Goal: Task Accomplishment & Management: Complete application form

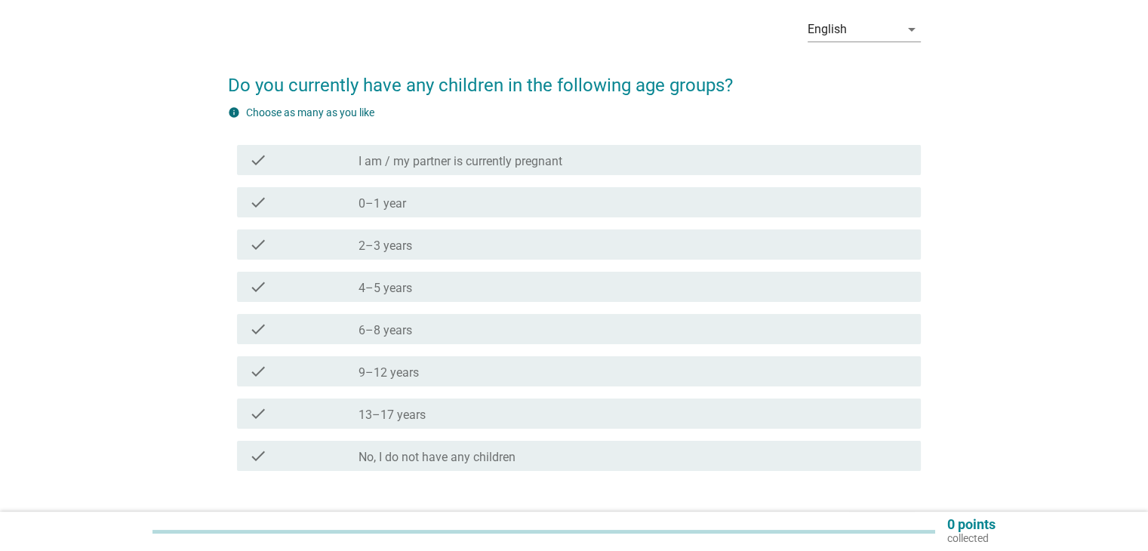
scroll to position [63, 0]
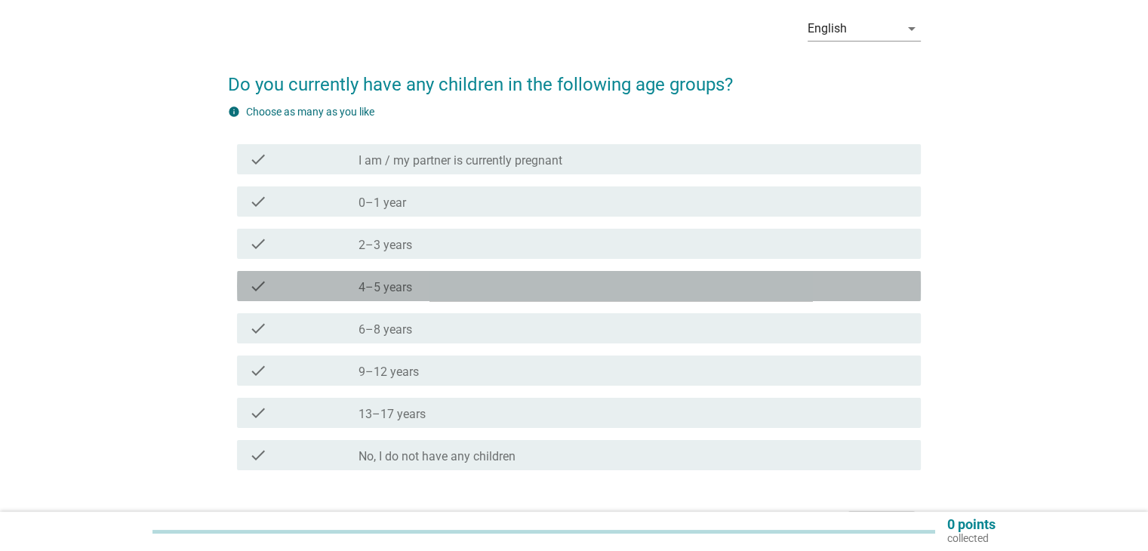
click at [521, 294] on div "check_box_outline_blank 4–5 years" at bounding box center [634, 286] width 550 height 18
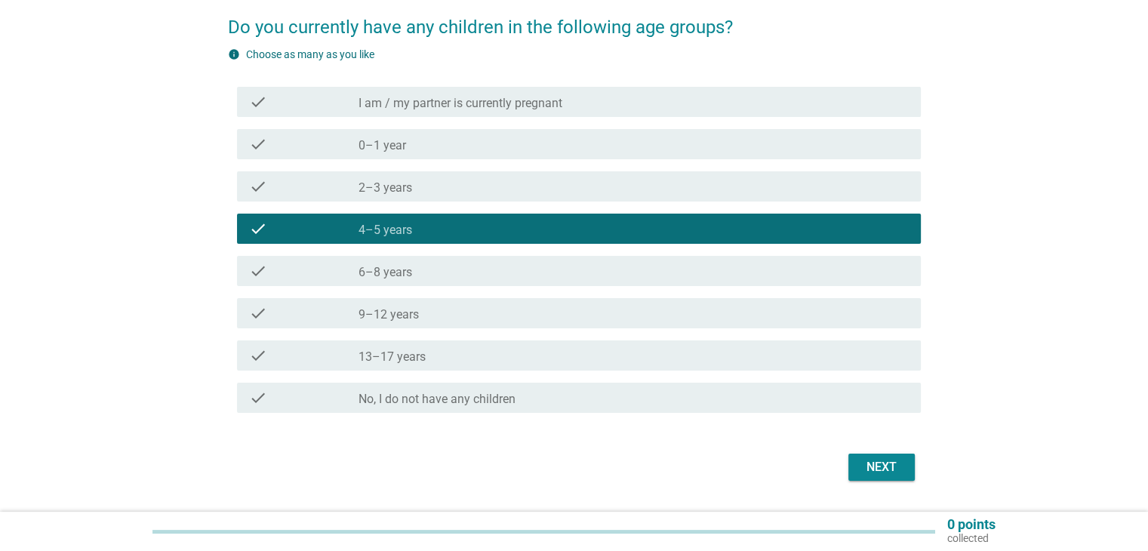
scroll to position [162, 0]
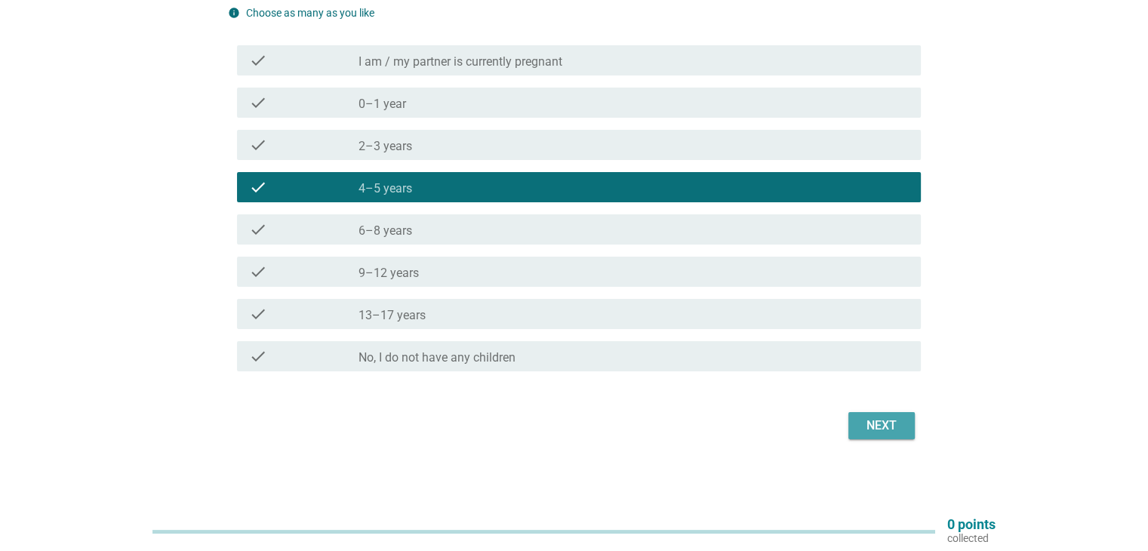
click at [885, 418] on div "Next" at bounding box center [882, 426] width 42 height 18
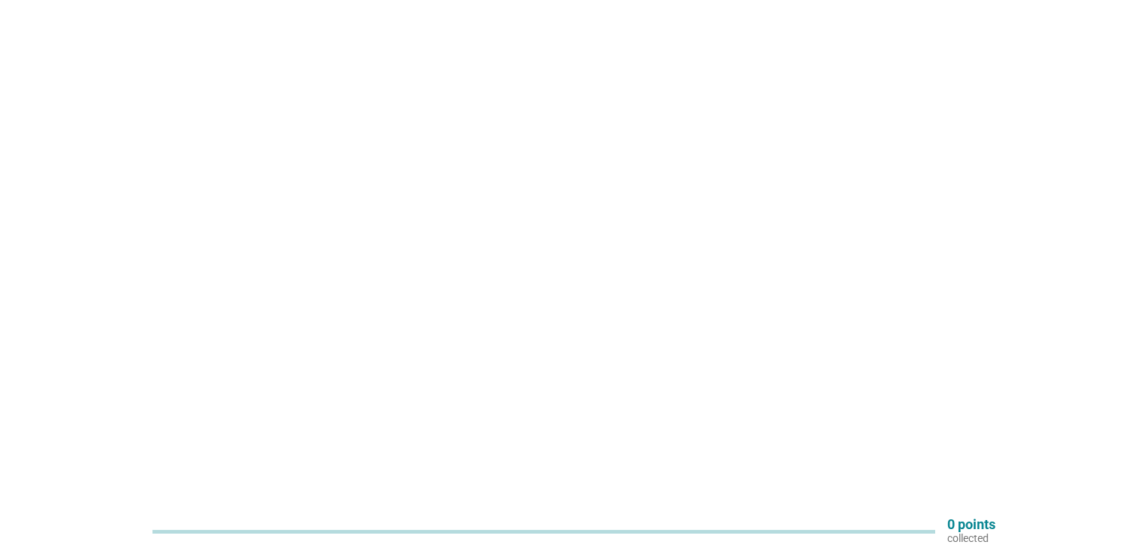
scroll to position [0, 0]
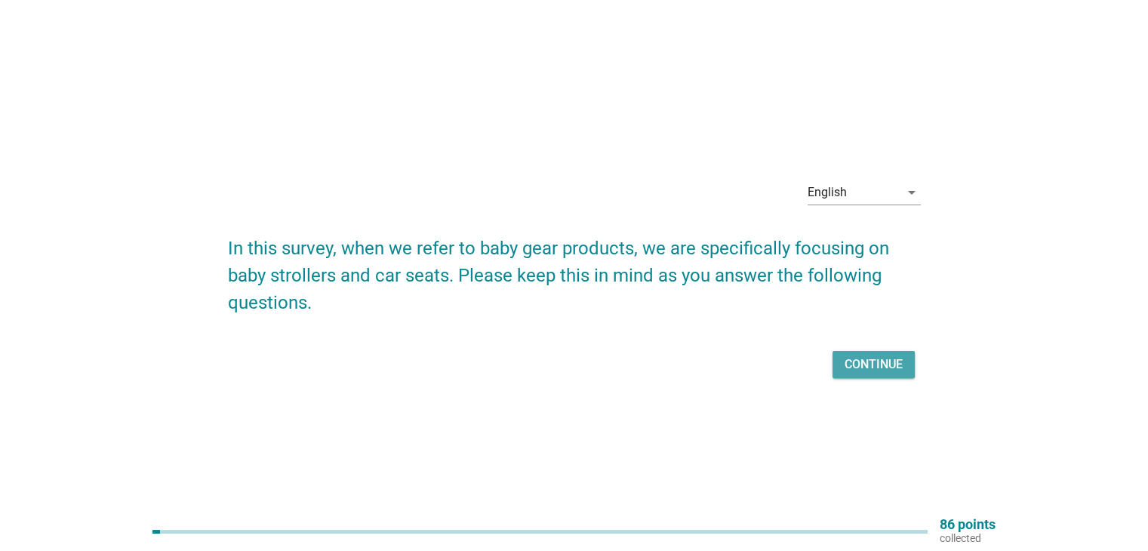
click at [853, 375] on button "Continue" at bounding box center [874, 364] width 82 height 27
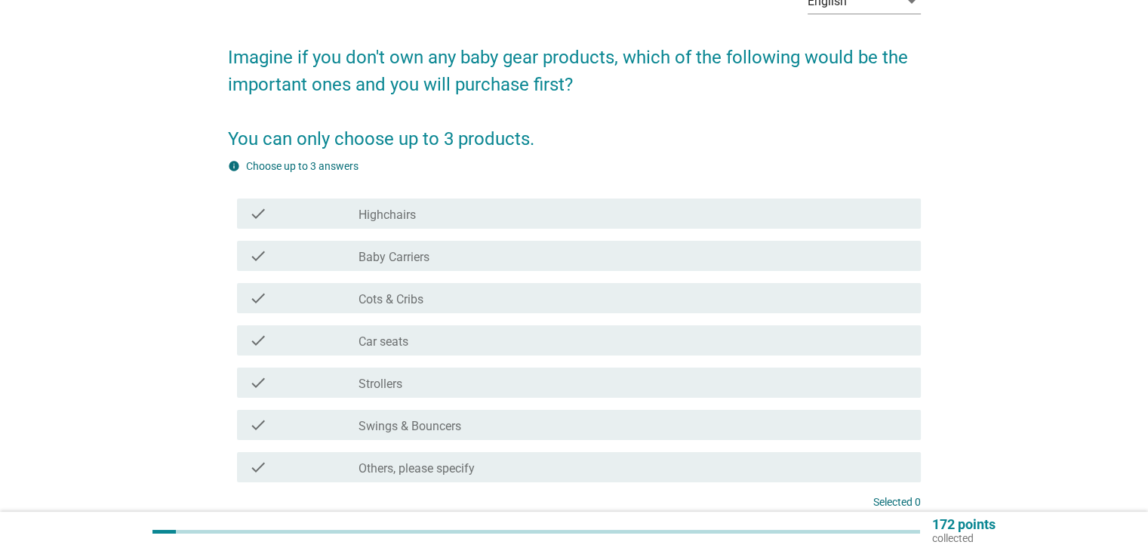
scroll to position [92, 0]
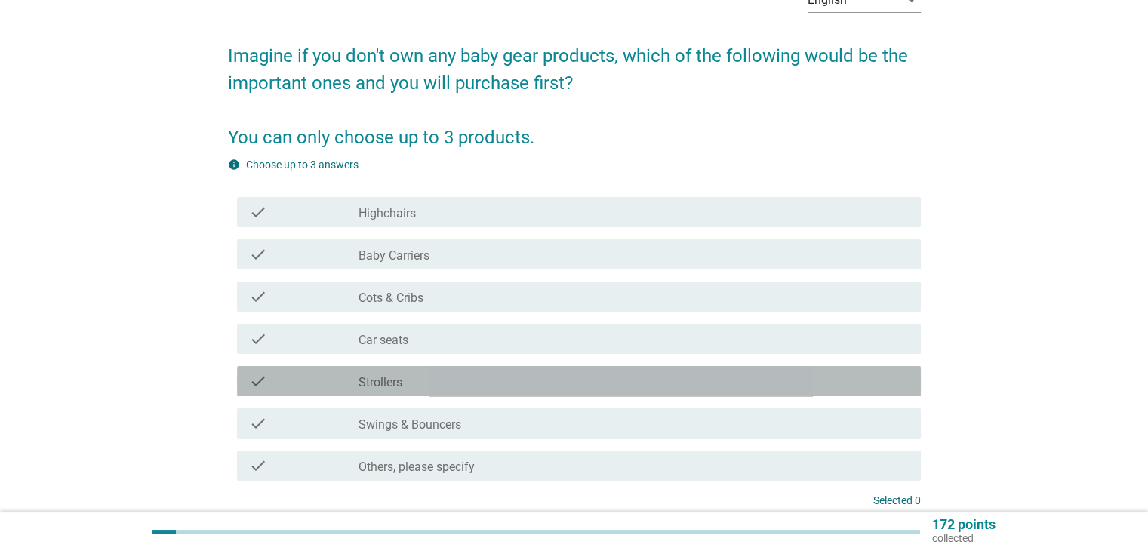
click at [388, 389] on label "Strollers" at bounding box center [381, 382] width 44 height 15
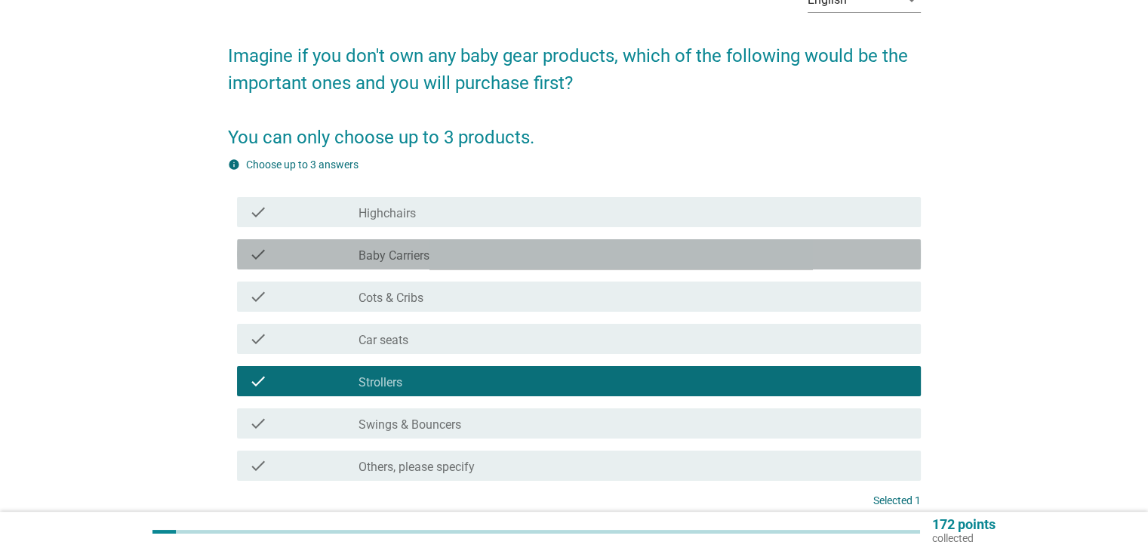
click at [447, 254] on div "check_box_outline_blank Baby Carriers" at bounding box center [634, 254] width 550 height 18
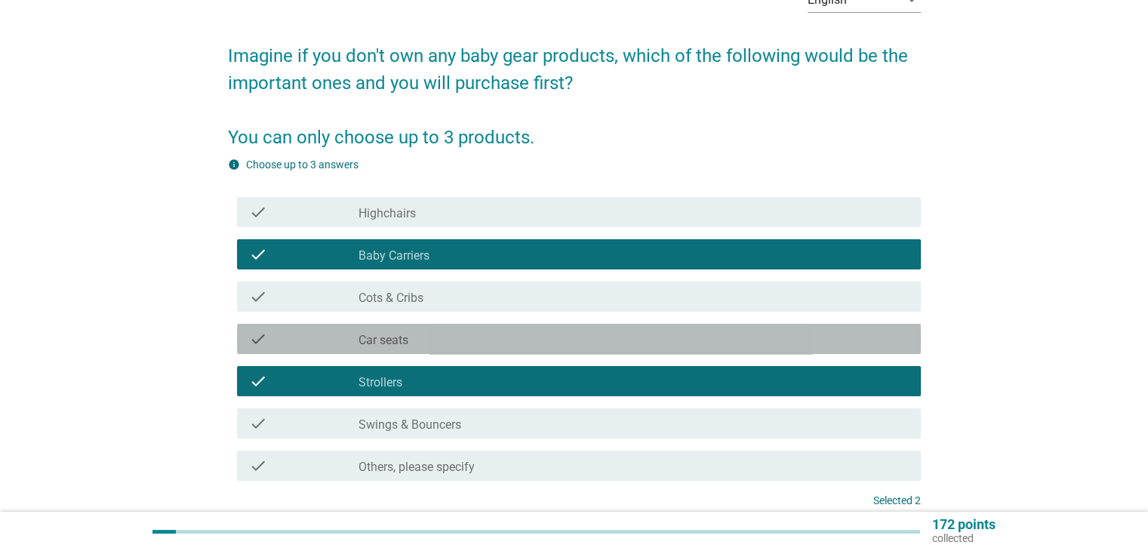
click at [442, 349] on div "check check_box_outline_blank Car seats" at bounding box center [579, 339] width 684 height 30
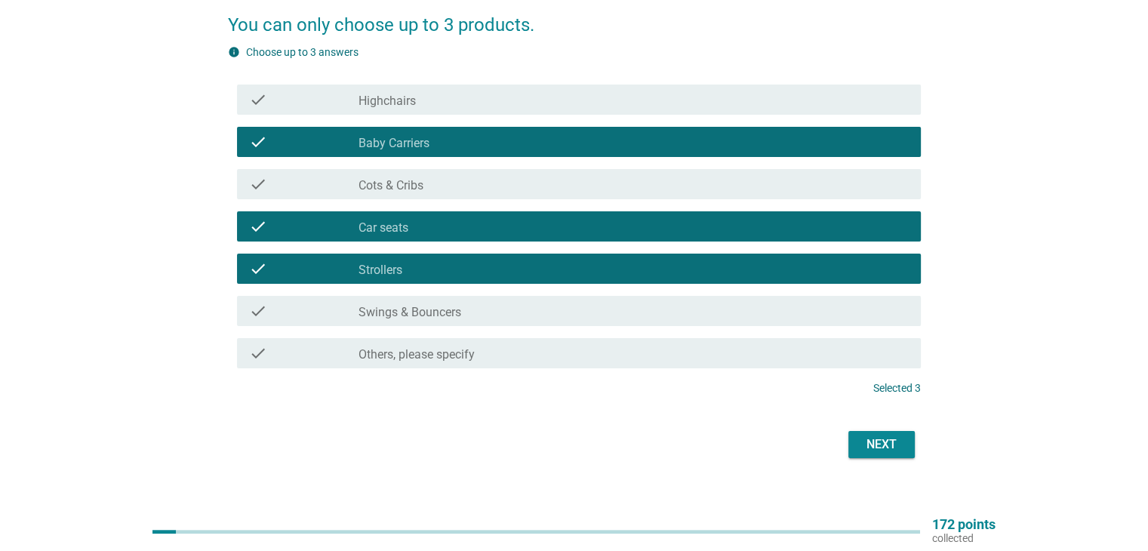
scroll to position [205, 0]
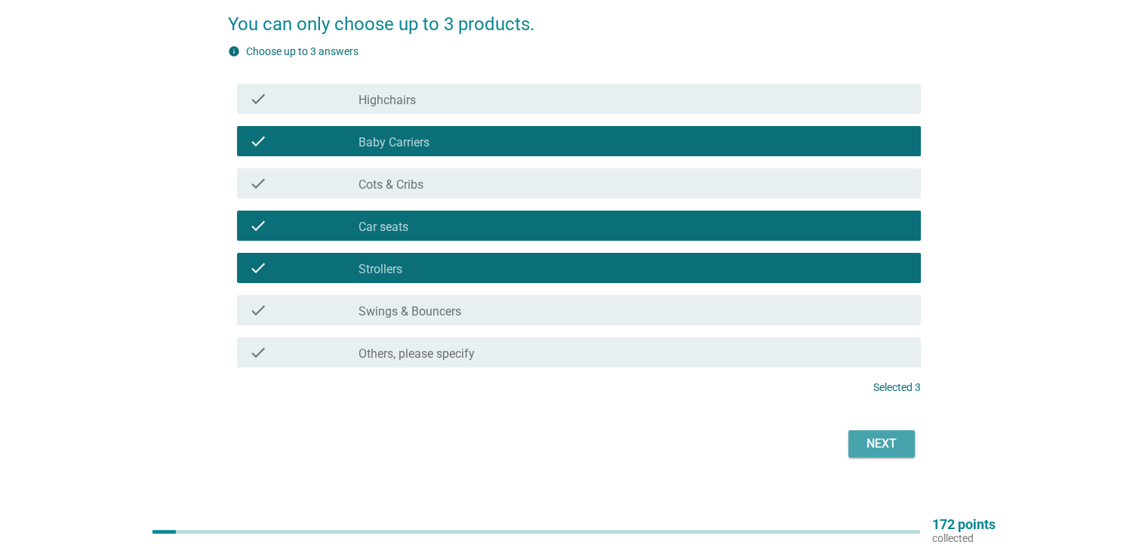
click at [874, 449] on div "Next" at bounding box center [882, 444] width 42 height 18
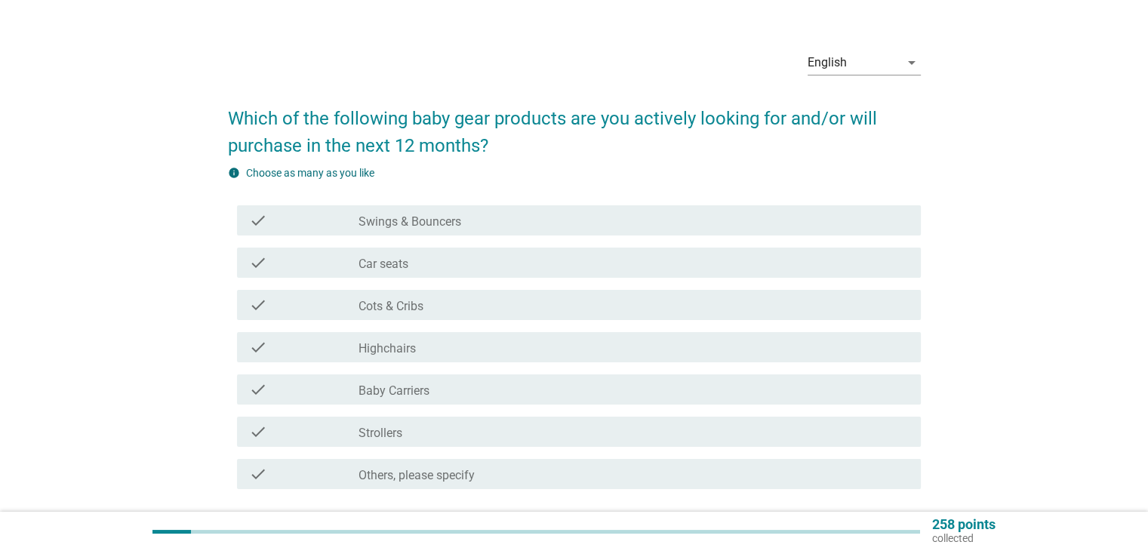
scroll to position [30, 0]
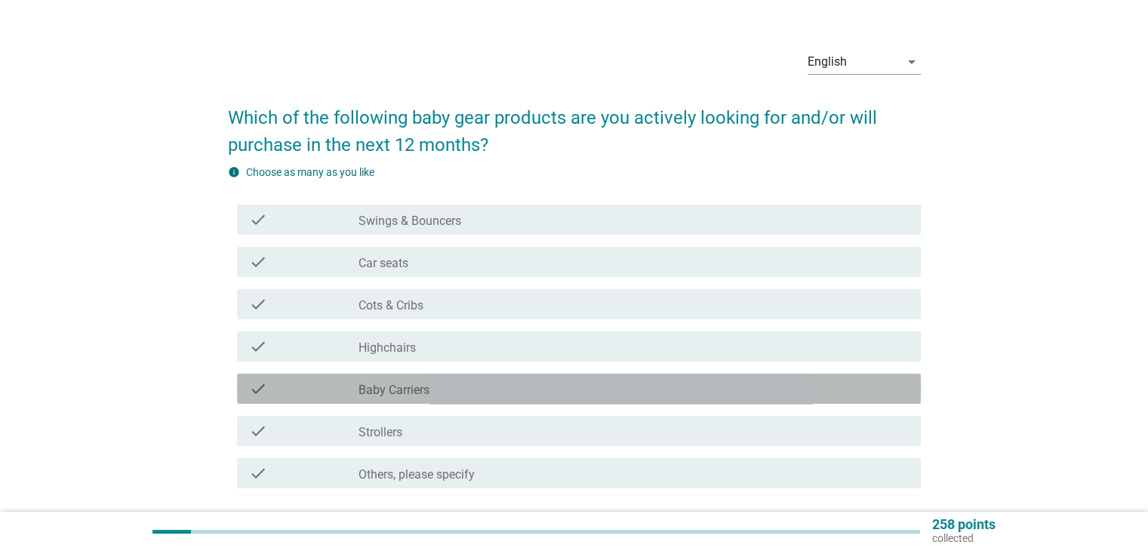
click at [474, 402] on div "check check_box_outline_blank Baby Carriers" at bounding box center [579, 389] width 684 height 30
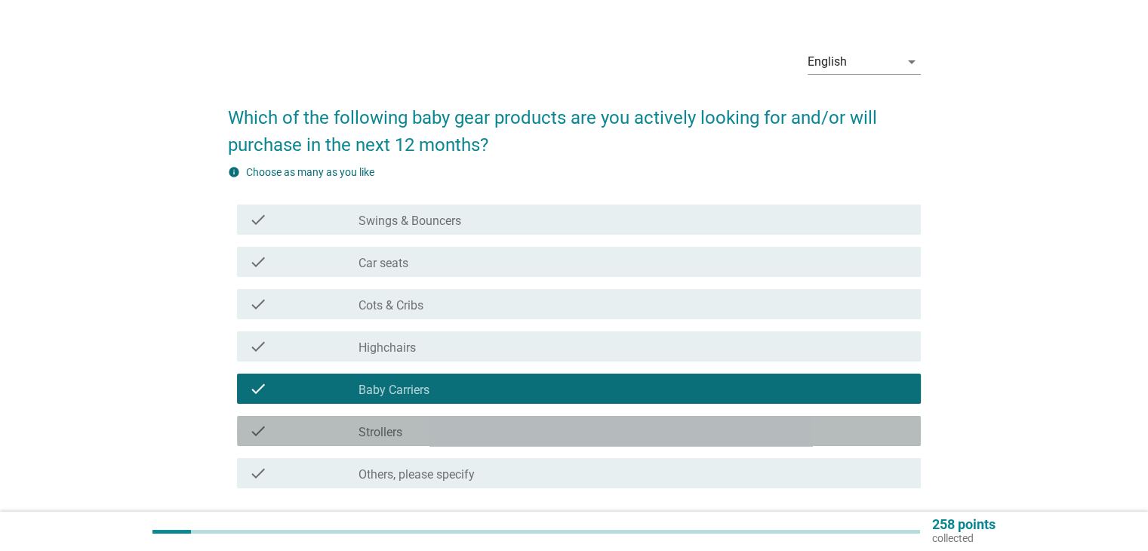
click at [463, 439] on div "check_box_outline_blank Strollers" at bounding box center [634, 431] width 550 height 18
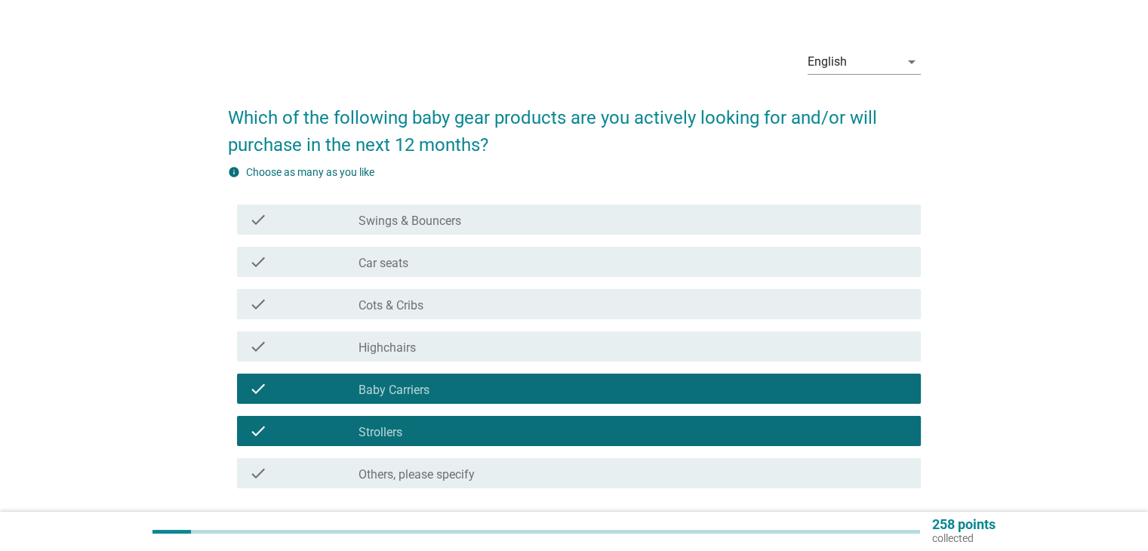
scroll to position [147, 0]
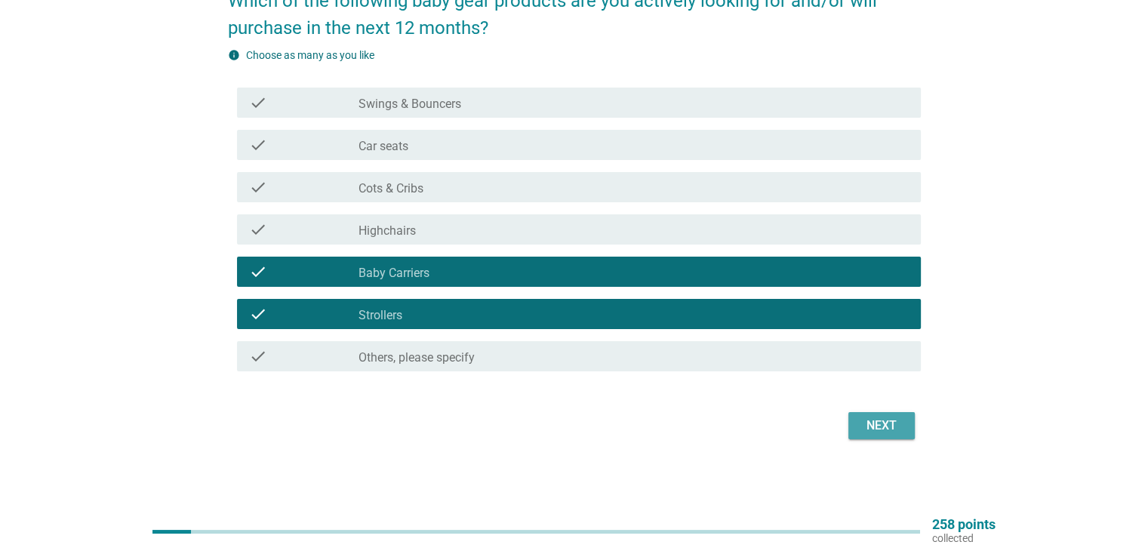
click at [866, 426] on div "Next" at bounding box center [882, 426] width 42 height 18
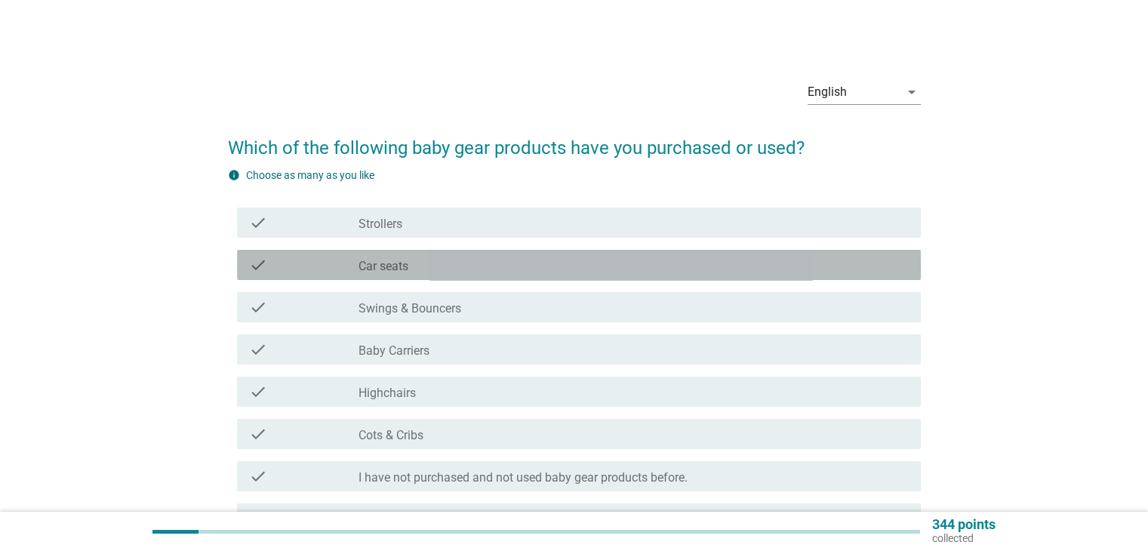
click at [675, 259] on div "check_box_outline_blank Car seats" at bounding box center [634, 265] width 550 height 18
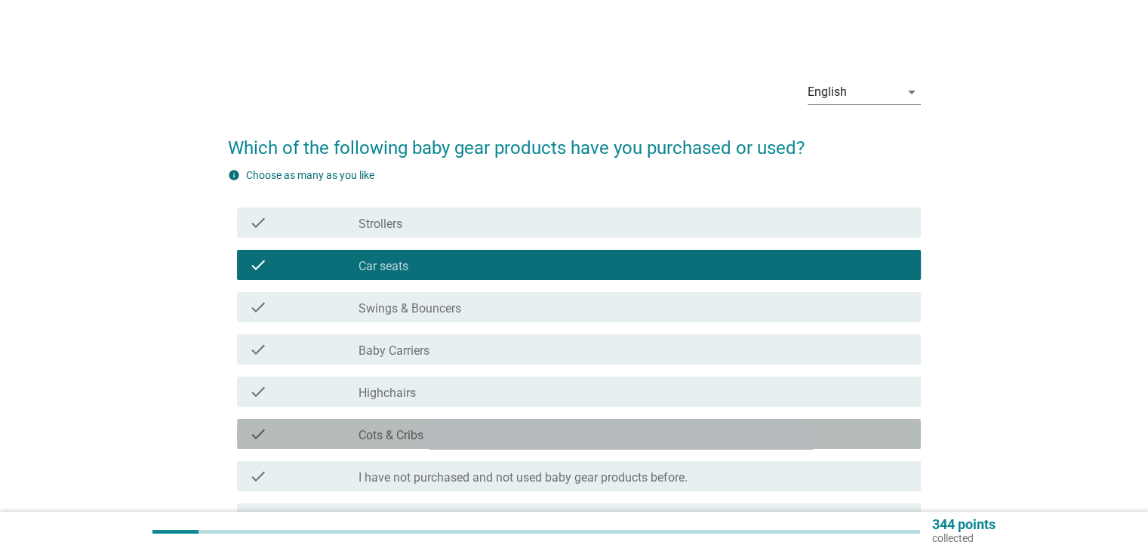
click at [705, 439] on div "check_box_outline_blank Cots & Cribs" at bounding box center [634, 434] width 550 height 18
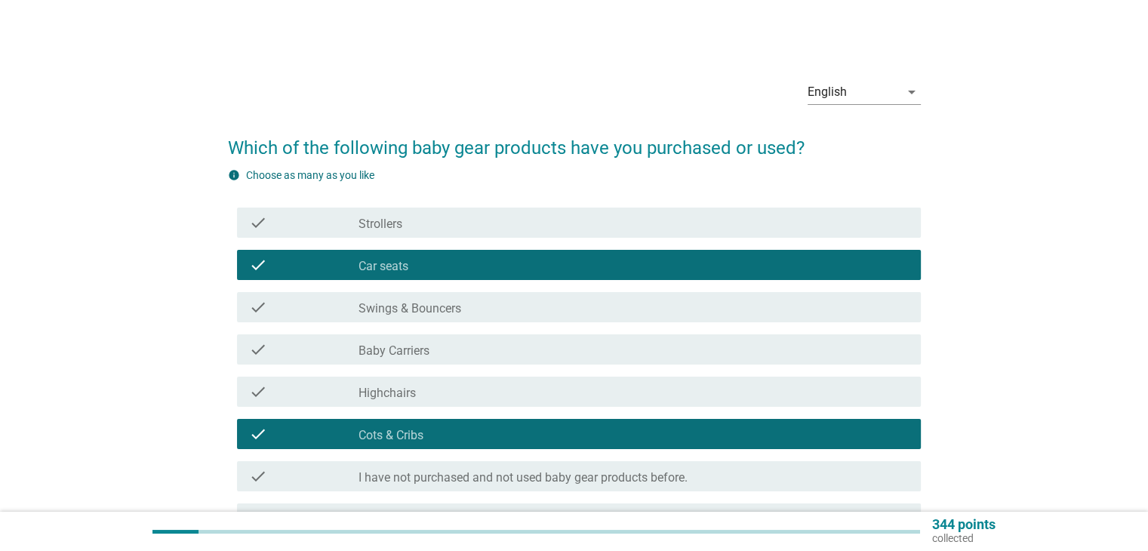
scroll to position [97, 0]
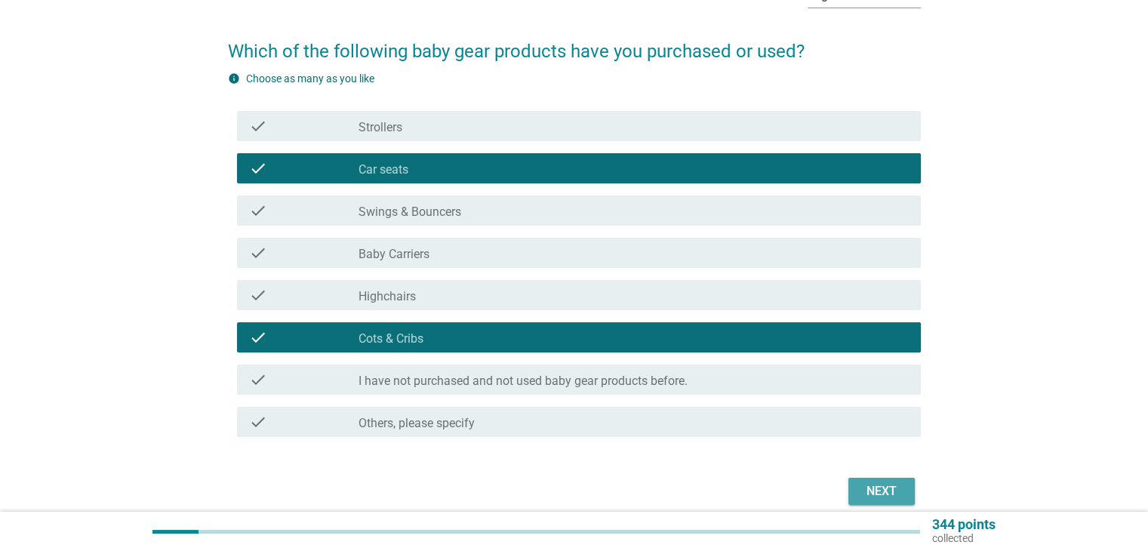
click at [888, 494] on div "Next" at bounding box center [882, 491] width 42 height 18
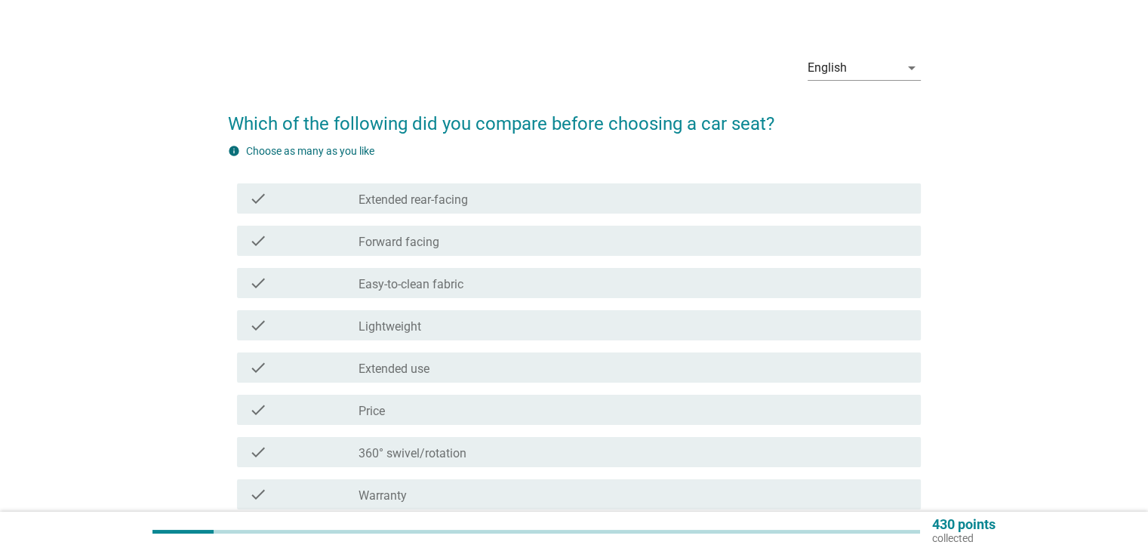
scroll to position [24, 0]
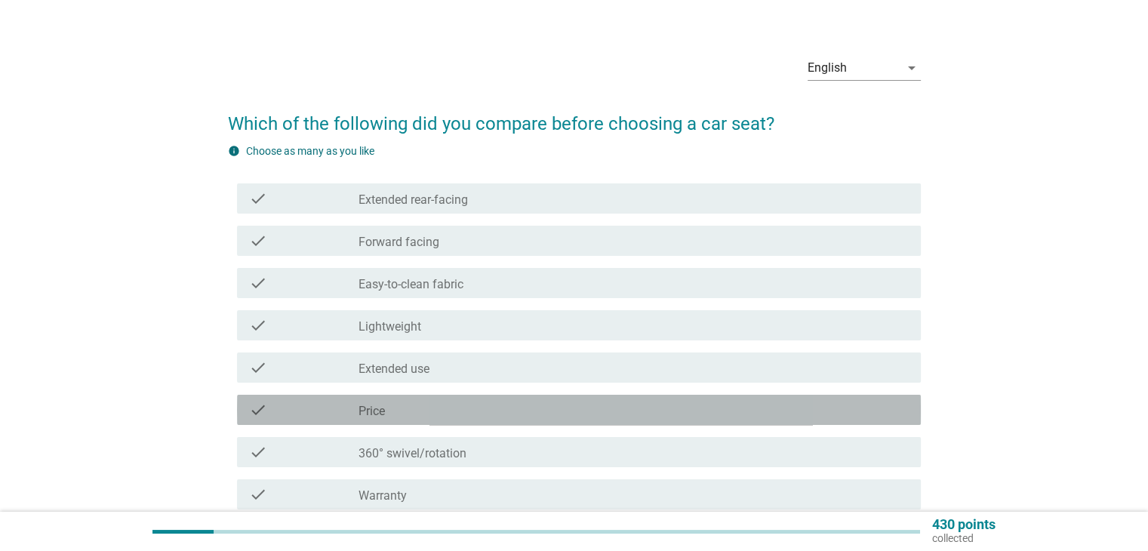
click at [509, 417] on div "check_box_outline_blank Price" at bounding box center [634, 410] width 550 height 18
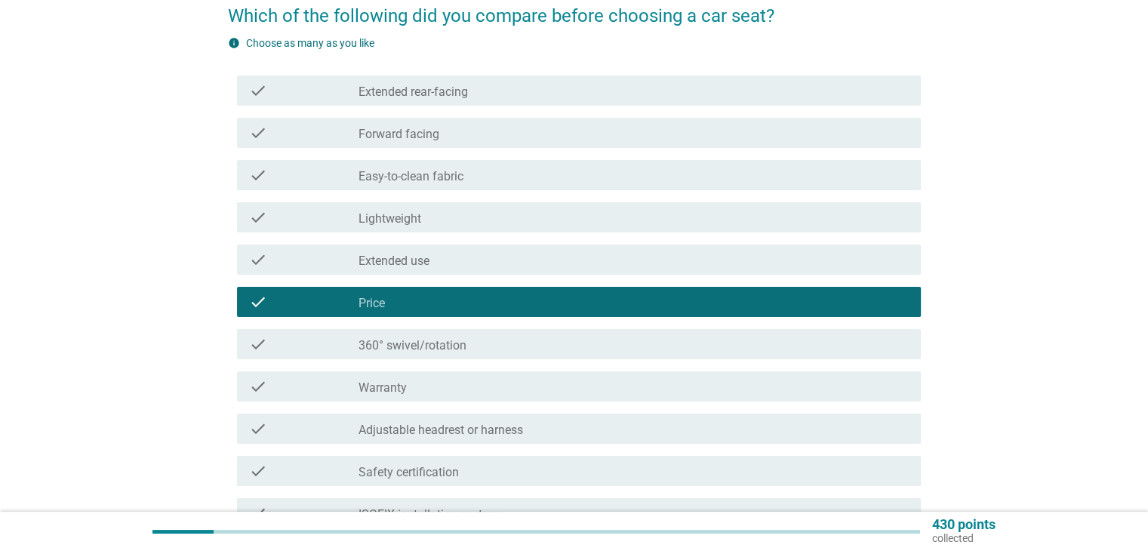
scroll to position [133, 0]
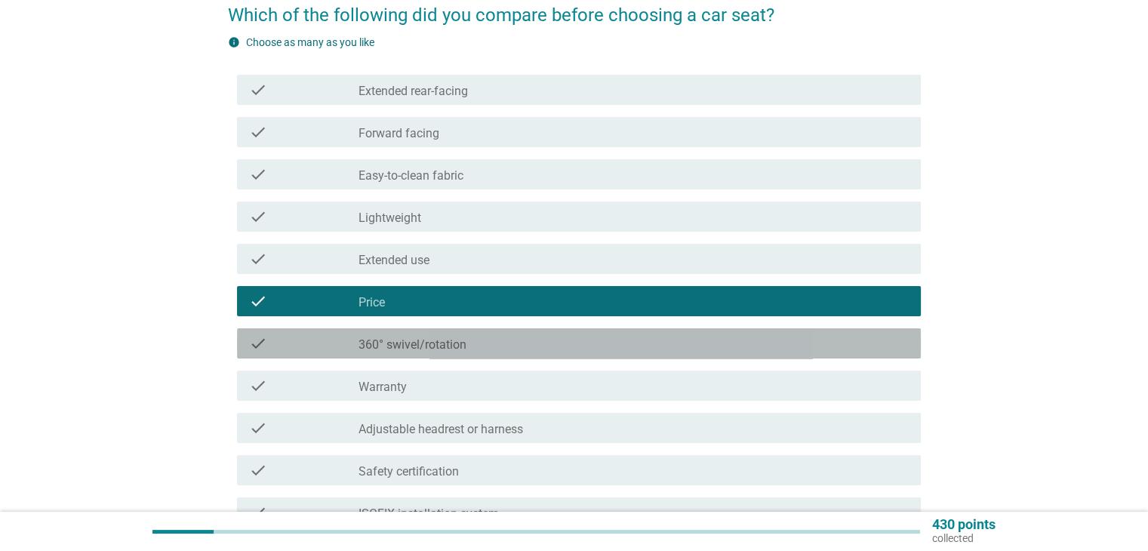
click at [532, 345] on div "check_box_outline_blank 360° swivel/rotation" at bounding box center [634, 343] width 550 height 18
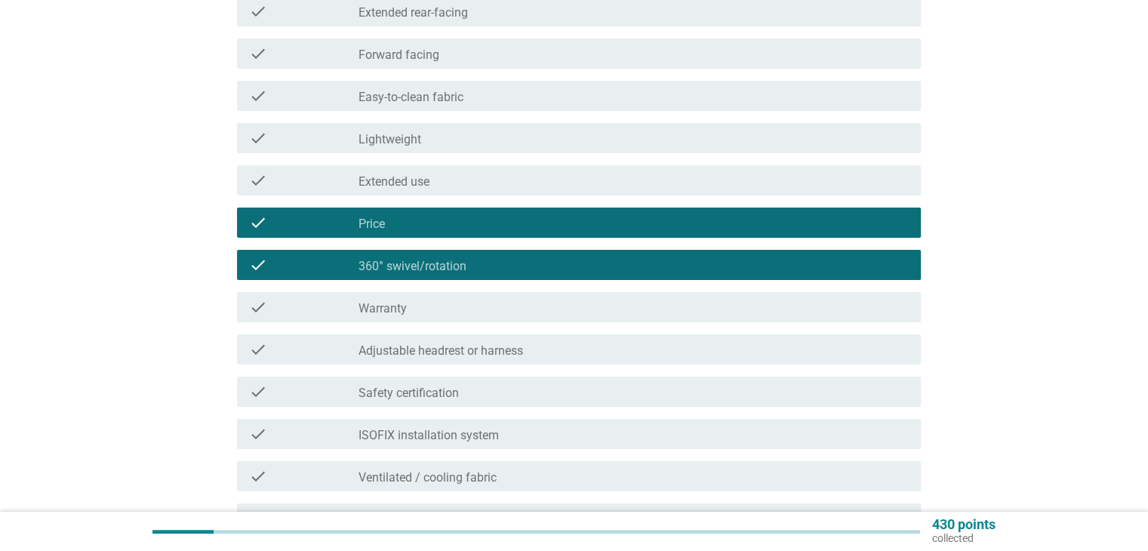
scroll to position [212, 0]
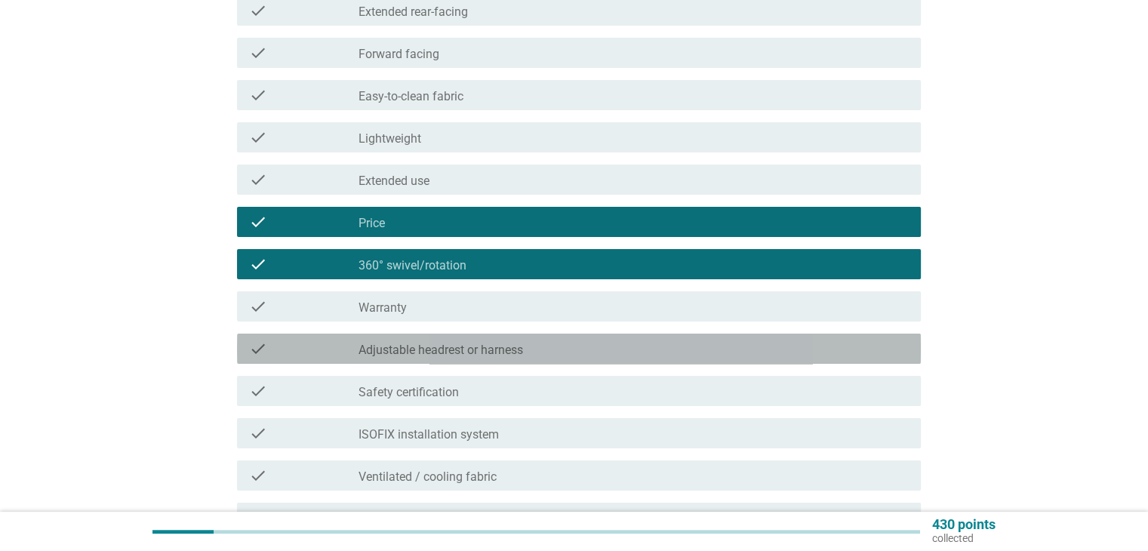
click at [547, 351] on div "check_box_outline_blank Adjustable headrest or harness" at bounding box center [634, 349] width 550 height 18
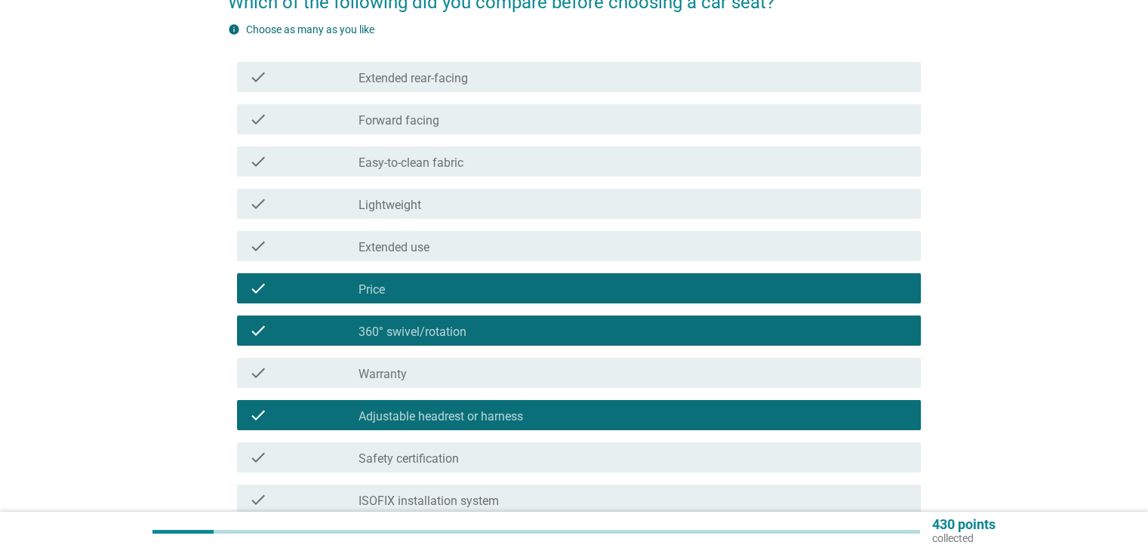
scroll to position [144, 0]
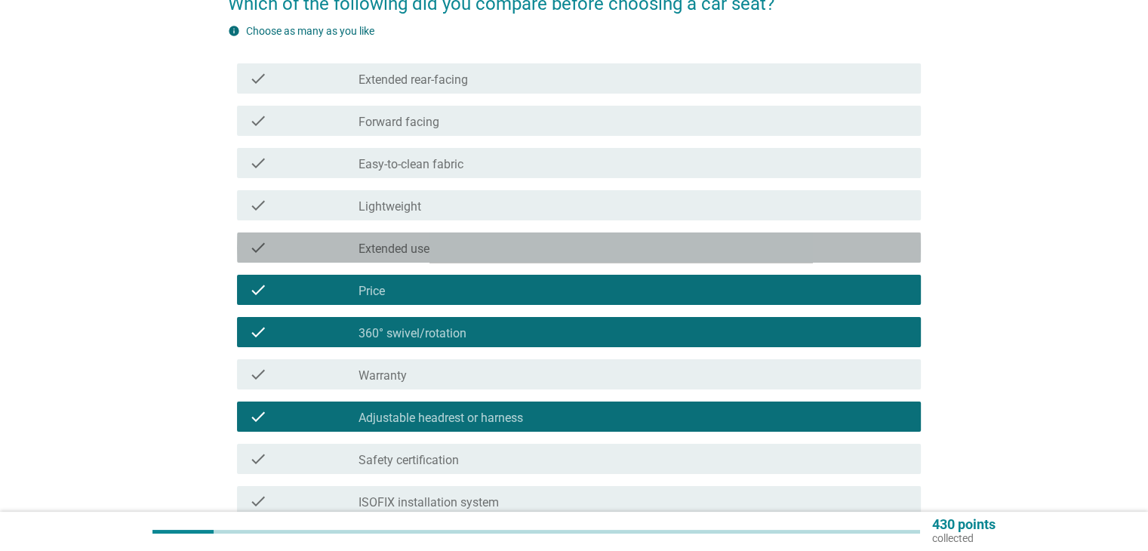
click at [492, 236] on div "check check_box_outline_blank Extended use" at bounding box center [579, 247] width 684 height 30
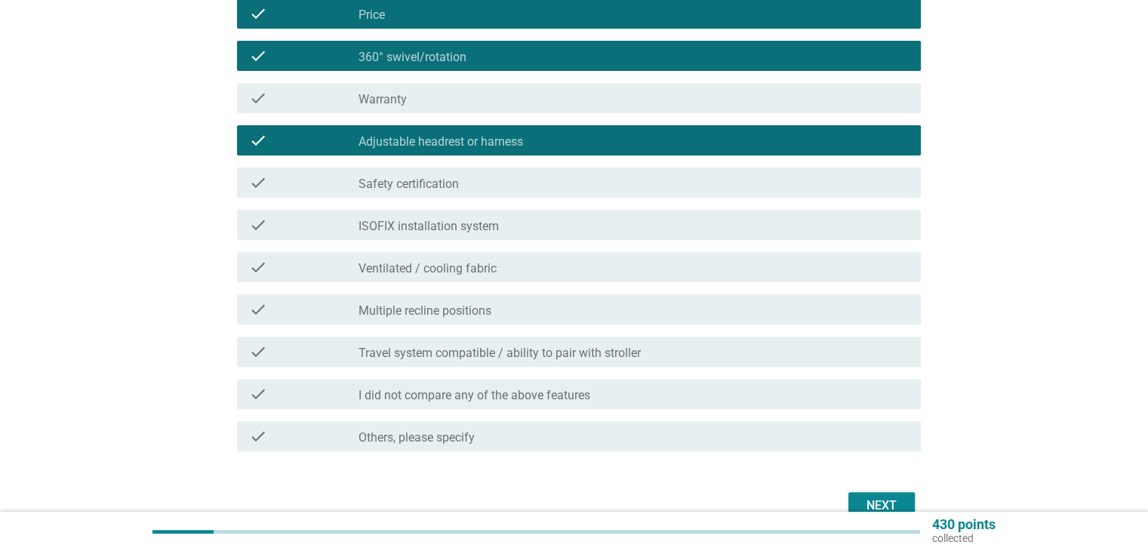
scroll to position [422, 0]
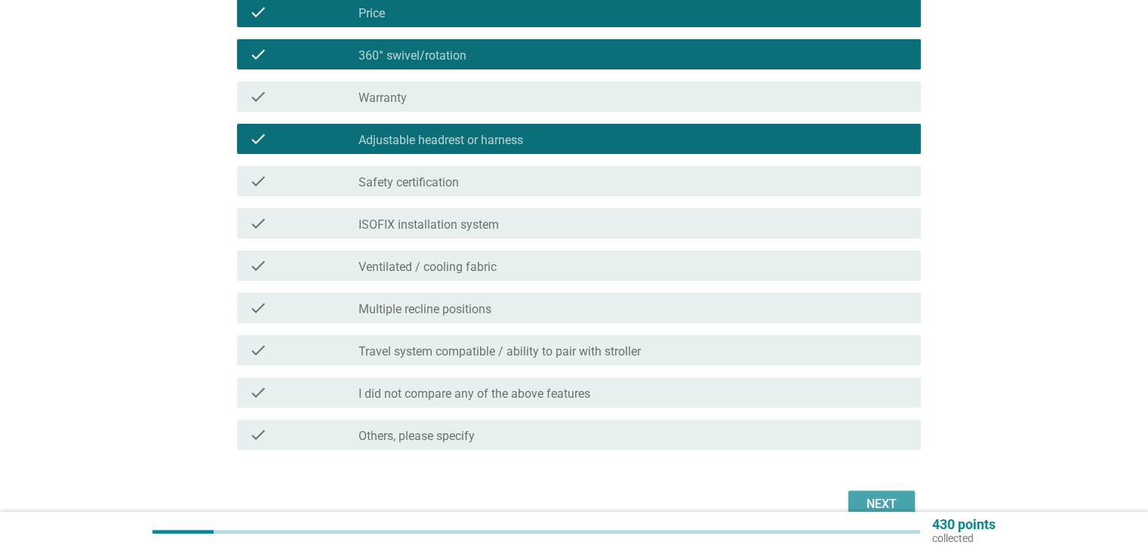
click at [855, 497] on button "Next" at bounding box center [881, 504] width 66 height 27
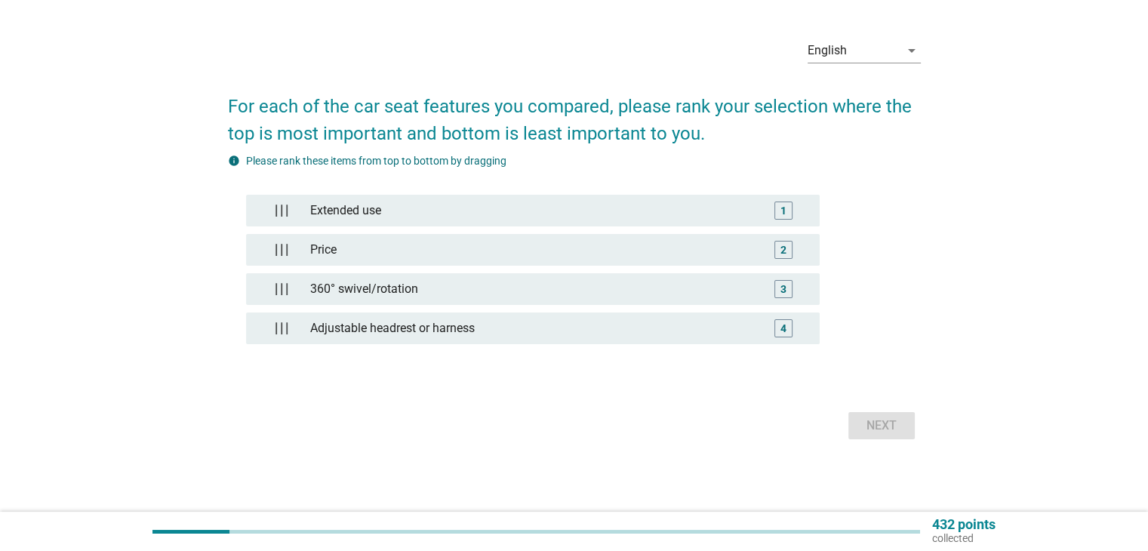
scroll to position [0, 0]
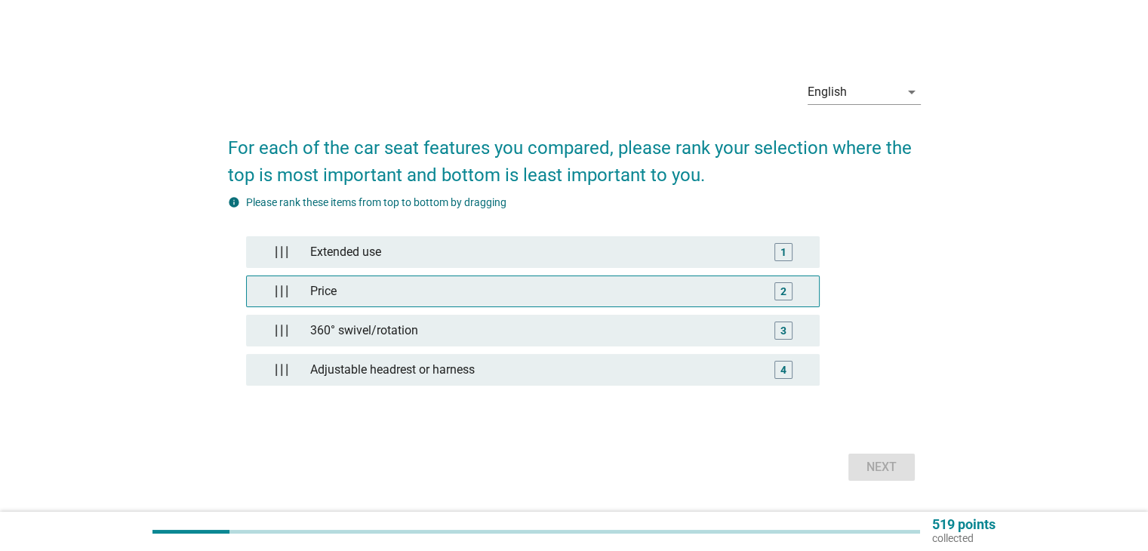
click at [740, 307] on div "Extended use 1 Price 2 360° swivel/rotation 3 Adjustable headrest or harness 4" at bounding box center [533, 318] width 574 height 165
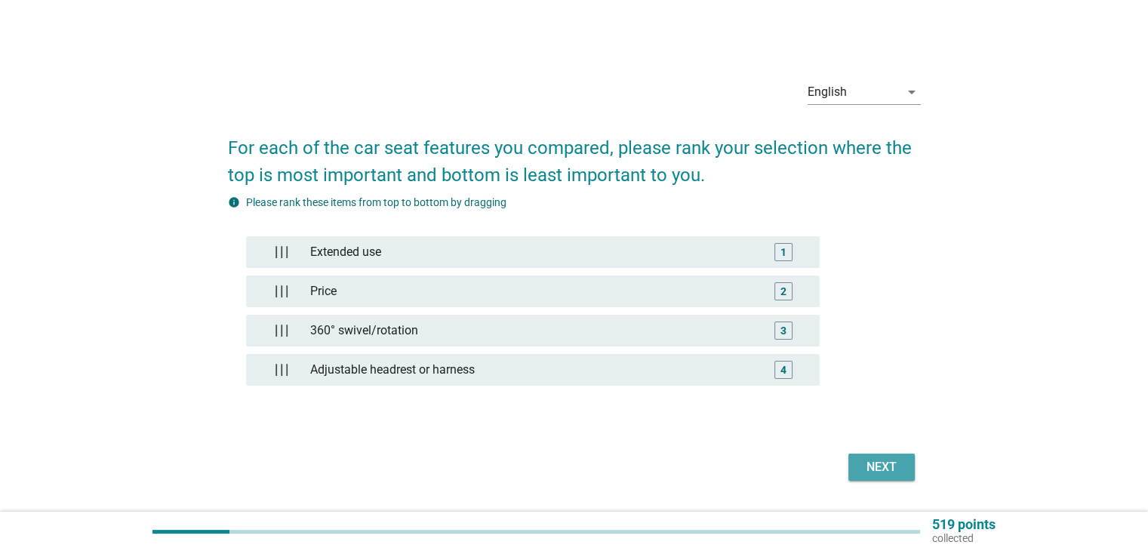
click at [858, 472] on button "Next" at bounding box center [881, 467] width 66 height 27
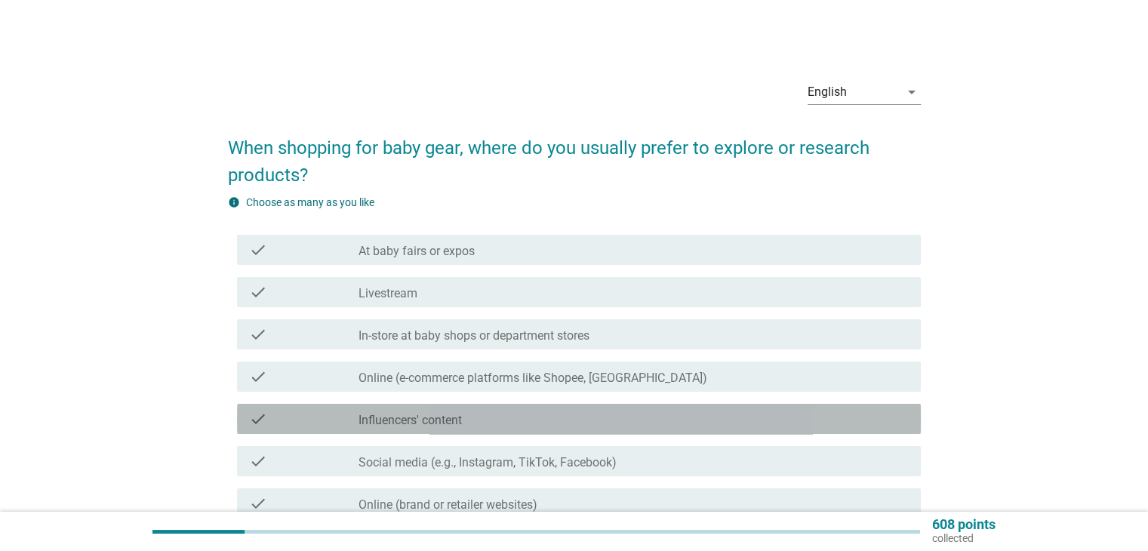
click at [531, 423] on div "check_box_outline_blank Influencers' content" at bounding box center [634, 419] width 550 height 18
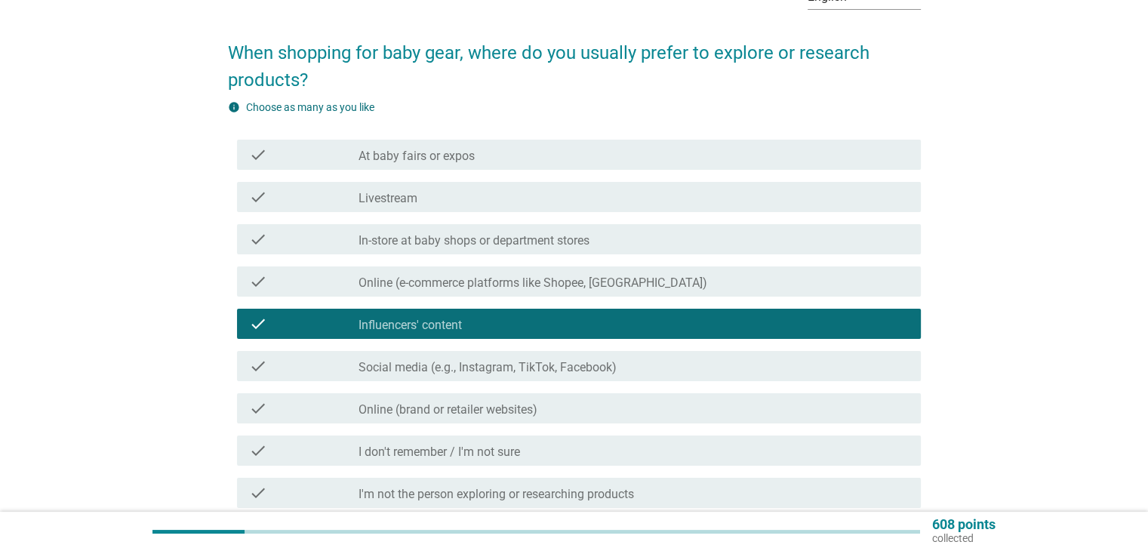
scroll to position [96, 0]
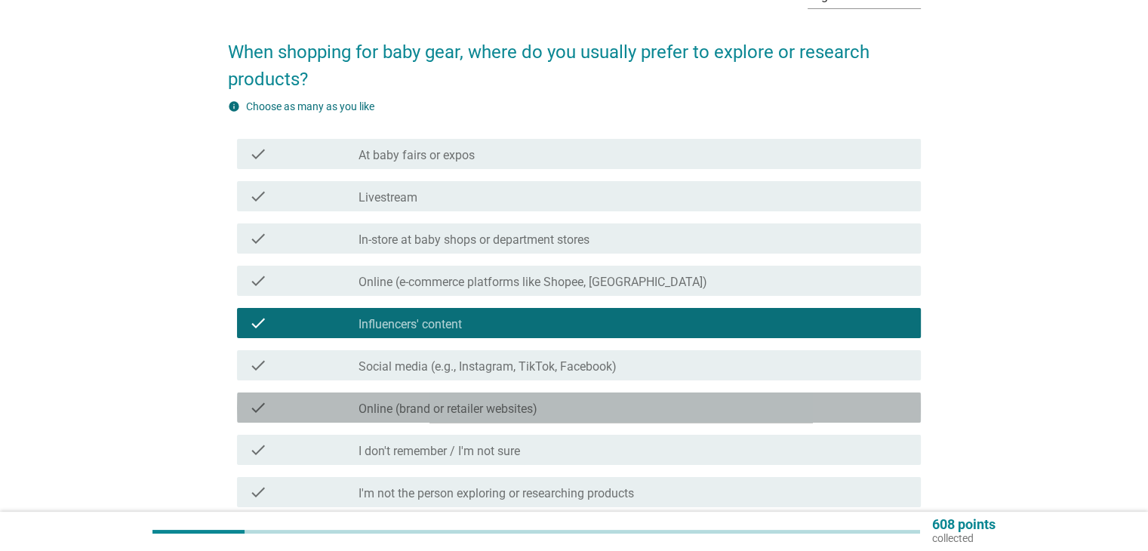
click at [522, 408] on label "Online (brand or retailer websites)" at bounding box center [448, 409] width 179 height 15
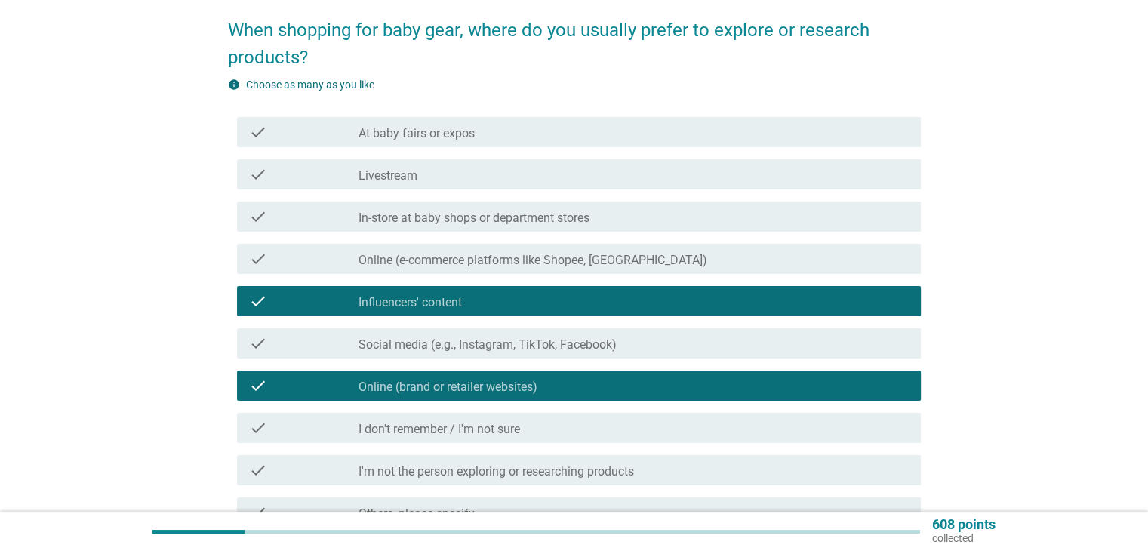
scroll to position [119, 0]
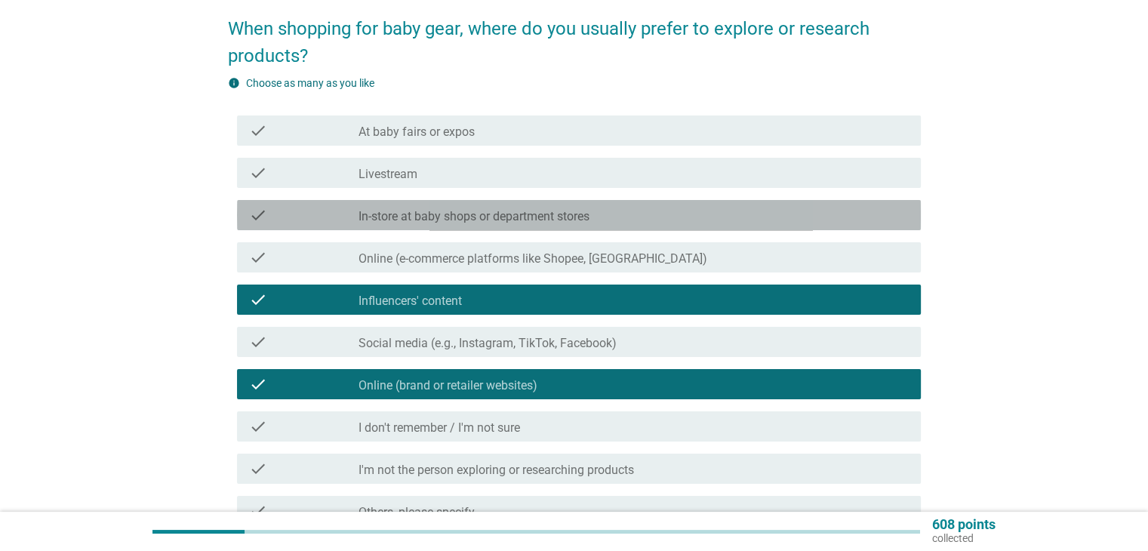
click at [488, 228] on div "check check_box_outline_blank In-store at baby shops or department stores" at bounding box center [579, 215] width 684 height 30
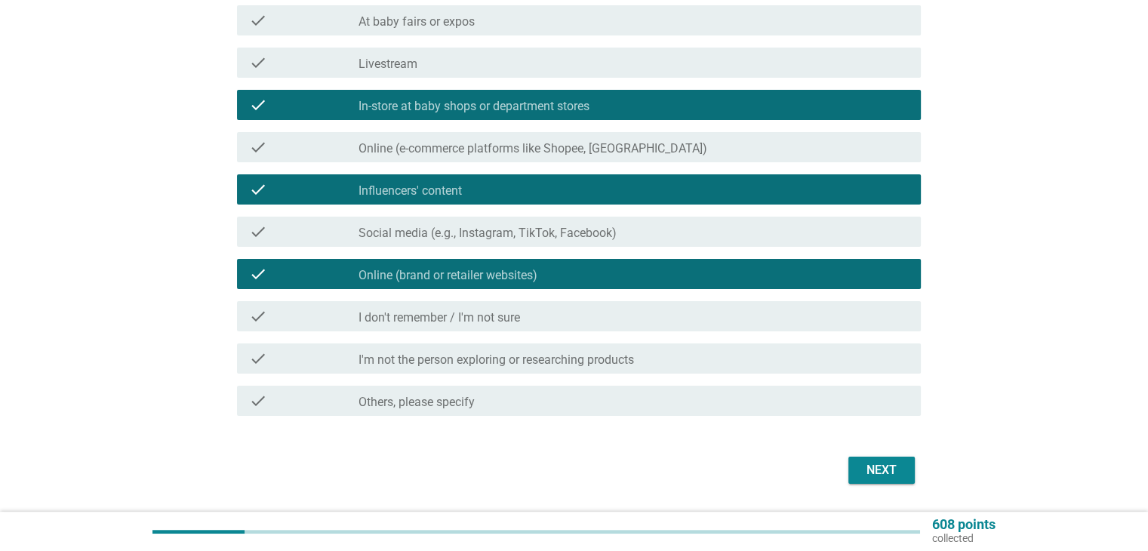
scroll to position [232, 0]
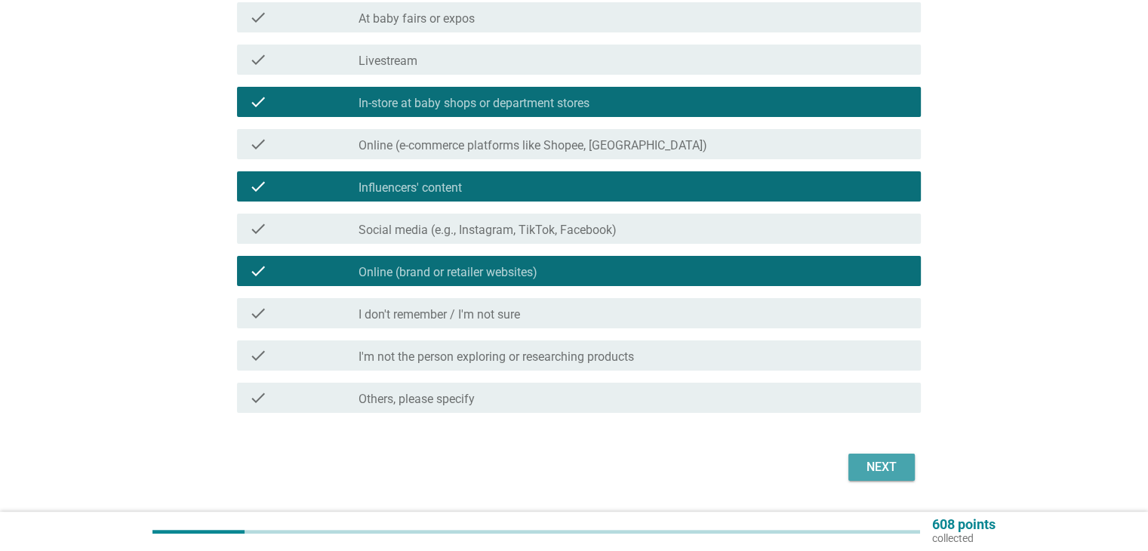
click at [871, 466] on div "Next" at bounding box center [882, 467] width 42 height 18
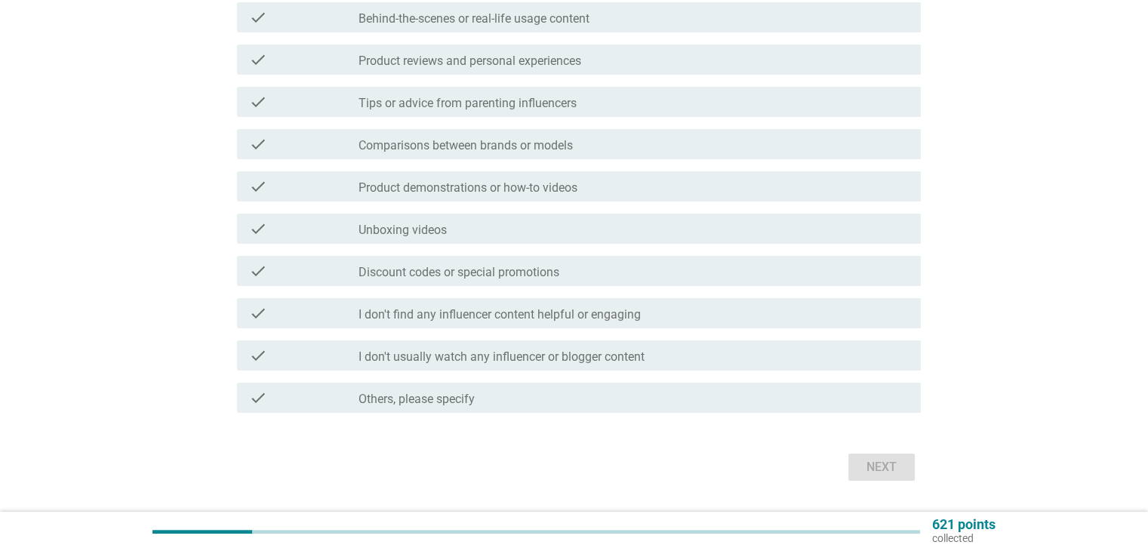
scroll to position [0, 0]
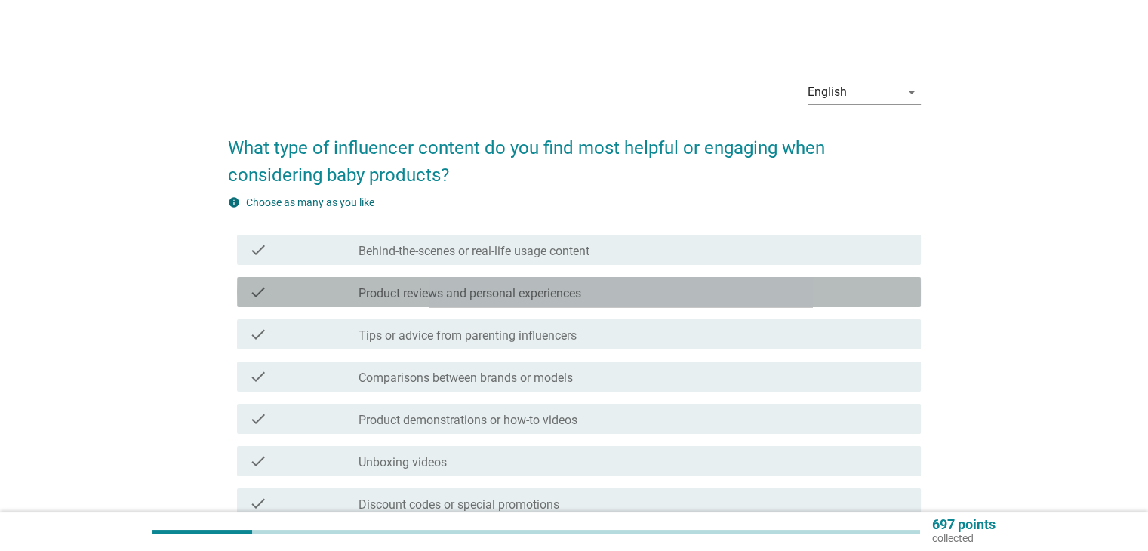
click at [544, 293] on label "Product reviews and personal experiences" at bounding box center [470, 293] width 223 height 15
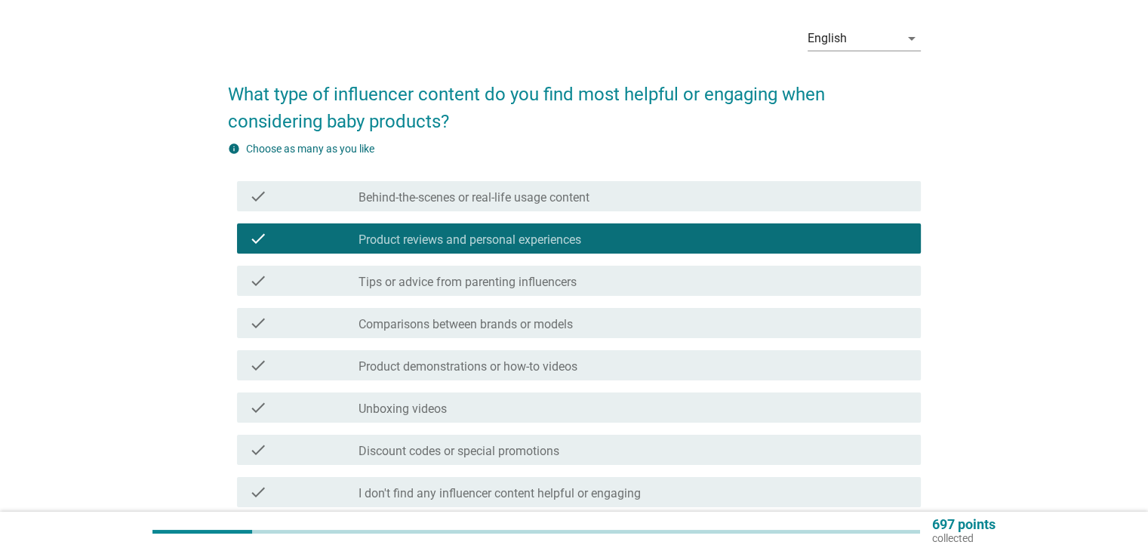
scroll to position [66, 0]
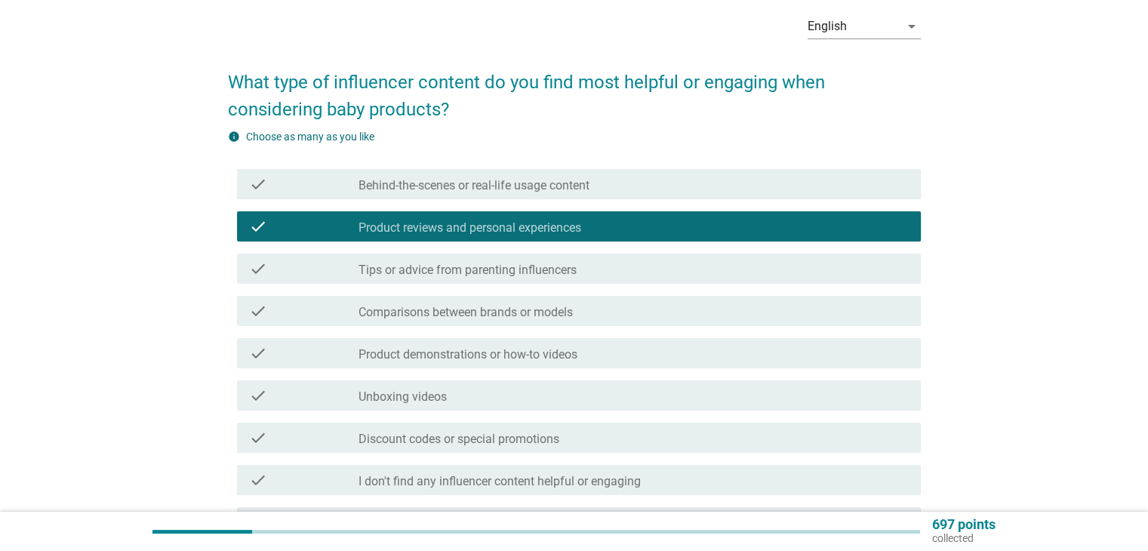
click at [456, 176] on div "check_box_outline_blank Behind-the-scenes or real-life usage content" at bounding box center [634, 184] width 550 height 18
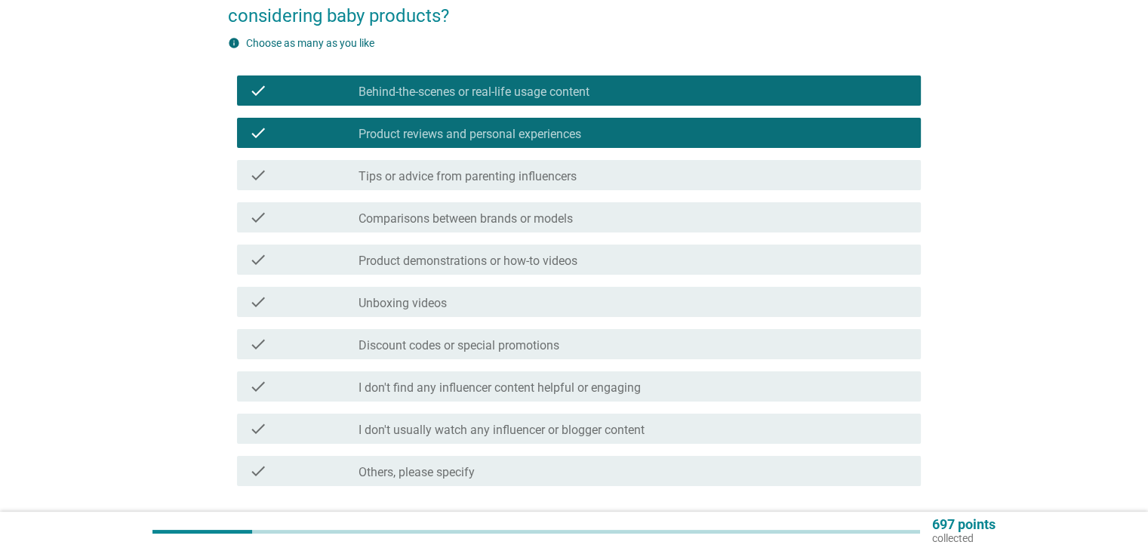
scroll to position [161, 0]
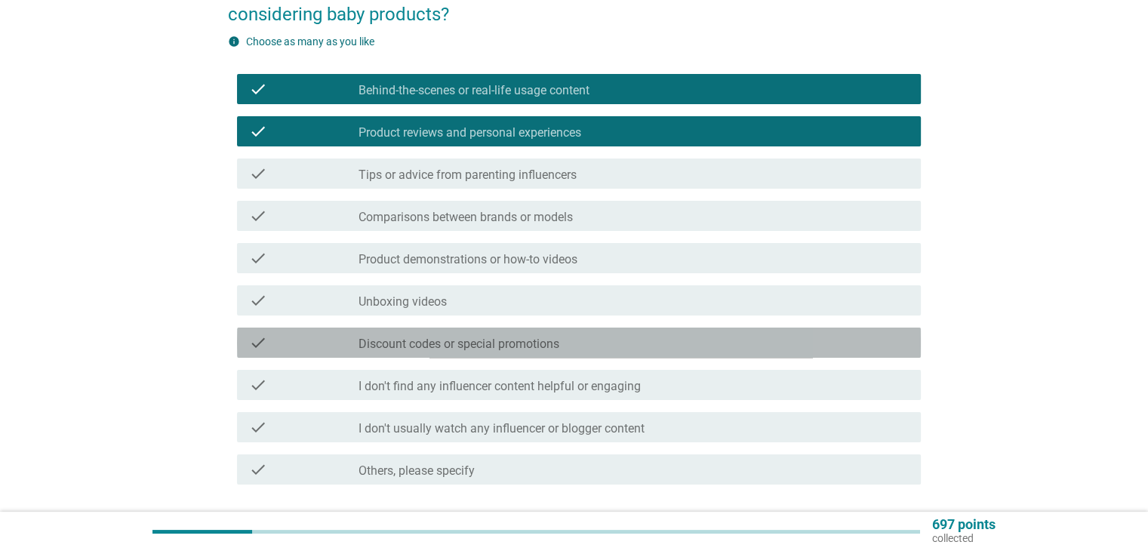
click at [498, 355] on div "check check_box_outline_blank Discount codes or special promotions" at bounding box center [579, 343] width 684 height 30
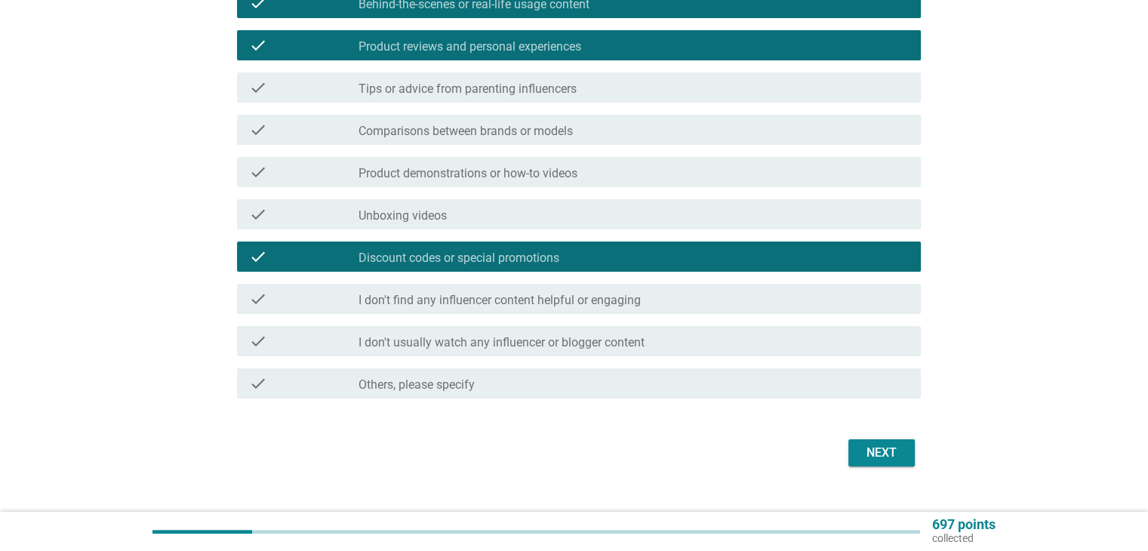
scroll to position [251, 0]
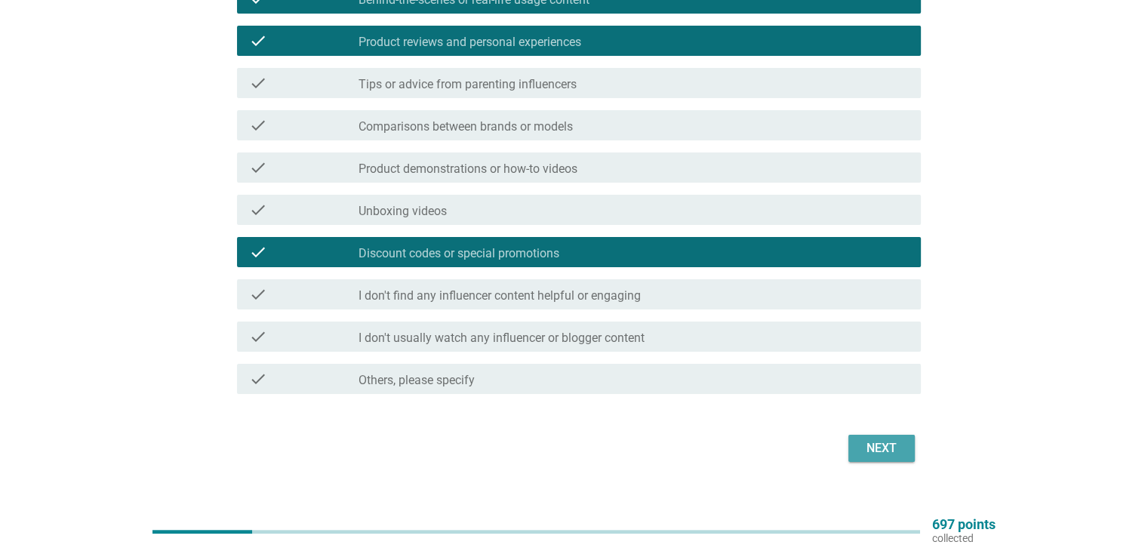
click at [857, 451] on button "Next" at bounding box center [881, 448] width 66 height 27
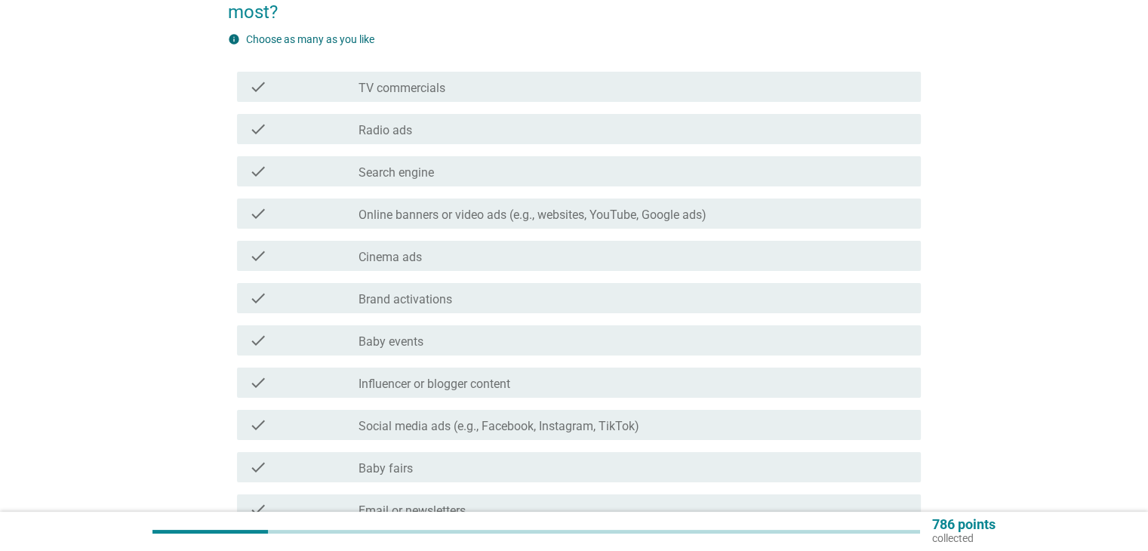
scroll to position [165, 0]
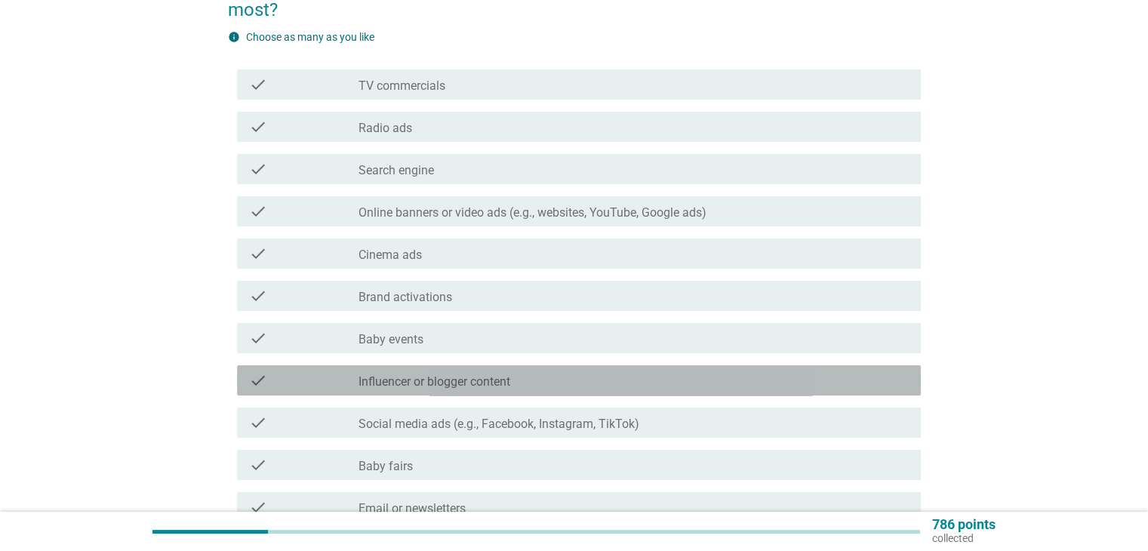
click at [551, 384] on div "check_box_outline_blank Influencer or blogger content" at bounding box center [634, 380] width 550 height 18
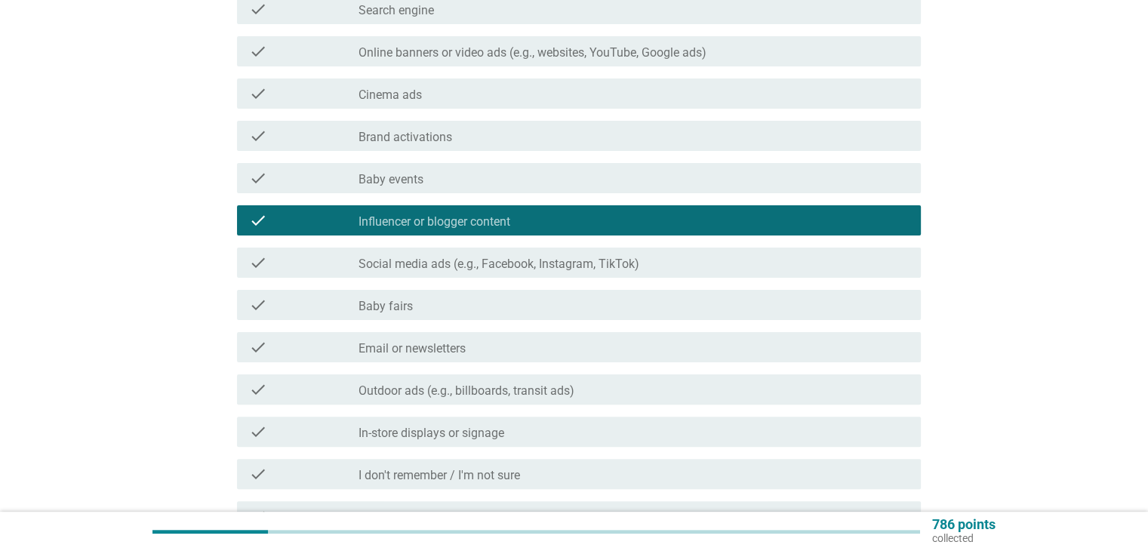
scroll to position [329, 0]
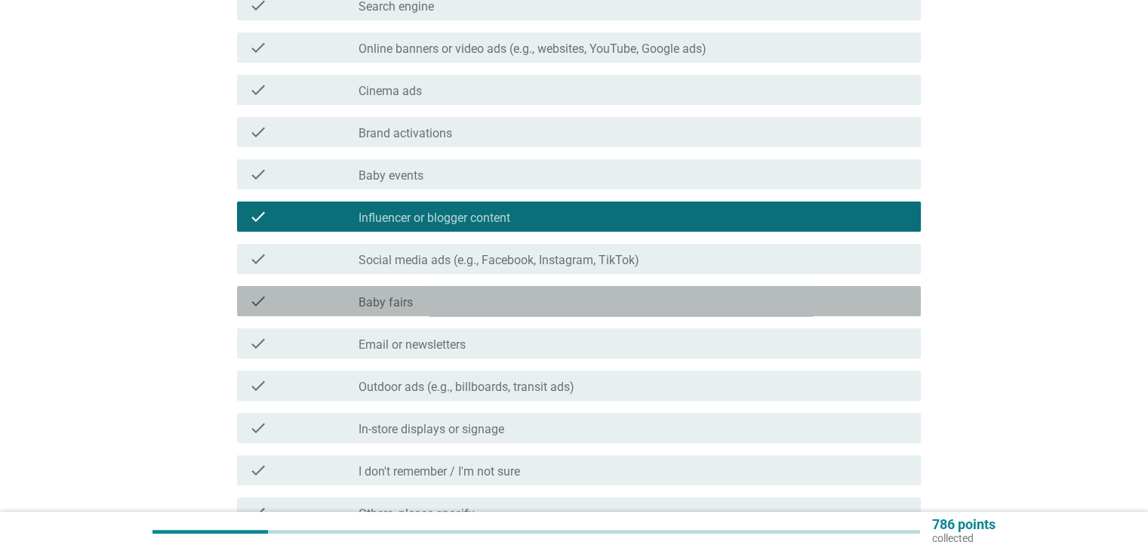
click at [505, 294] on div "check_box_outline_blank Baby fairs" at bounding box center [634, 301] width 550 height 18
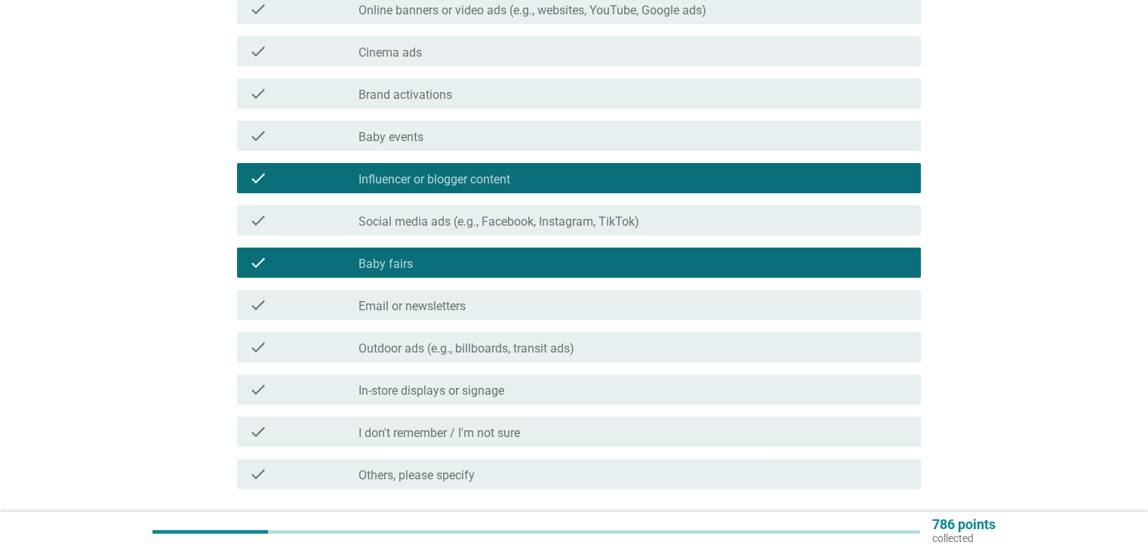
scroll to position [368, 0]
click at [527, 227] on label "Social media ads (e.g., Facebook, Instagram, TikTok)" at bounding box center [499, 221] width 281 height 15
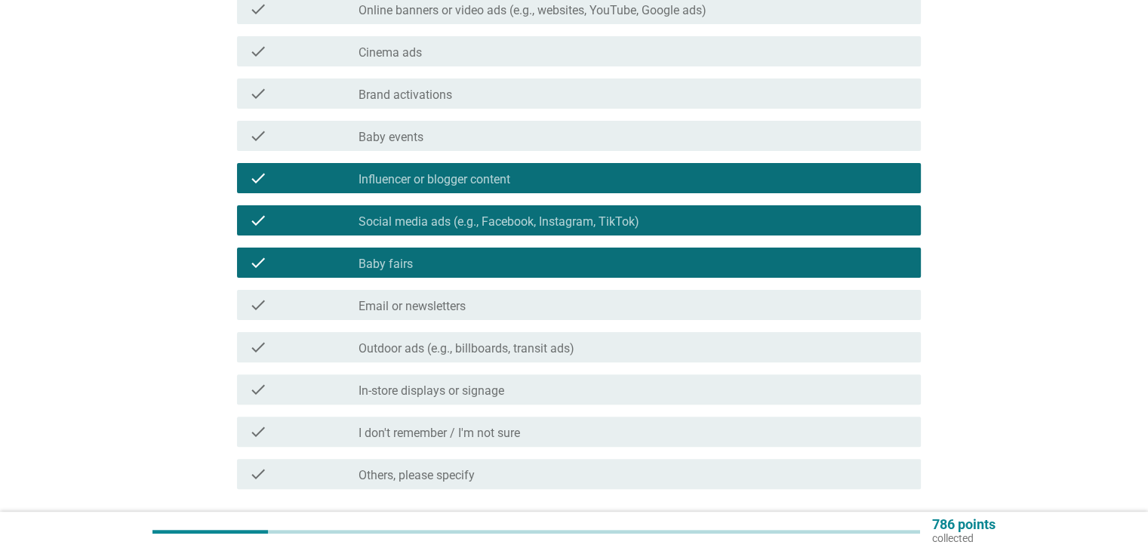
scroll to position [398, 0]
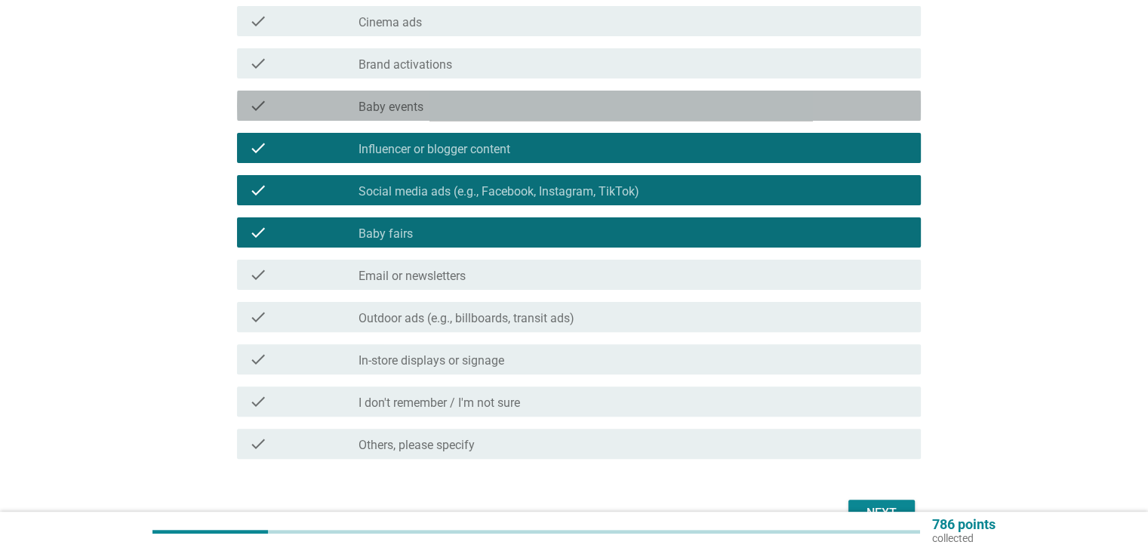
click at [448, 108] on div "check_box_outline_blank Baby events" at bounding box center [634, 106] width 550 height 18
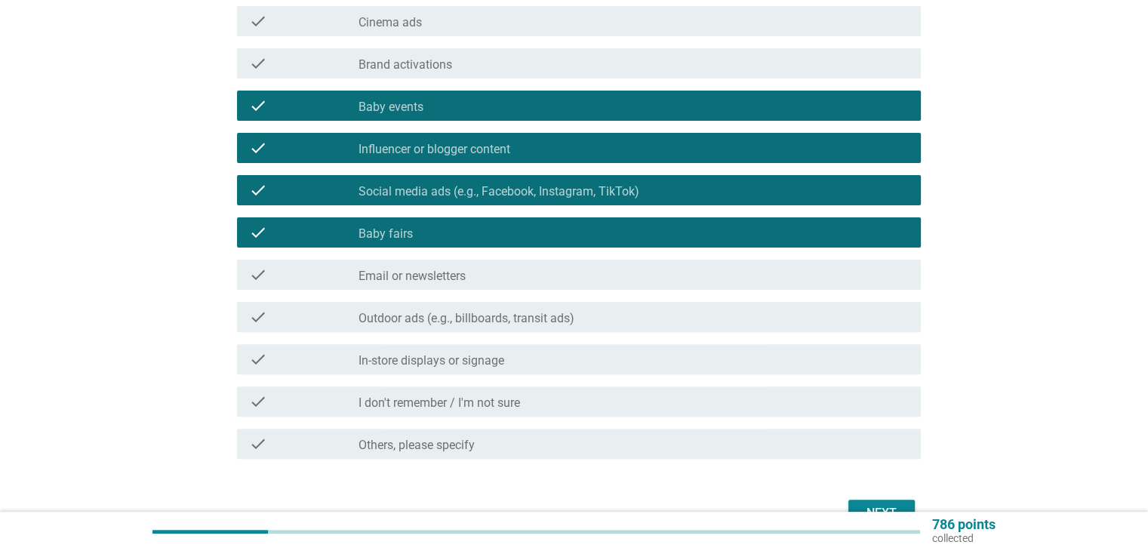
scroll to position [443, 0]
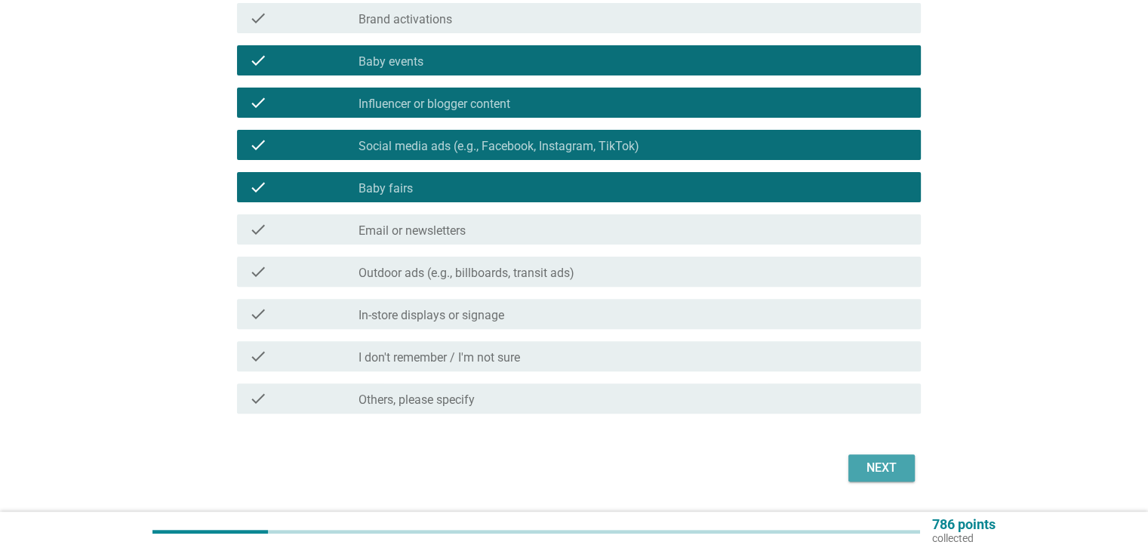
click at [868, 457] on button "Next" at bounding box center [881, 467] width 66 height 27
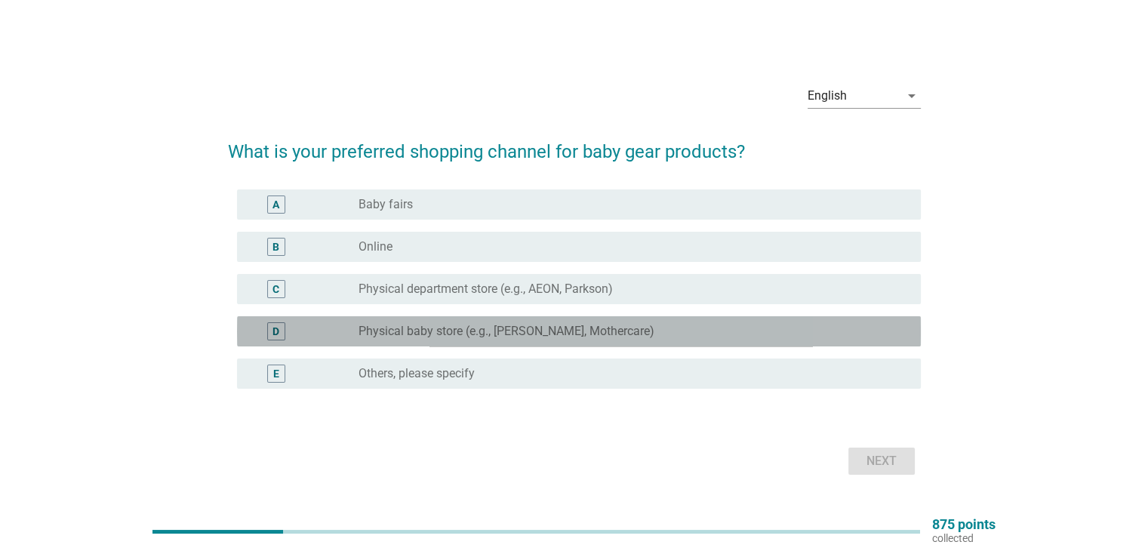
click at [537, 325] on label "Physical baby store (e.g., [PERSON_NAME], Mothercare)" at bounding box center [507, 331] width 296 height 15
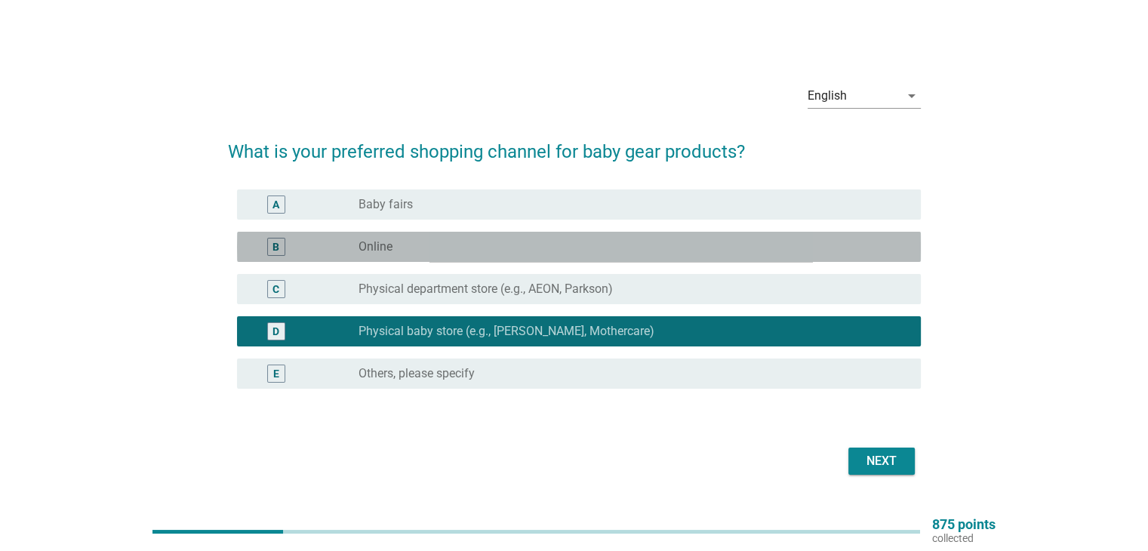
click at [463, 240] on div "radio_button_unchecked Online" at bounding box center [627, 246] width 537 height 15
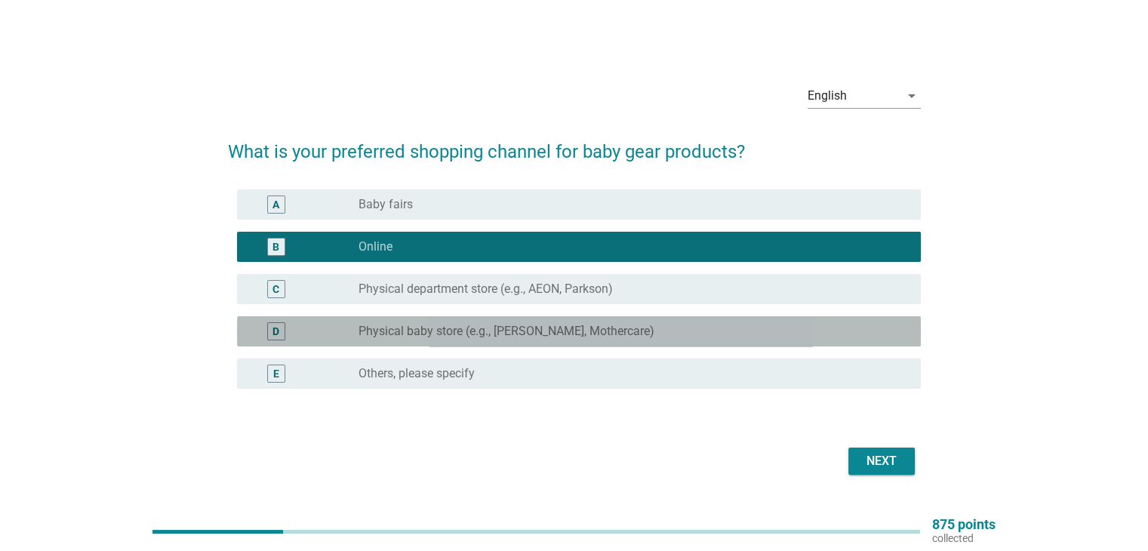
click at [431, 330] on label "Physical baby store (e.g., [PERSON_NAME], Mothercare)" at bounding box center [507, 331] width 296 height 15
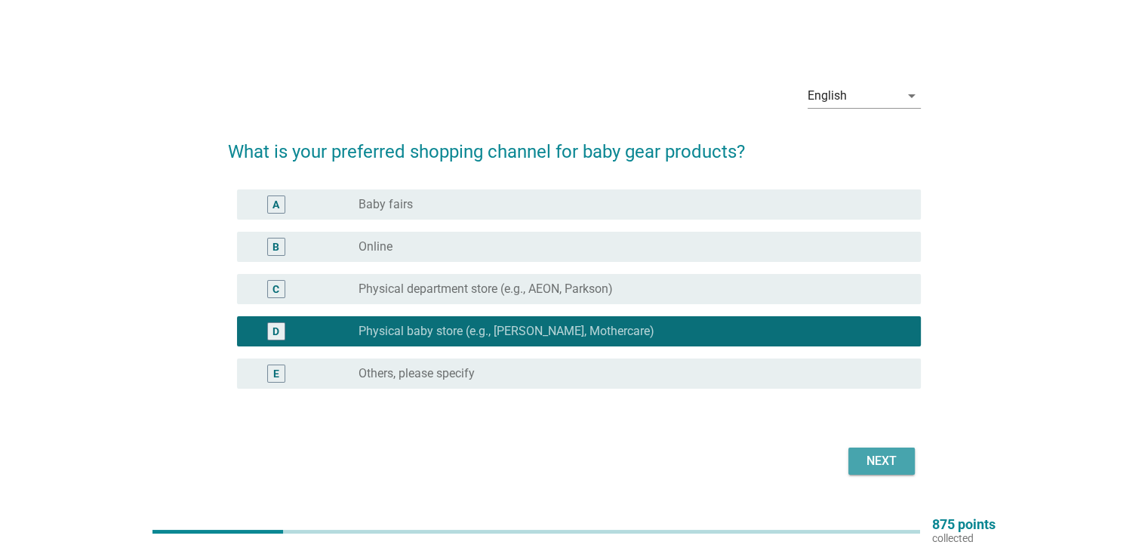
click at [861, 466] on div "Next" at bounding box center [882, 461] width 42 height 18
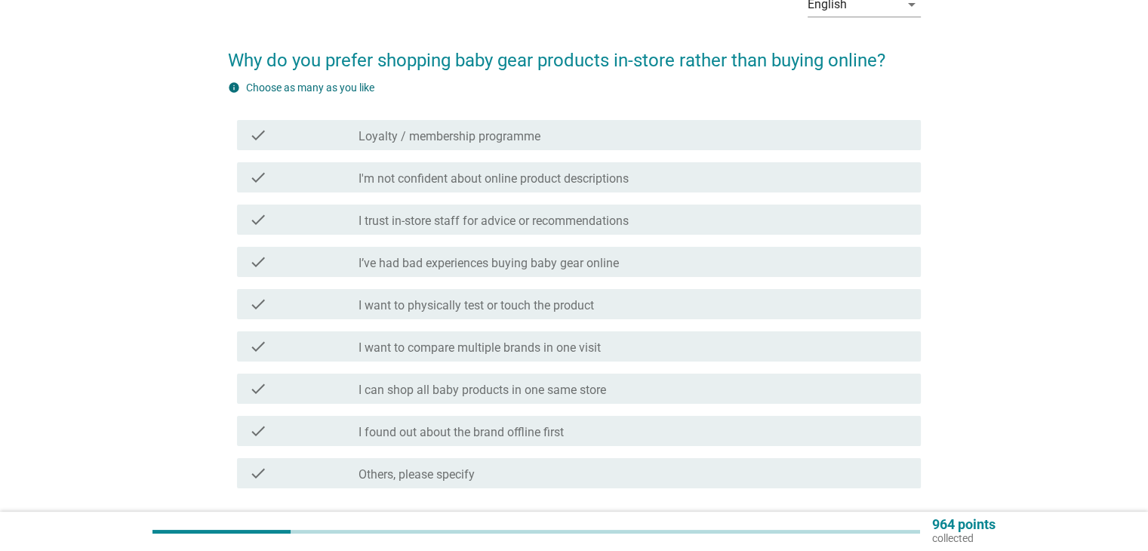
scroll to position [100, 0]
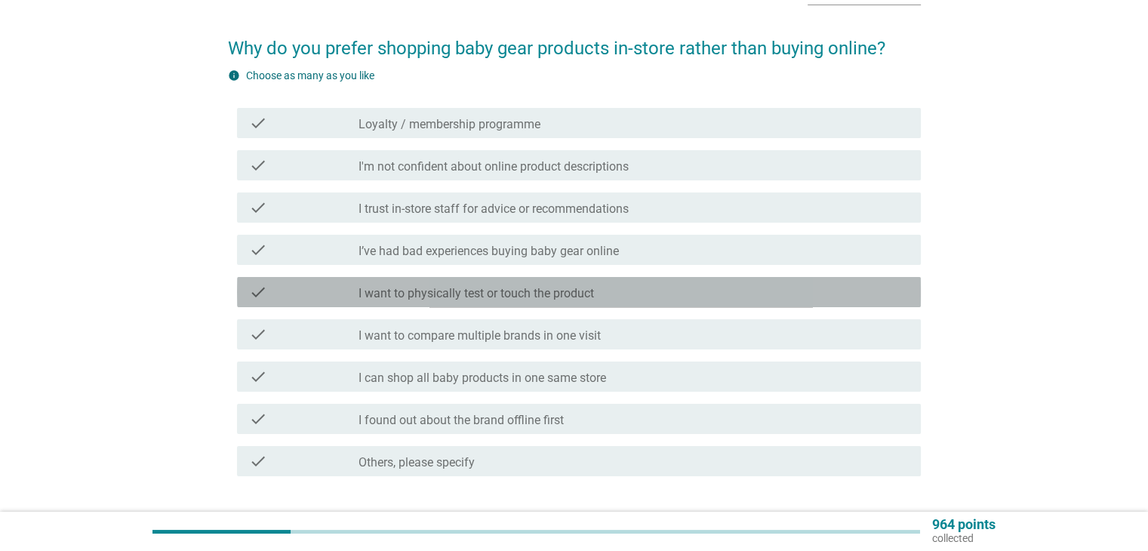
click at [667, 294] on div "check_box_outline_blank I want to physically test or touch the product" at bounding box center [634, 292] width 550 height 18
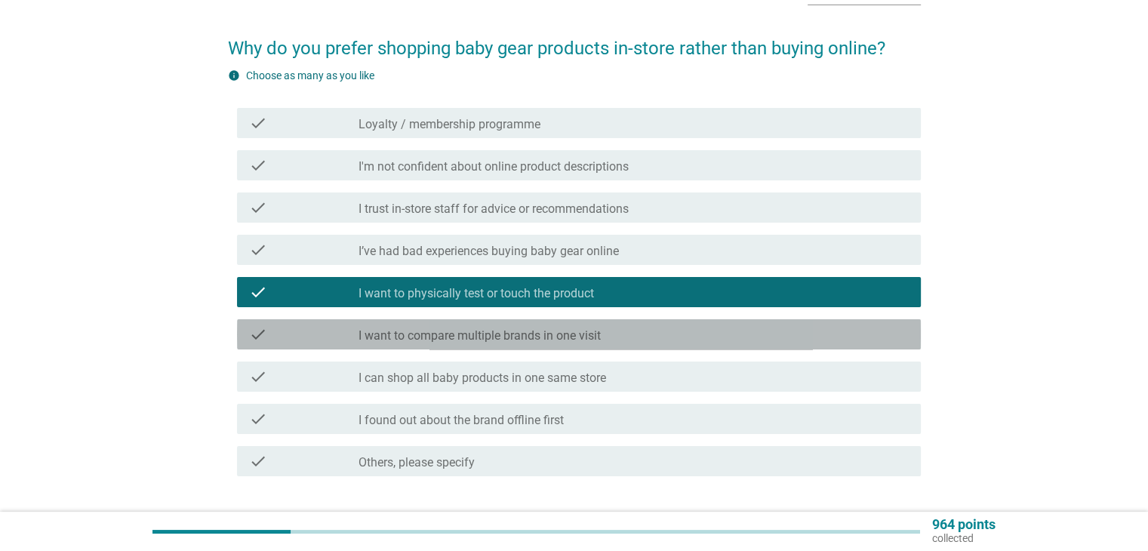
click at [561, 337] on label "I want to compare multiple brands in one visit" at bounding box center [480, 335] width 242 height 15
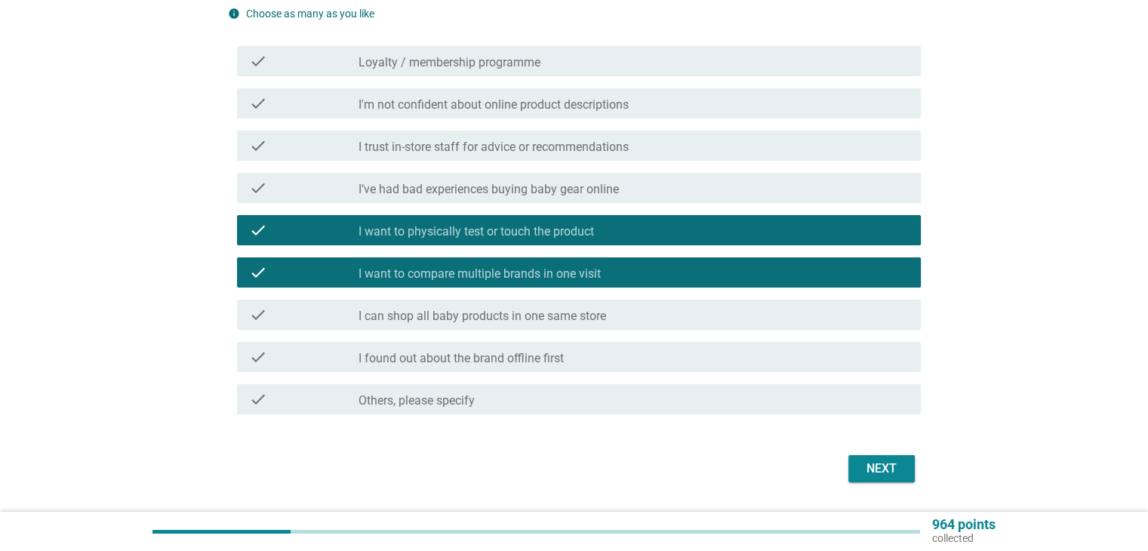
scroll to position [159, 0]
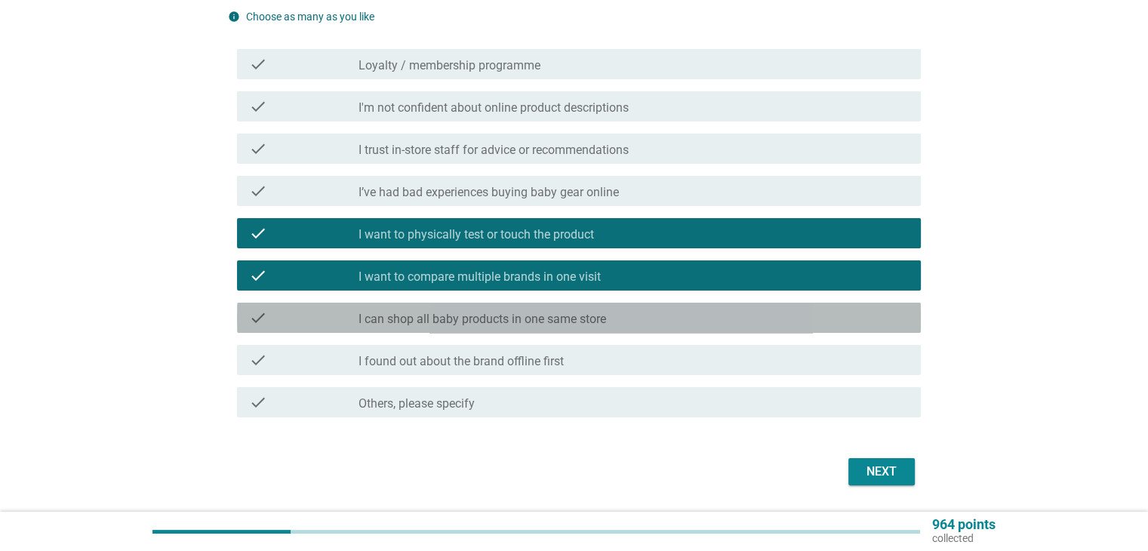
click at [715, 325] on div "check_box_outline_blank I can shop all baby products in one same store" at bounding box center [634, 318] width 550 height 18
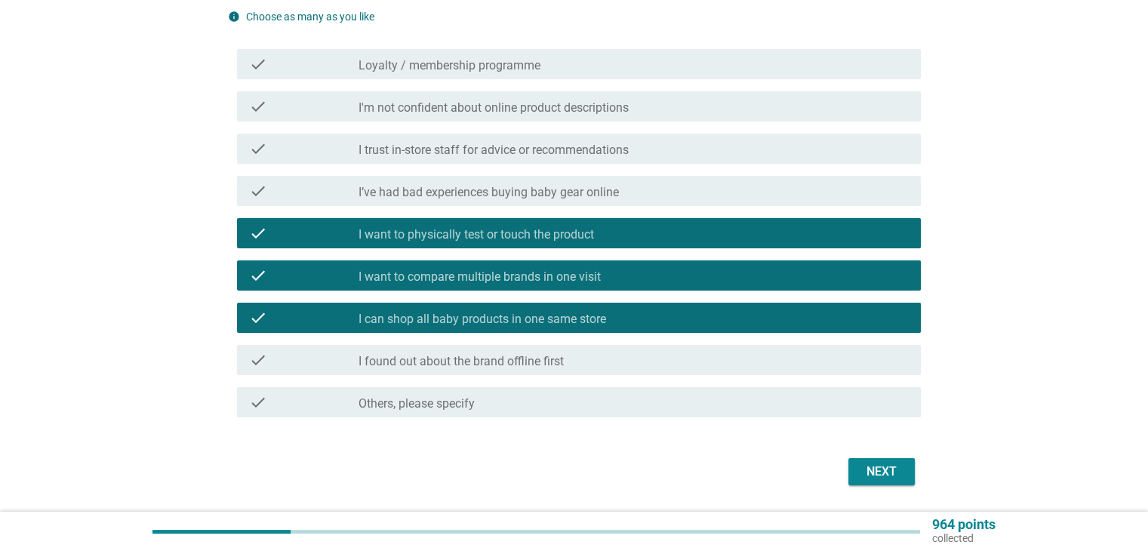
click at [886, 464] on div "Next" at bounding box center [882, 472] width 42 height 18
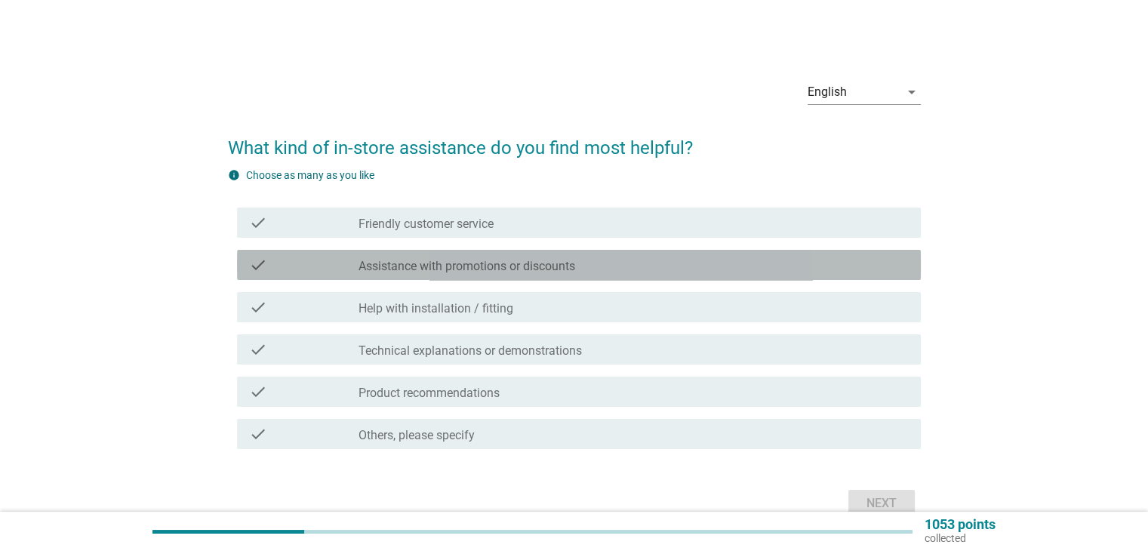
click at [498, 261] on label "Assistance with promotions or discounts" at bounding box center [467, 266] width 217 height 15
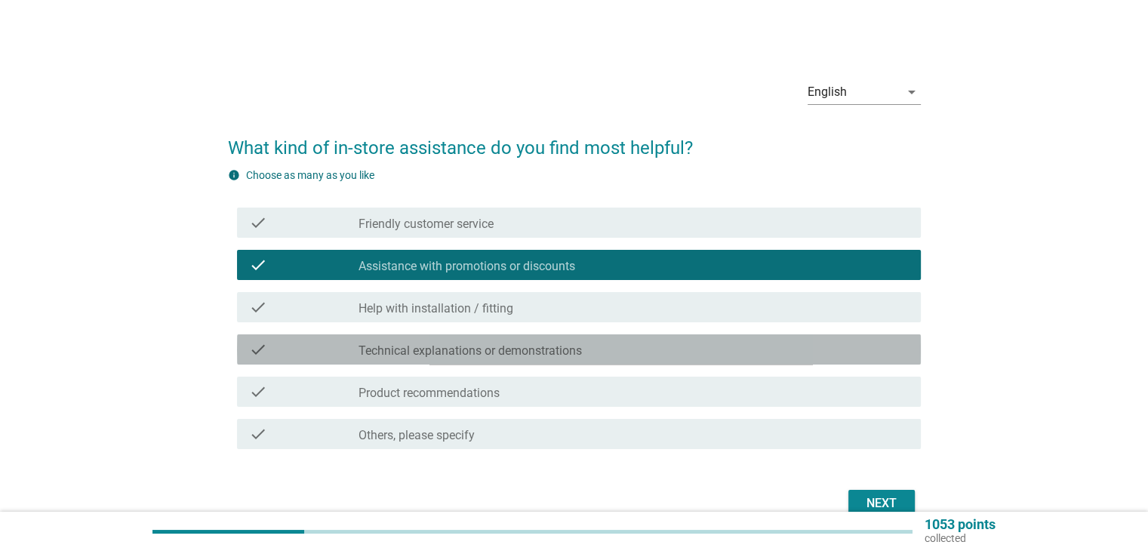
click at [478, 343] on label "Technical explanations or demonstrations" at bounding box center [470, 350] width 223 height 15
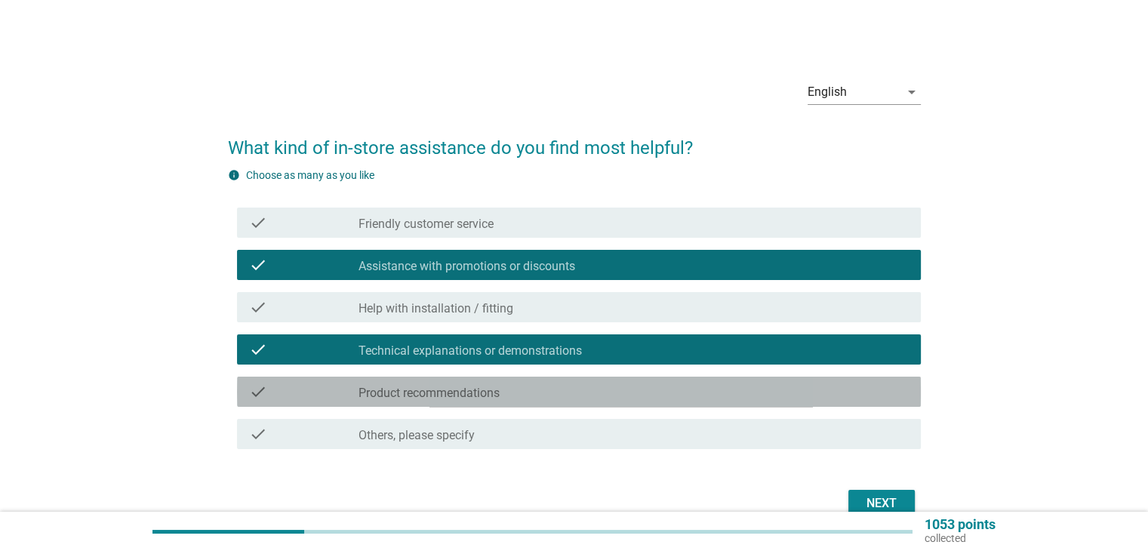
click at [811, 401] on div "check check_box_outline_blank Product recommendations" at bounding box center [579, 392] width 684 height 30
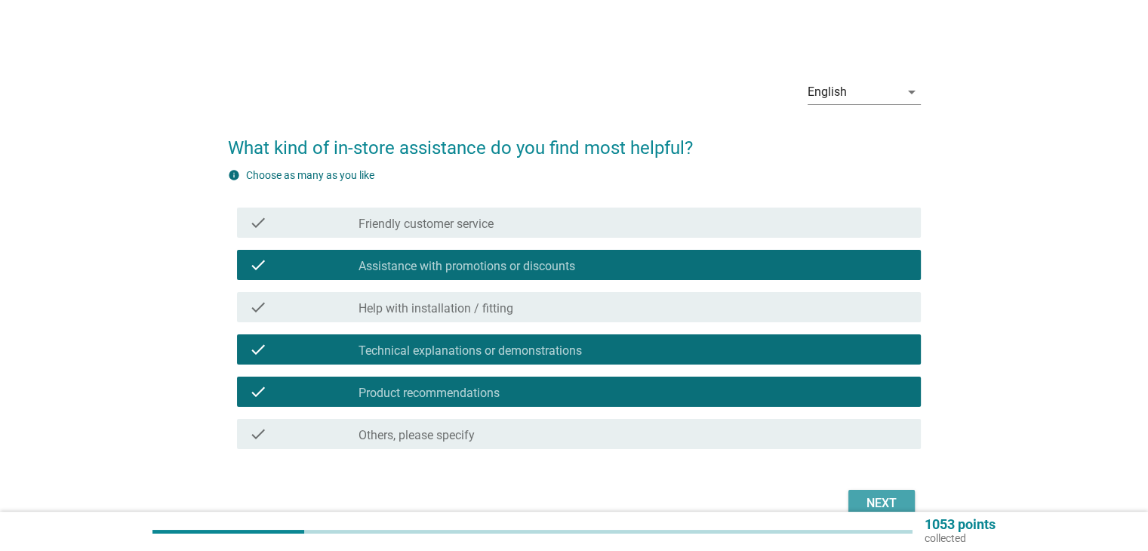
click at [891, 493] on button "Next" at bounding box center [881, 503] width 66 height 27
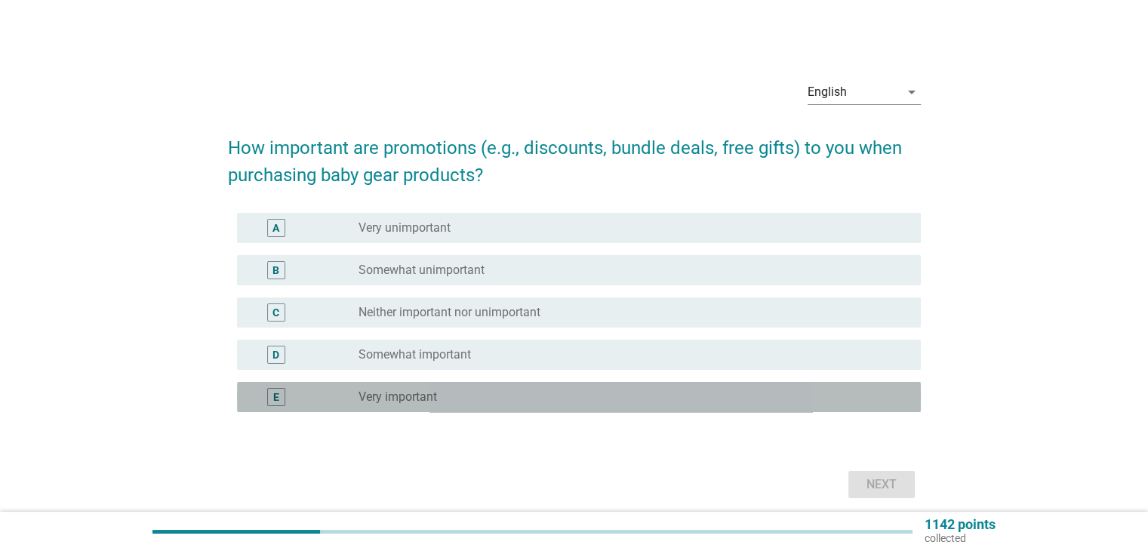
click at [599, 403] on div "radio_button_unchecked Very important" at bounding box center [627, 396] width 537 height 15
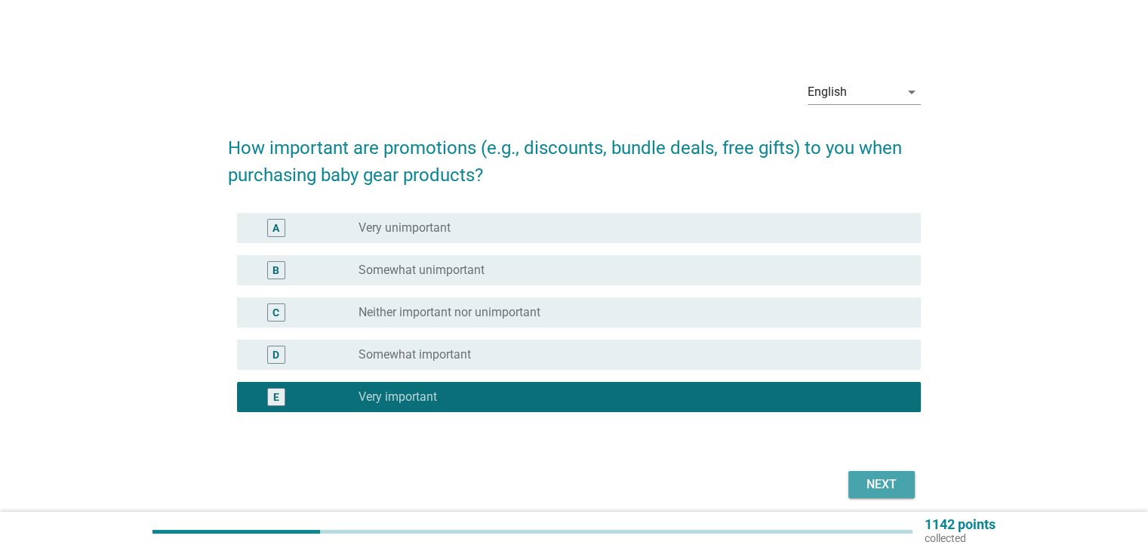
click at [876, 491] on div "Next" at bounding box center [882, 485] width 42 height 18
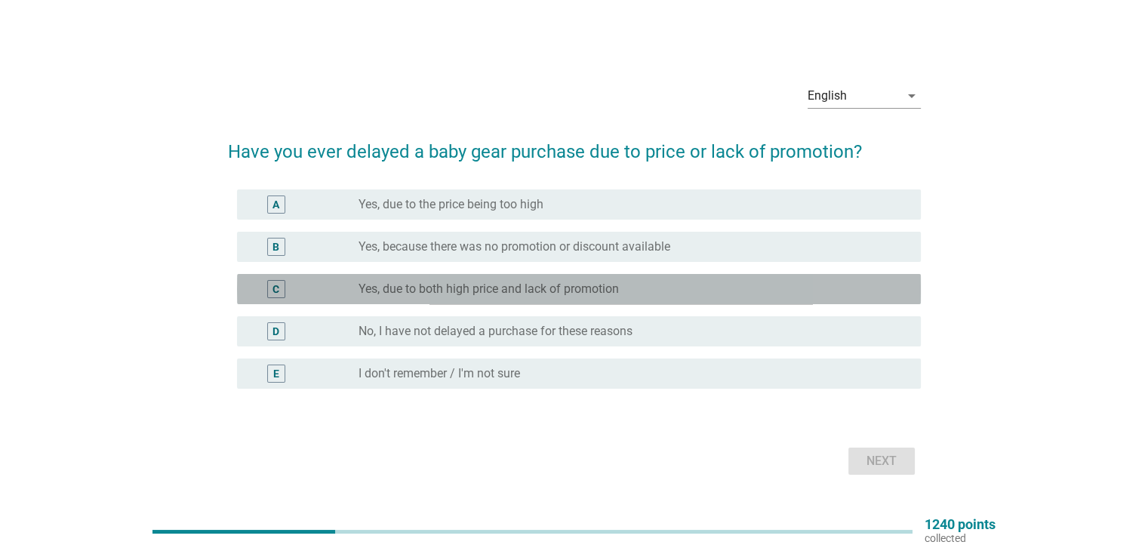
click at [501, 299] on div "C radio_button_unchecked Yes, due to both high price and lack of promotion" at bounding box center [579, 289] width 684 height 30
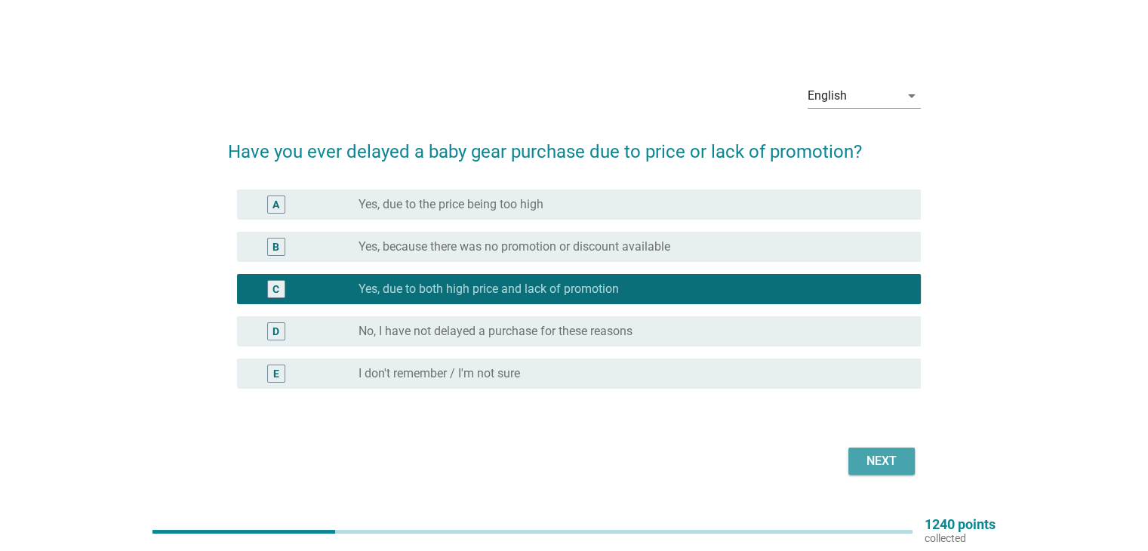
click at [891, 470] on div "Next" at bounding box center [882, 461] width 42 height 18
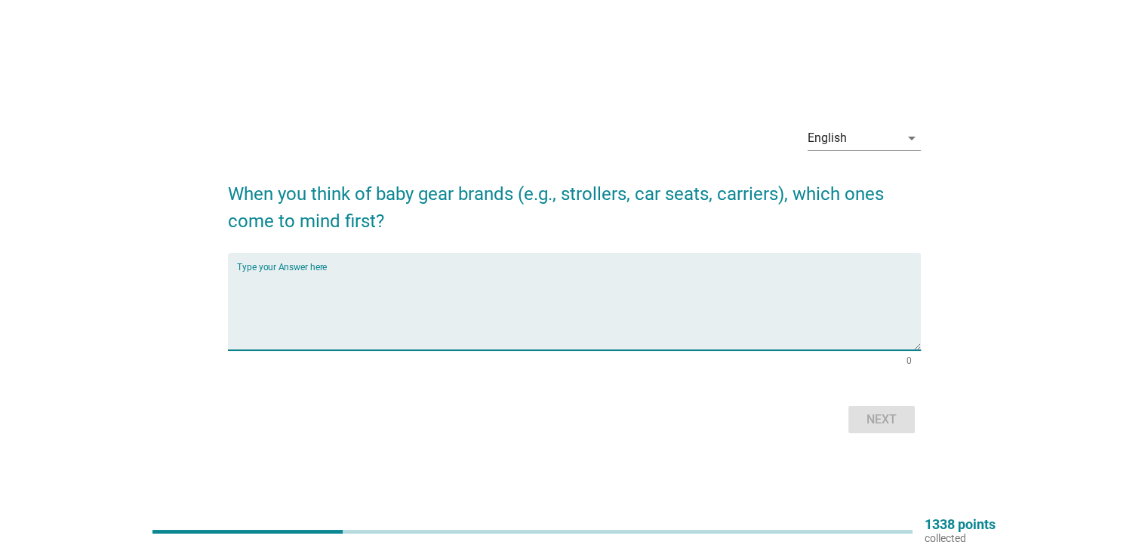
click at [618, 306] on textarea "Type your Answer here" at bounding box center [579, 310] width 684 height 79
click at [623, 296] on textarea "[PERSON_NAME]," at bounding box center [579, 310] width 684 height 79
type textarea "[PERSON_NAME], doona"
click at [868, 419] on div "Next" at bounding box center [882, 420] width 42 height 18
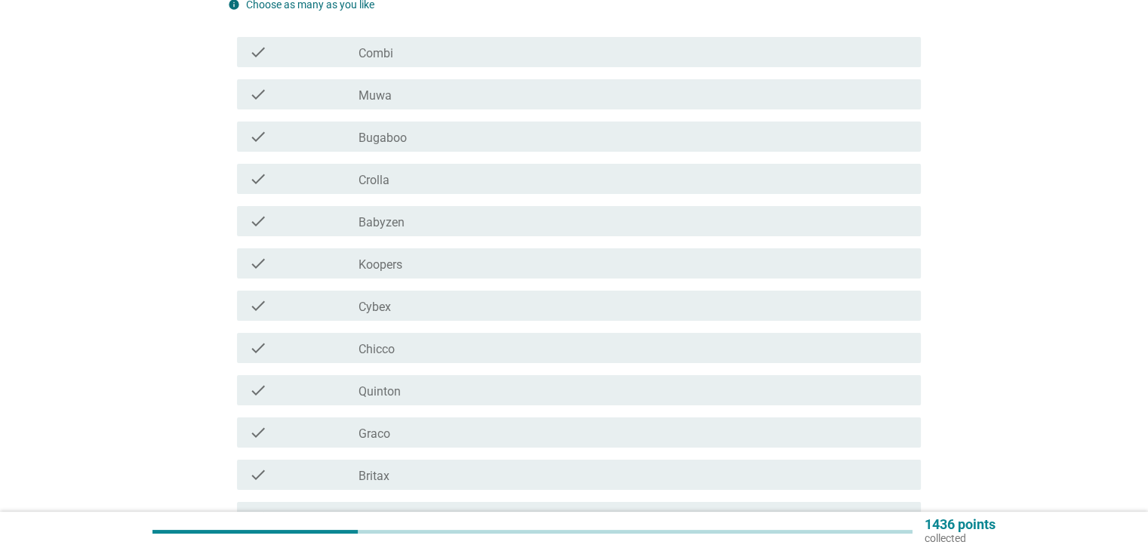
scroll to position [172, 0]
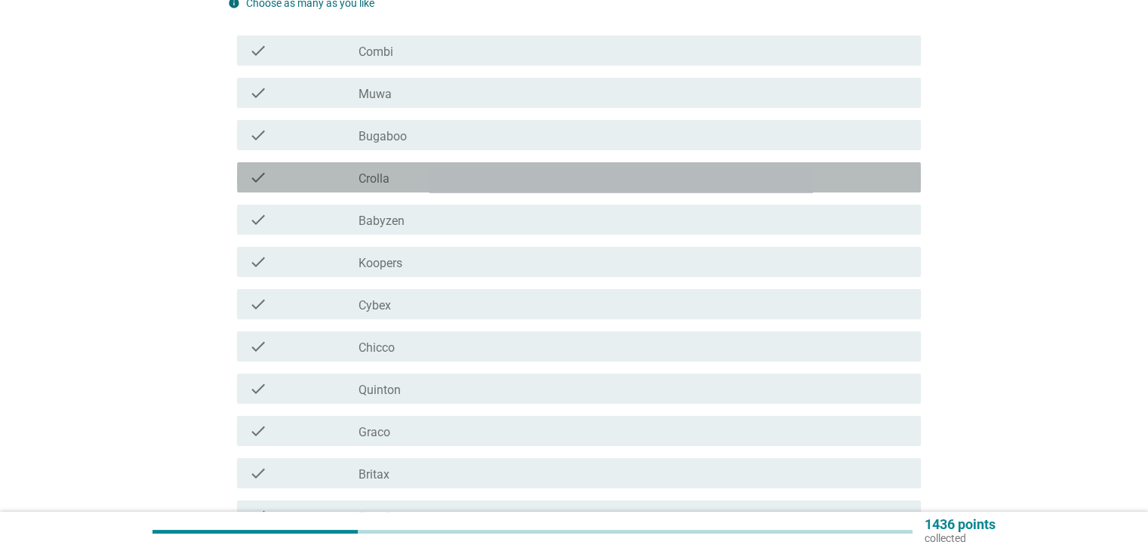
click at [393, 171] on div "check_box_outline_blank Crolla" at bounding box center [634, 177] width 550 height 18
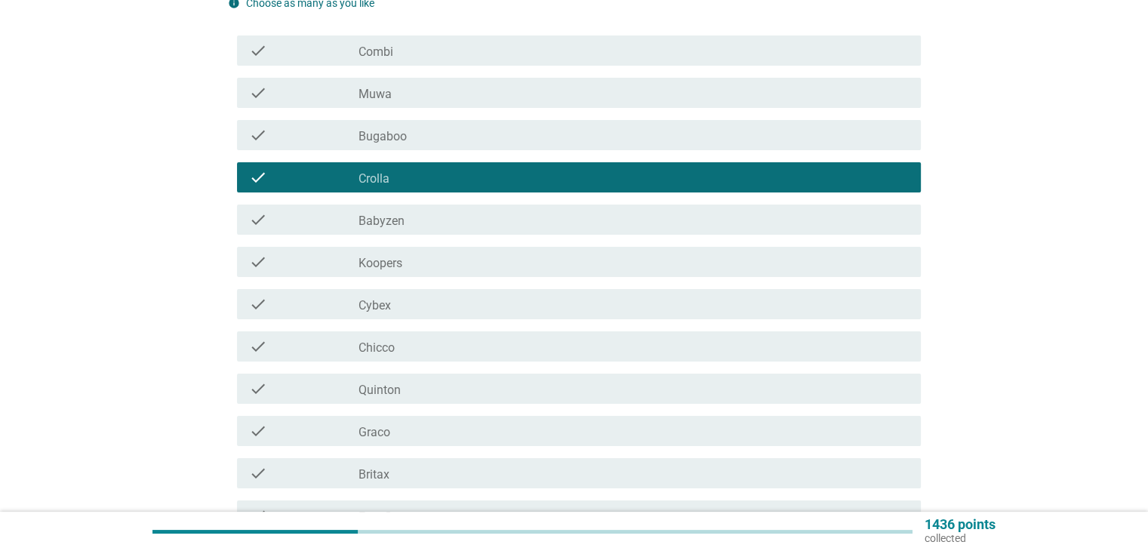
click at [399, 269] on label "Koopers" at bounding box center [381, 263] width 44 height 15
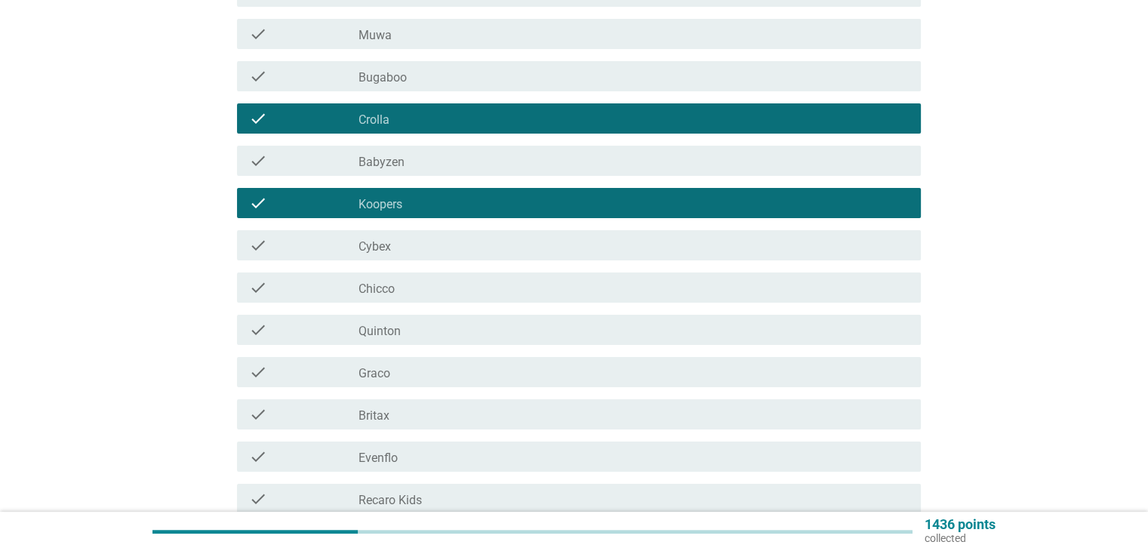
scroll to position [232, 0]
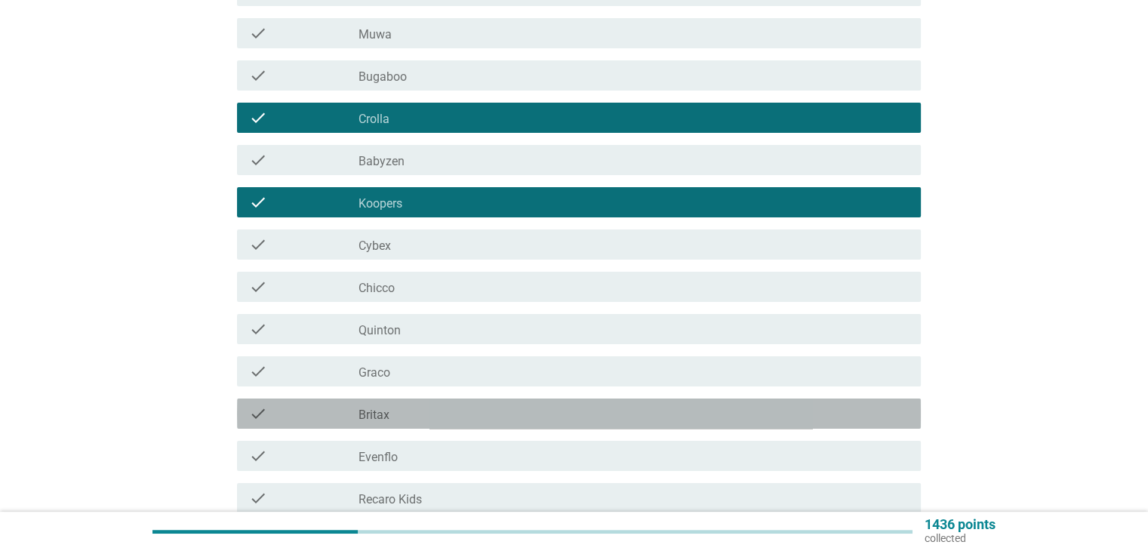
click at [393, 400] on div "check check_box_outline_blank Britax" at bounding box center [579, 414] width 684 height 30
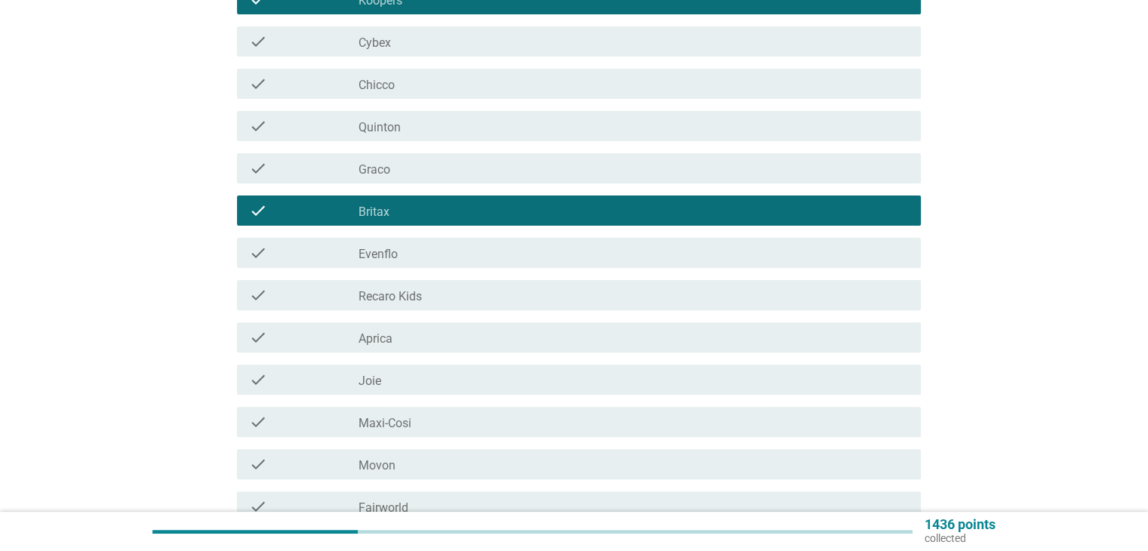
scroll to position [435, 0]
click at [386, 381] on div "check_box_outline_blank Joie" at bounding box center [634, 380] width 550 height 18
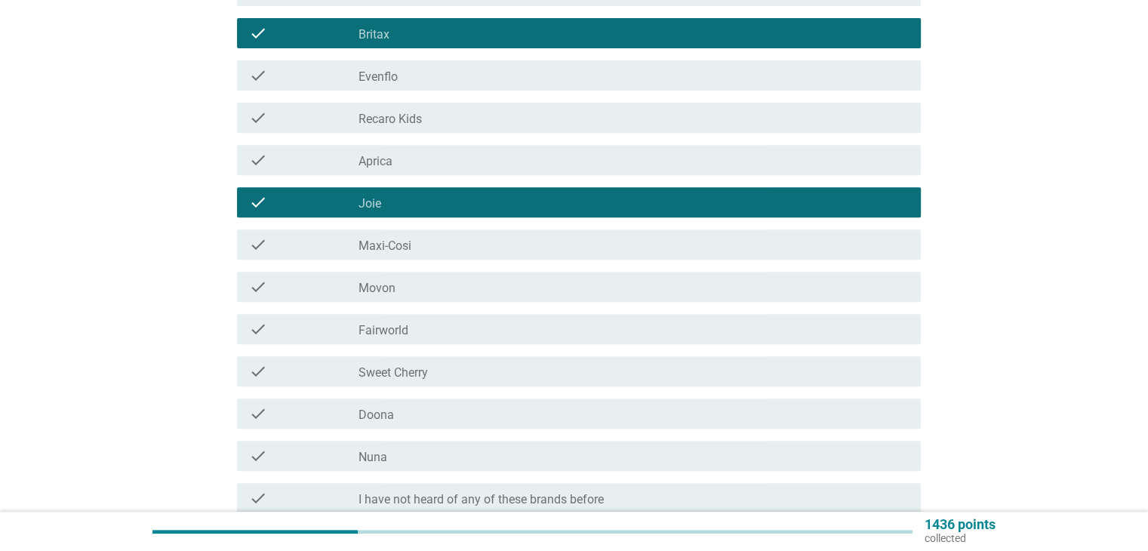
scroll to position [611, 0]
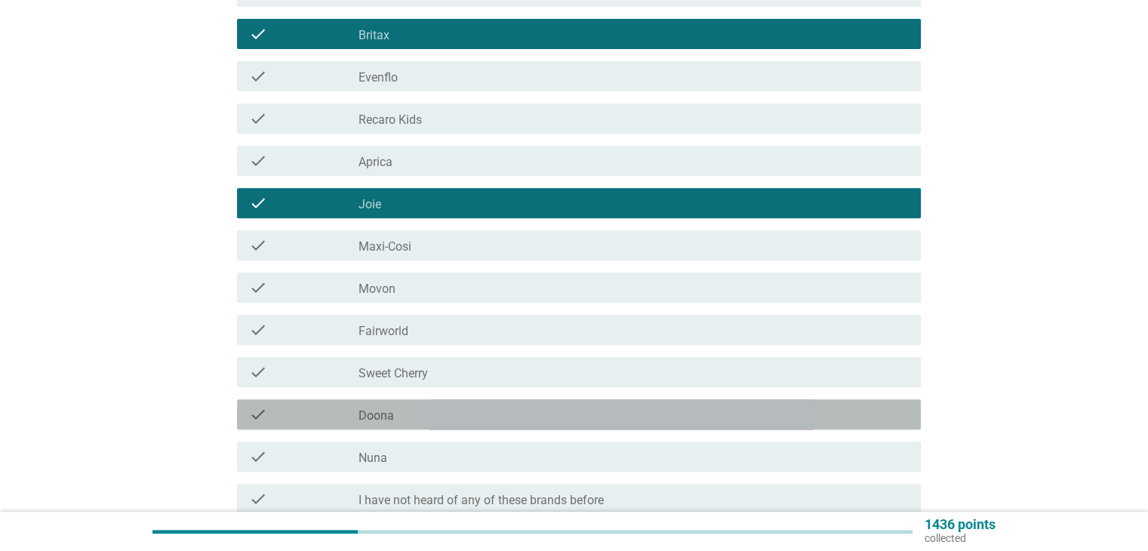
click at [386, 414] on label "Doona" at bounding box center [376, 415] width 35 height 15
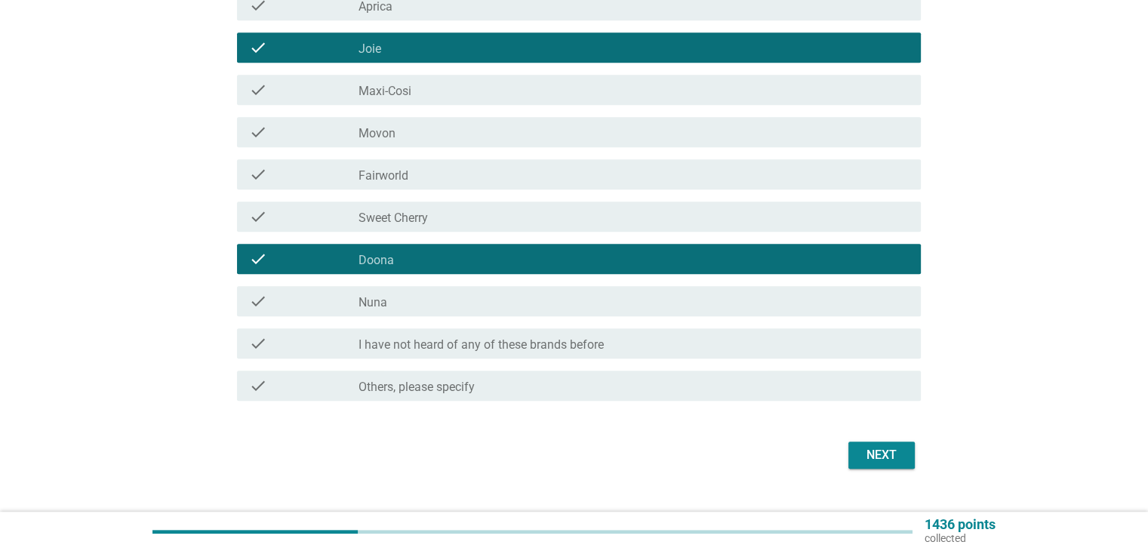
scroll to position [796, 0]
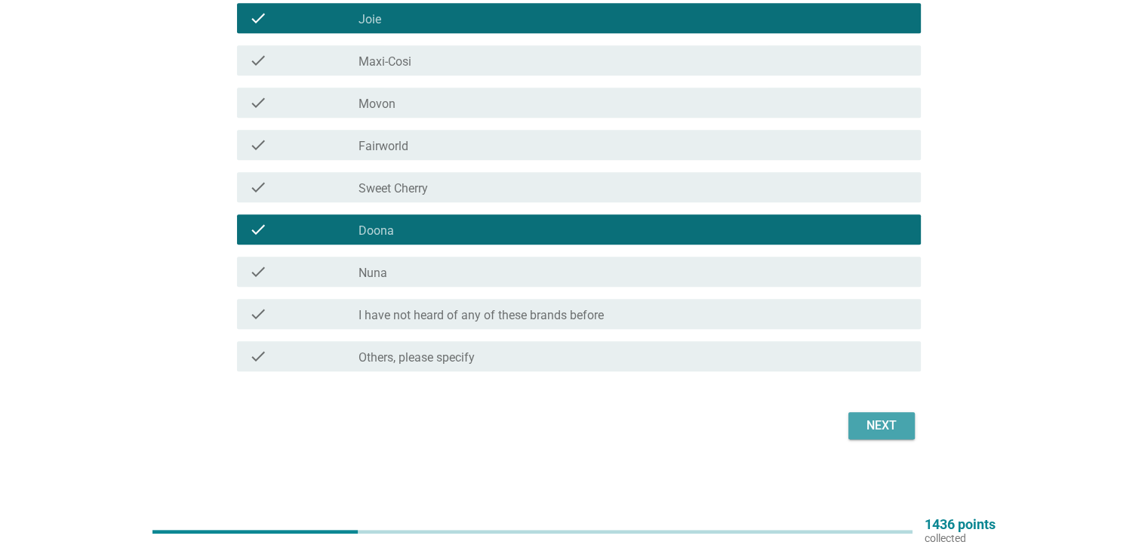
click at [861, 422] on div "Next" at bounding box center [882, 426] width 42 height 18
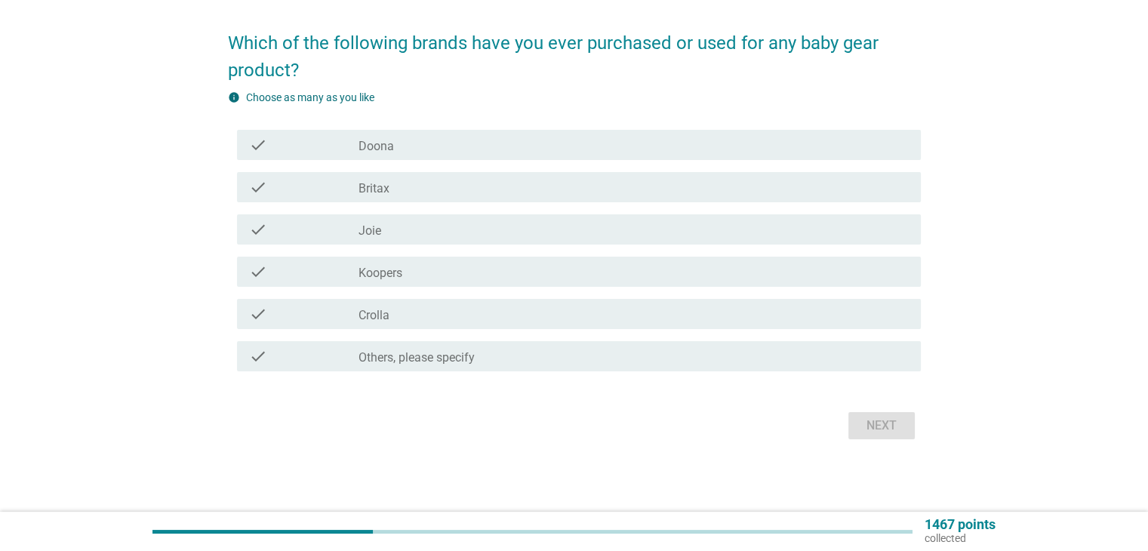
scroll to position [0, 0]
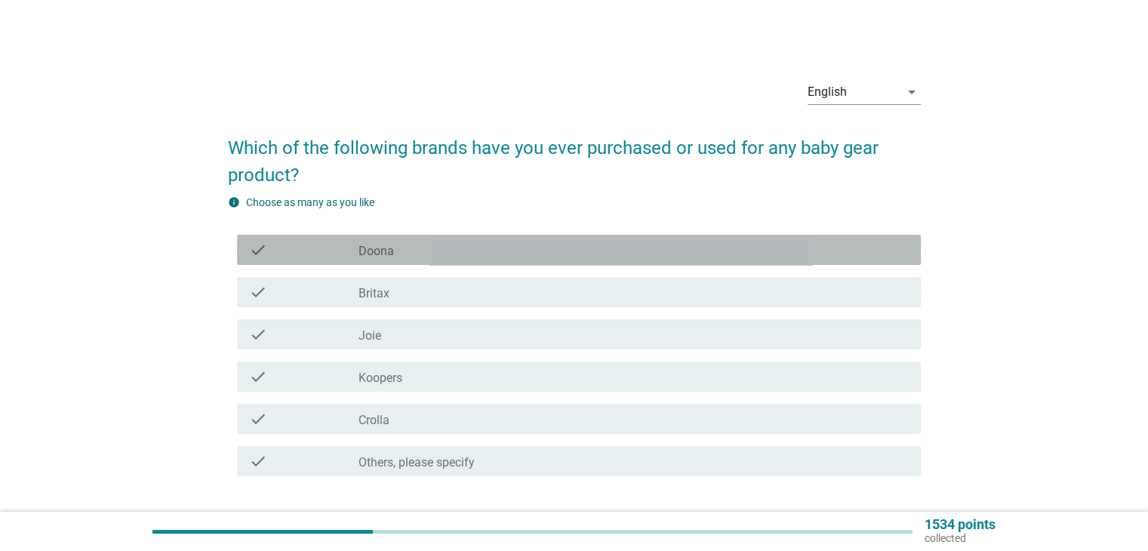
click at [536, 250] on div "check_box_outline_blank Doona" at bounding box center [634, 250] width 550 height 18
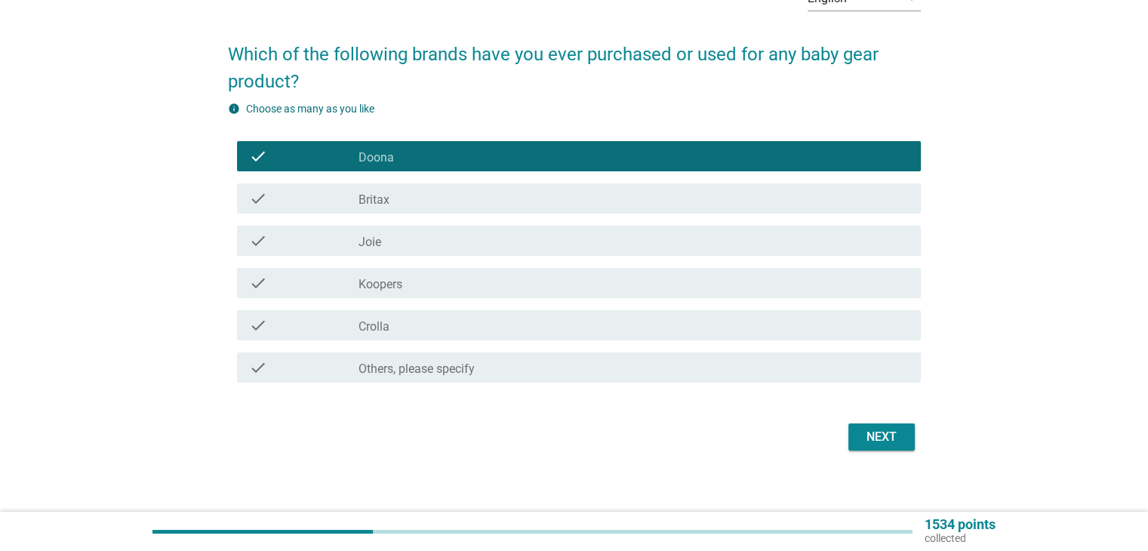
scroll to position [94, 0]
click at [879, 449] on button "Next" at bounding box center [881, 436] width 66 height 27
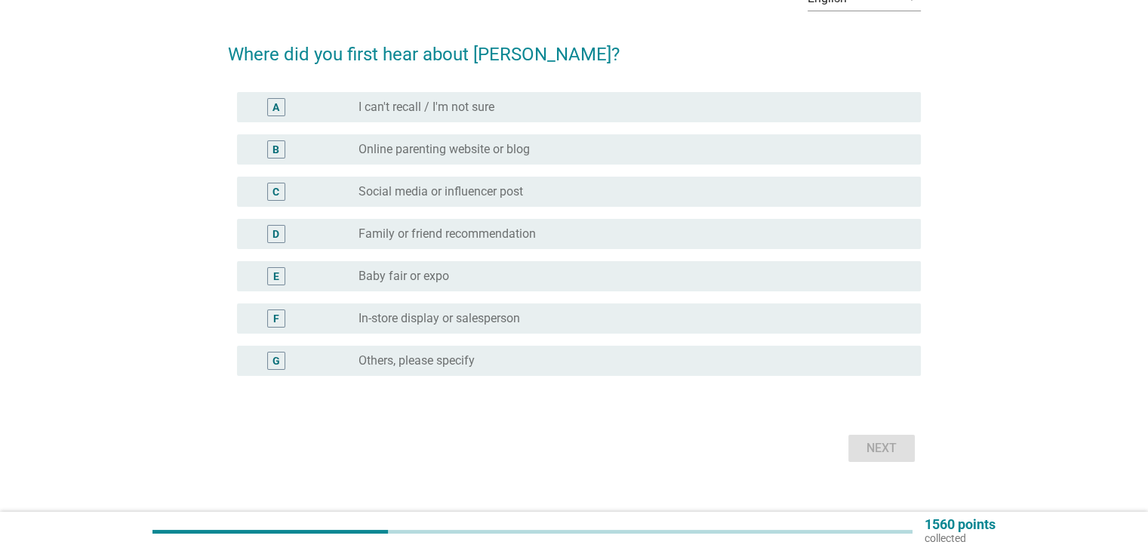
scroll to position [0, 0]
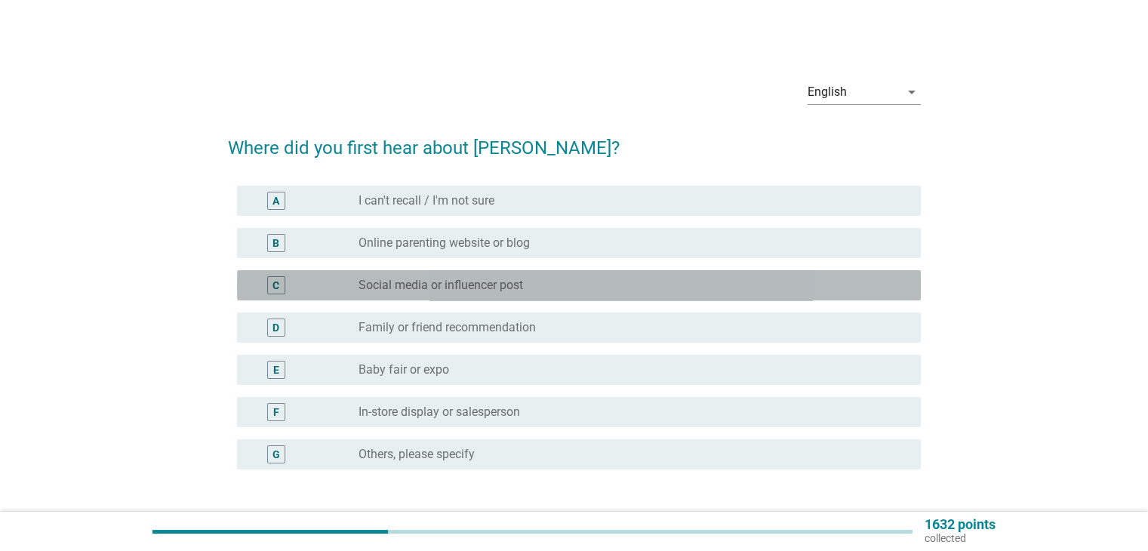
click at [412, 285] on label "Social media or influencer post" at bounding box center [441, 285] width 165 height 15
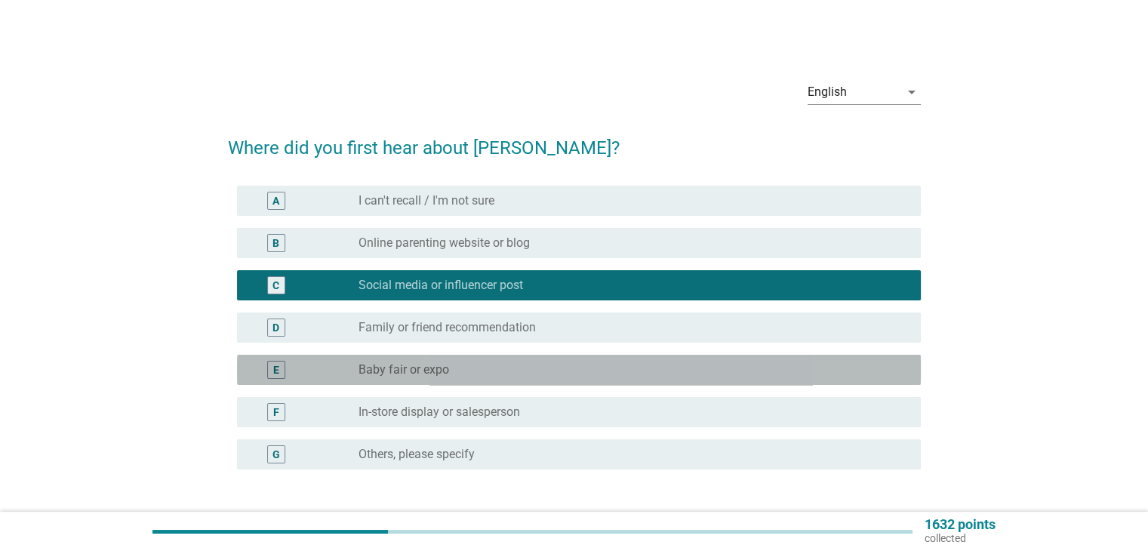
click at [361, 373] on label "Baby fair or expo" at bounding box center [404, 369] width 91 height 15
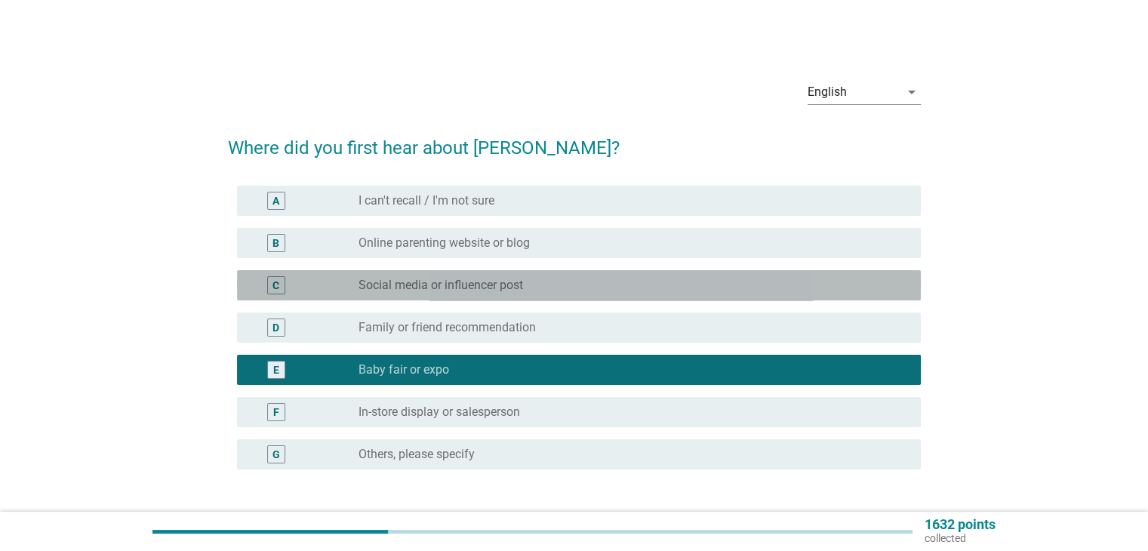
click at [397, 291] on label "Social media or influencer post" at bounding box center [441, 285] width 165 height 15
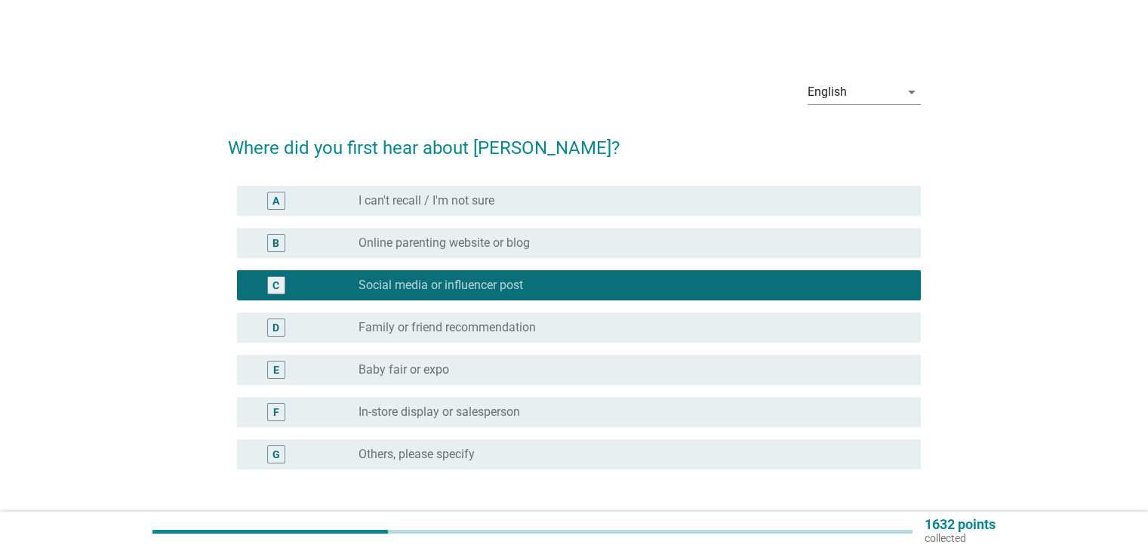
click at [661, 328] on div "radio_button_unchecked Family or friend recommendation" at bounding box center [627, 327] width 537 height 15
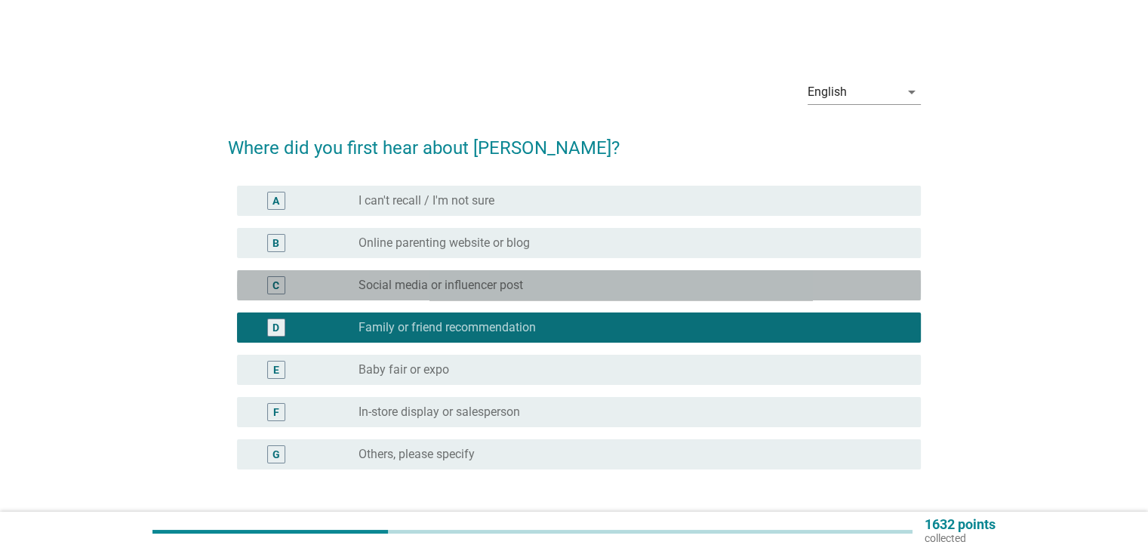
click at [583, 282] on div "radio_button_unchecked Social media or influencer post" at bounding box center [627, 285] width 537 height 15
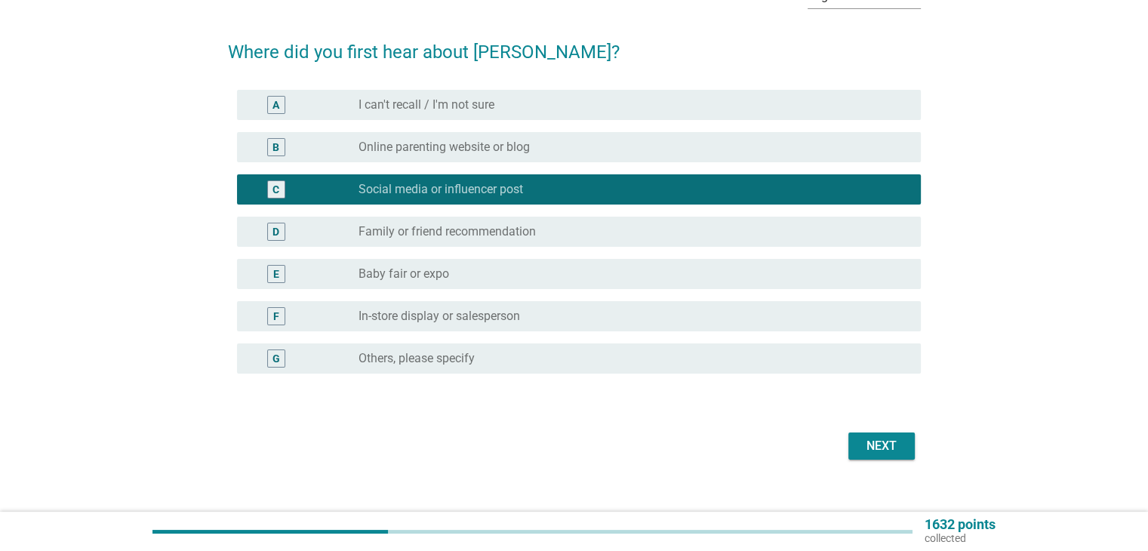
scroll to position [97, 0]
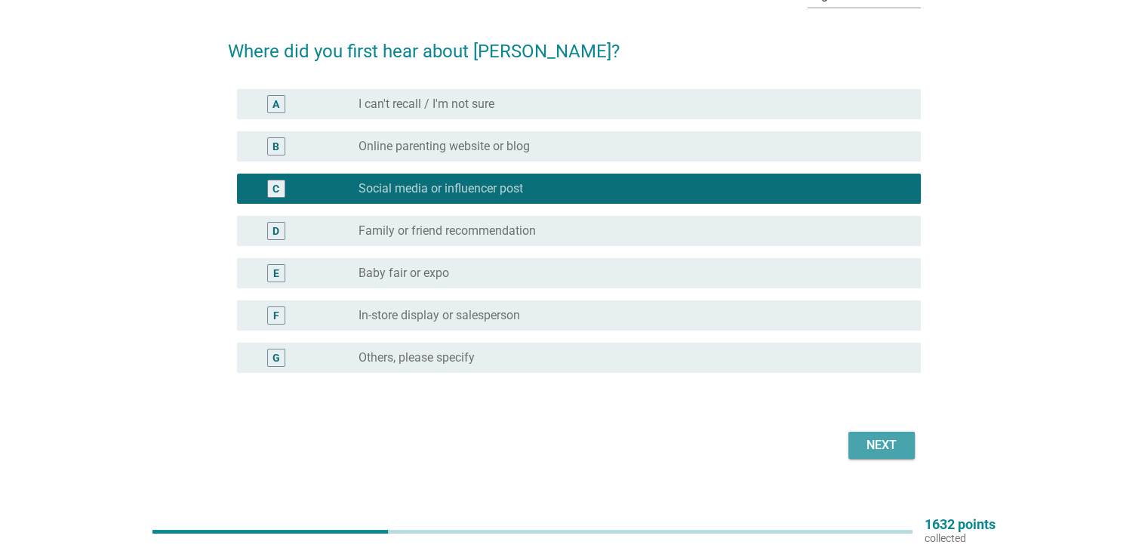
click at [880, 453] on div "Next" at bounding box center [882, 445] width 42 height 18
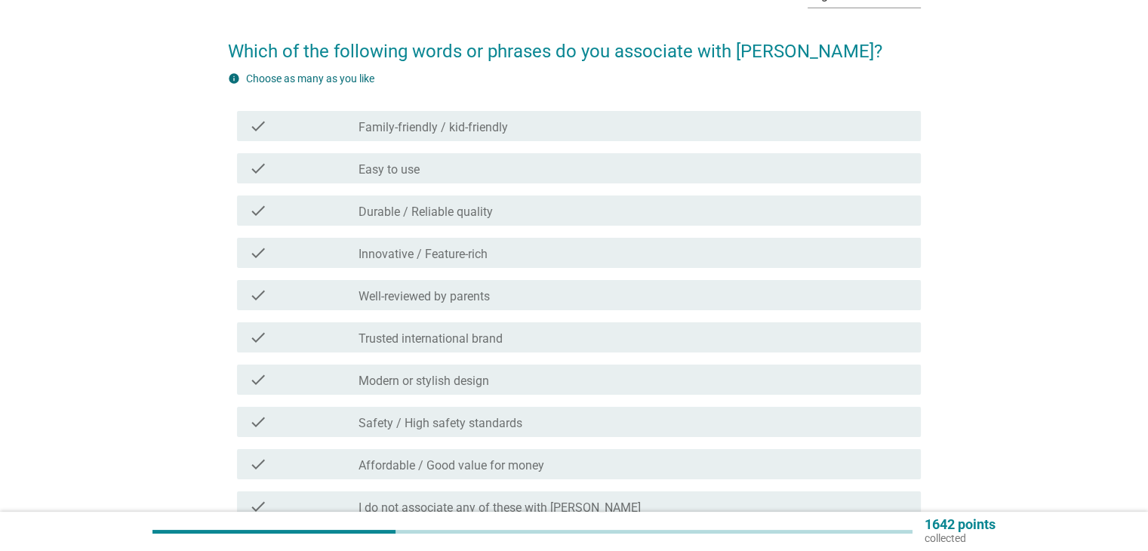
scroll to position [0, 0]
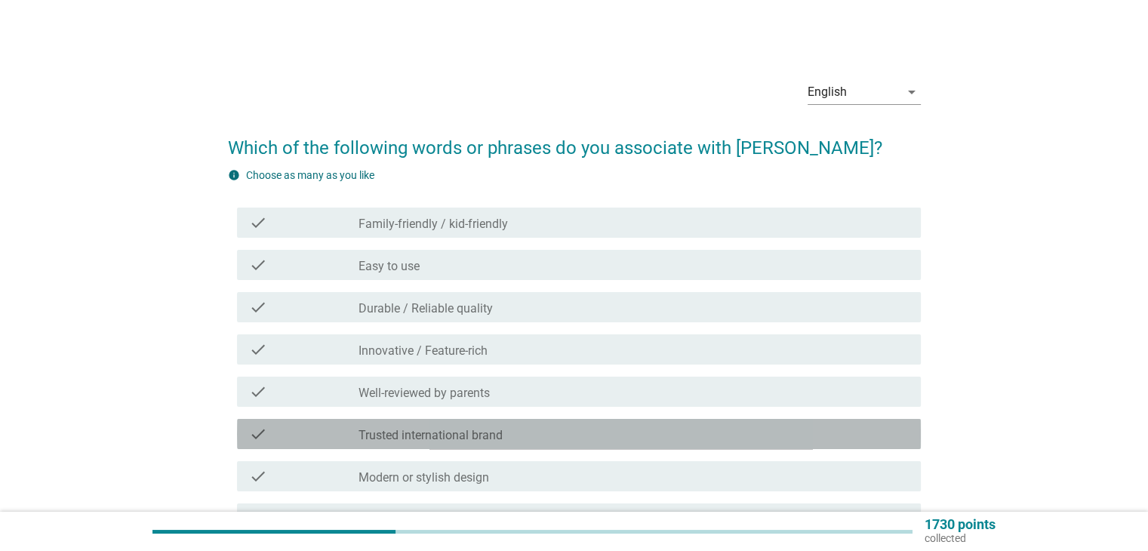
click at [430, 420] on div "check check_box_outline_blank Trusted international brand" at bounding box center [579, 434] width 684 height 30
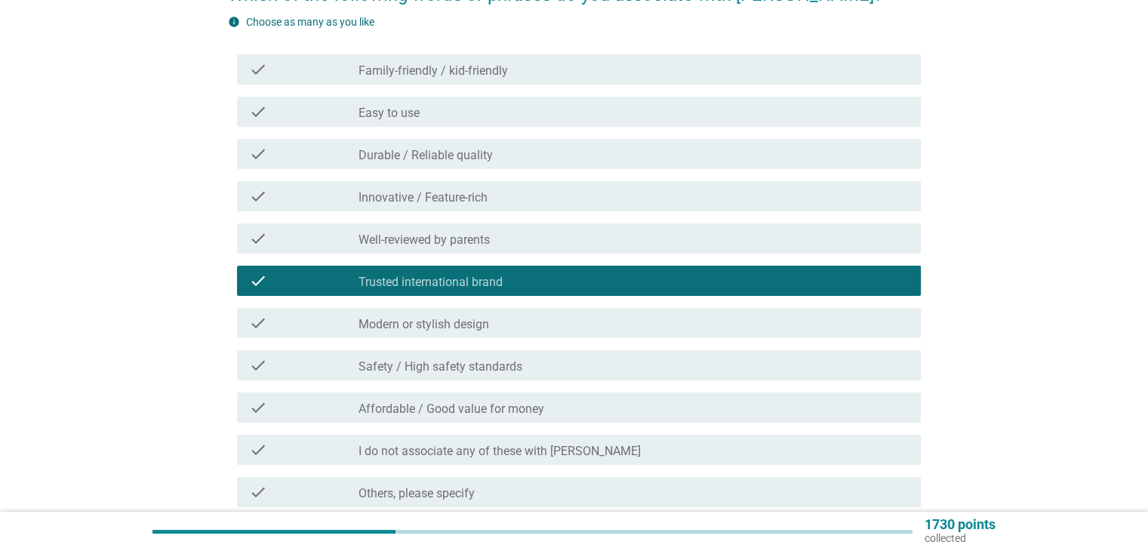
scroll to position [289, 0]
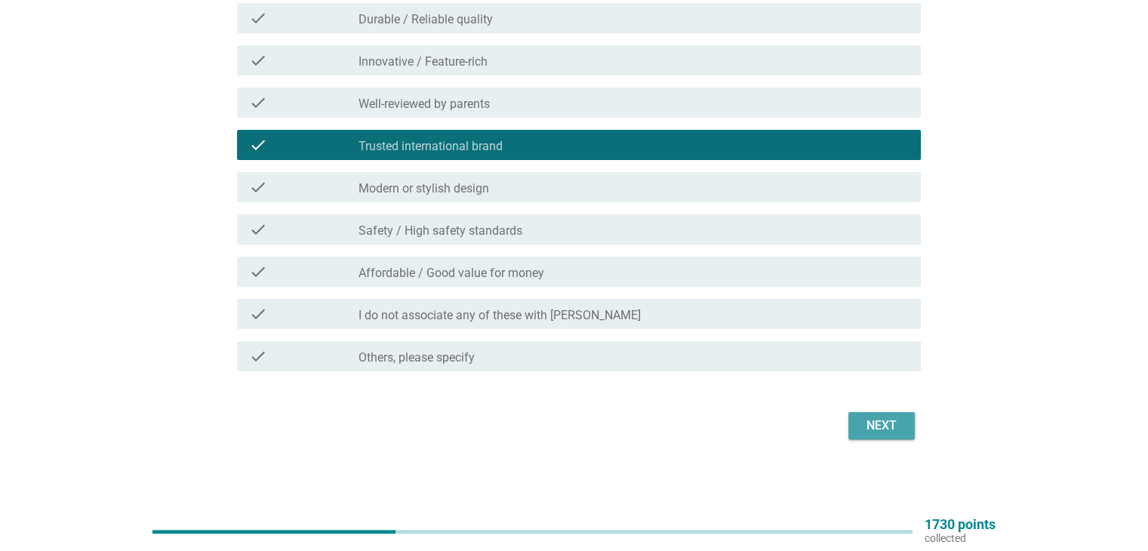
click at [881, 412] on button "Next" at bounding box center [881, 425] width 66 height 27
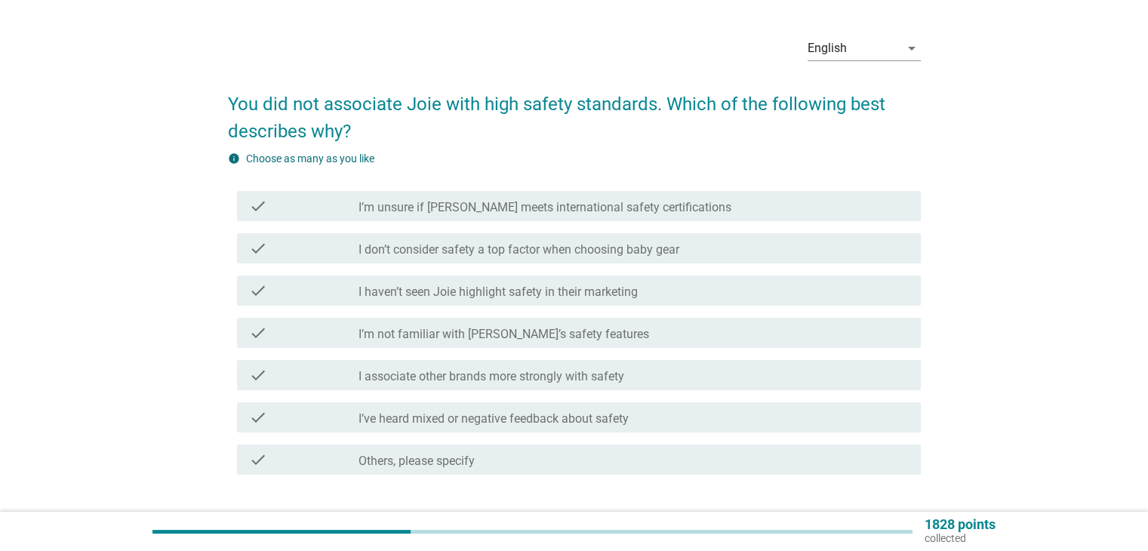
scroll to position [44, 0]
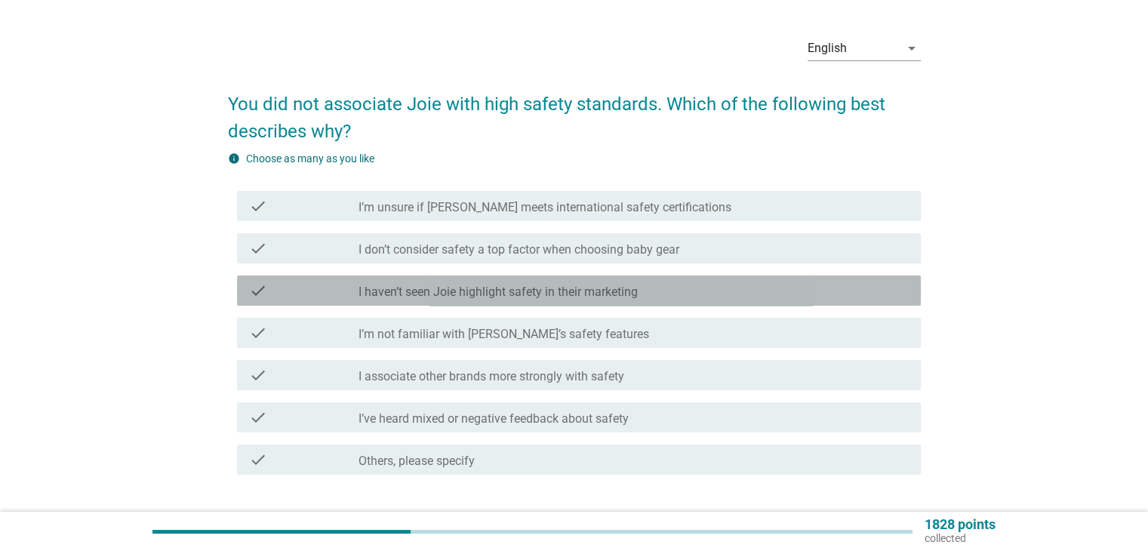
click at [494, 291] on label "I haven’t seen Joie highlight safety in their marketing" at bounding box center [498, 292] width 279 height 15
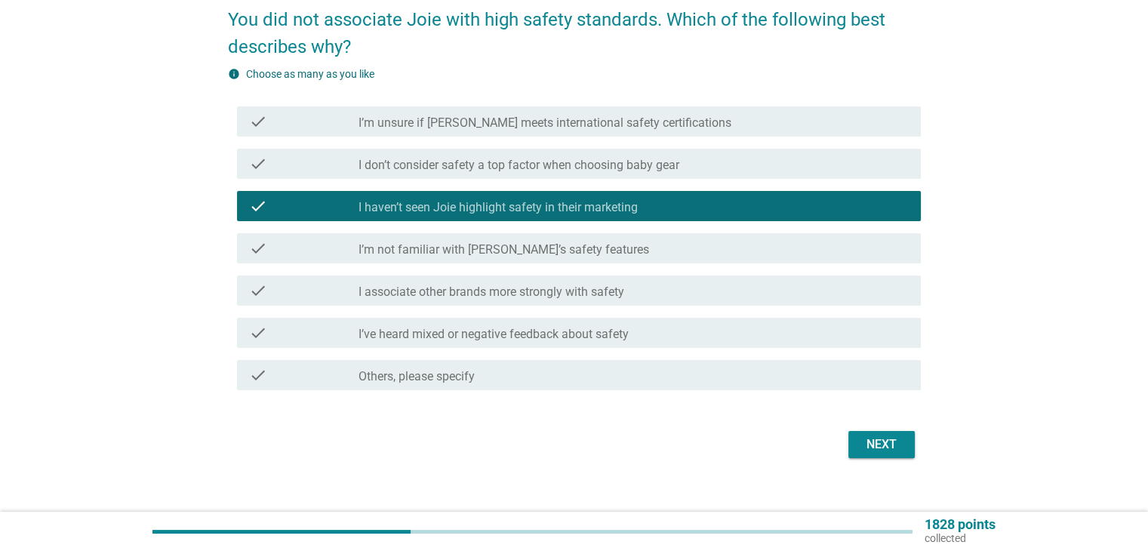
scroll to position [131, 0]
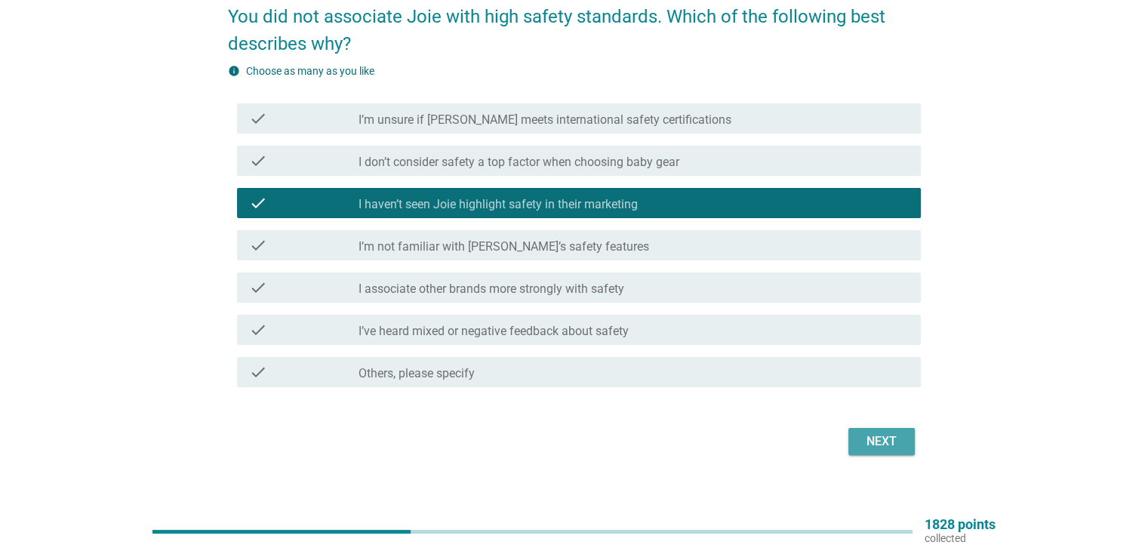
click at [895, 450] on div "Next" at bounding box center [882, 442] width 42 height 18
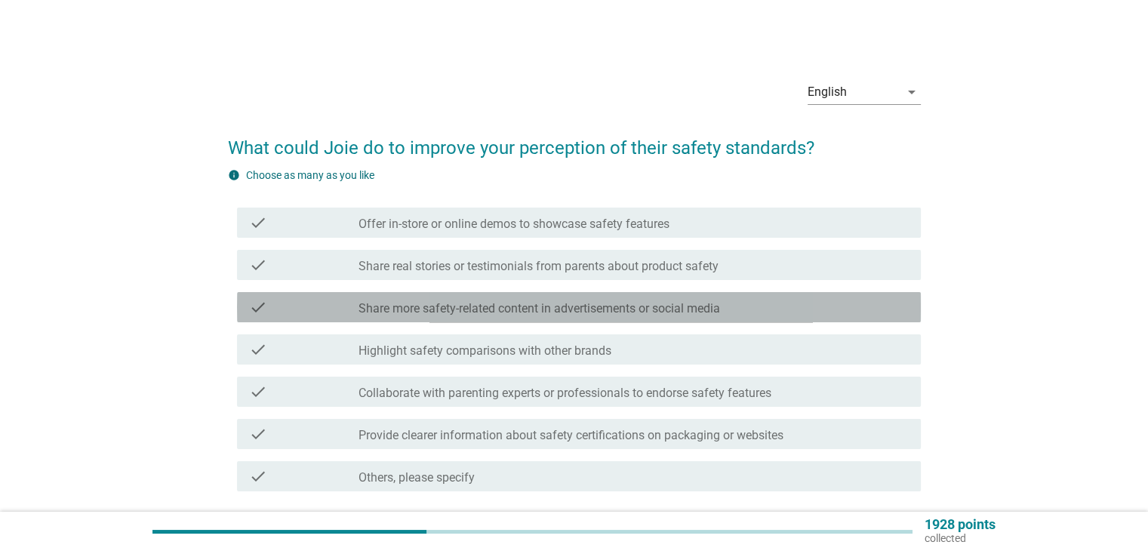
click at [541, 312] on label "Share more safety-related content in advertisements or social media" at bounding box center [540, 308] width 362 height 15
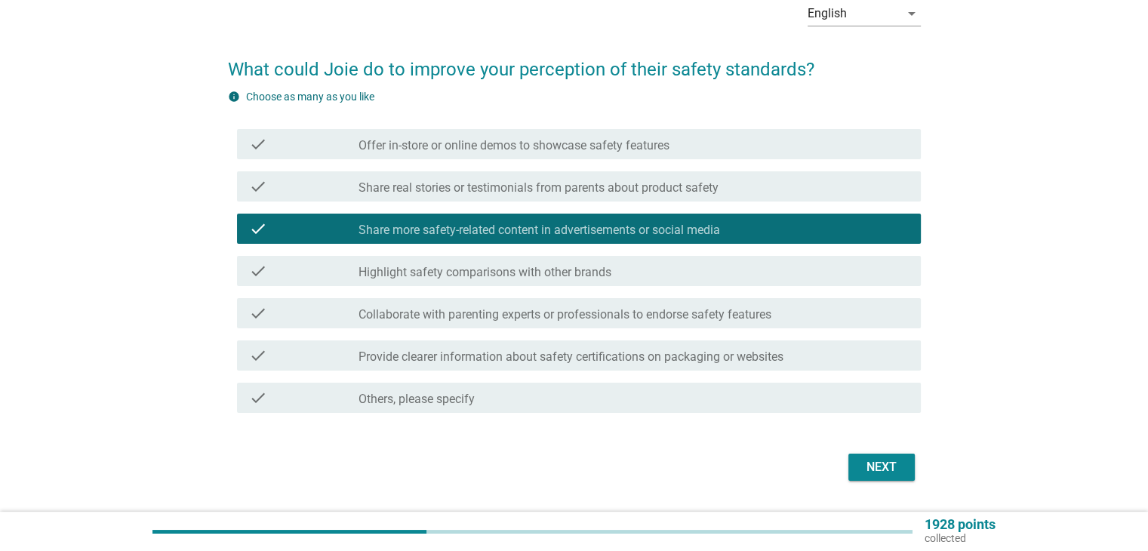
scroll to position [80, 0]
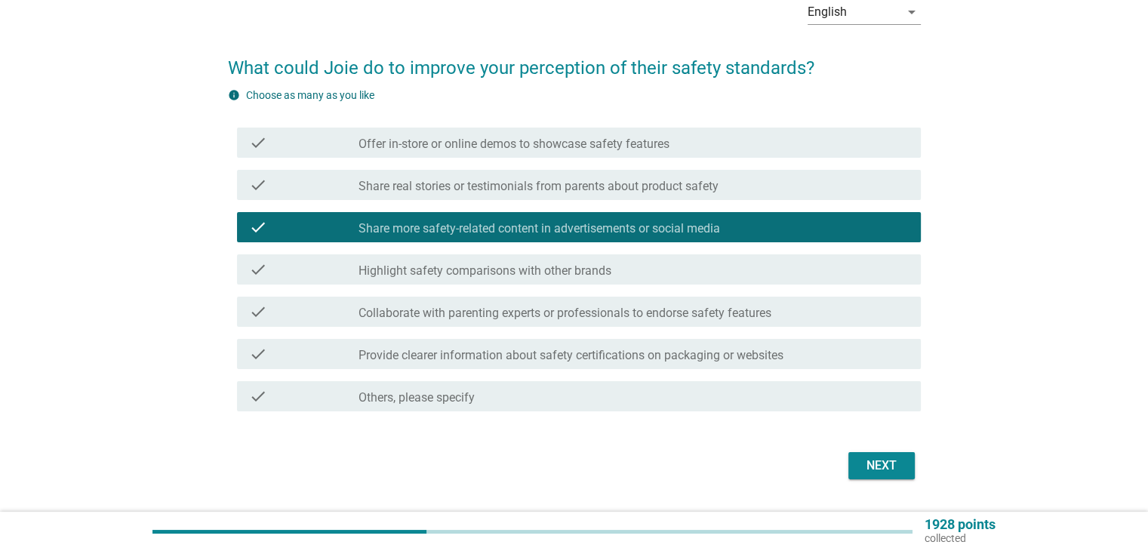
click at [870, 449] on div "Next" at bounding box center [574, 466] width 693 height 36
click at [868, 462] on div "Next" at bounding box center [882, 466] width 42 height 18
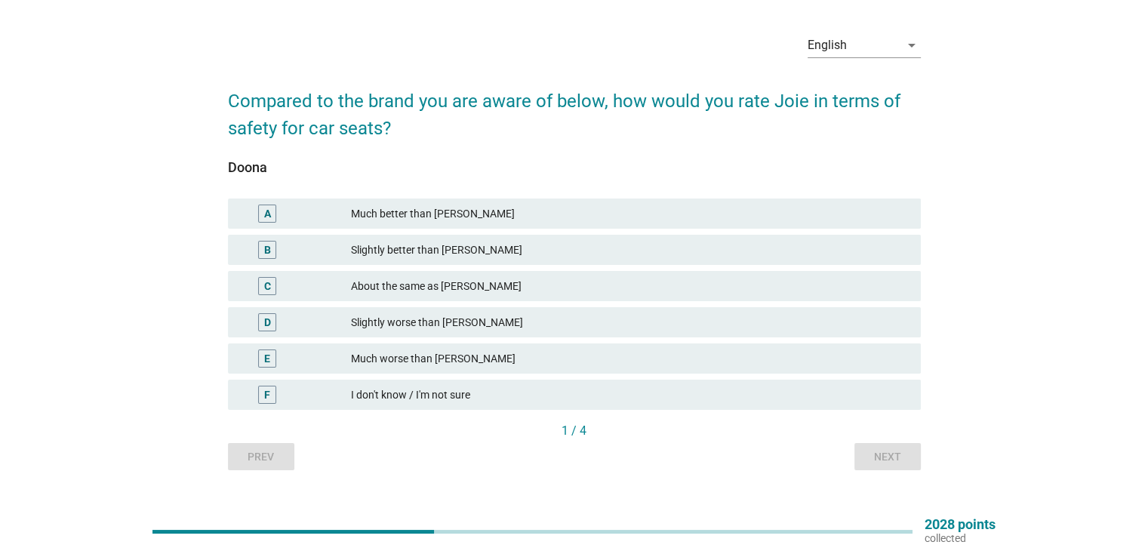
scroll to position [48, 0]
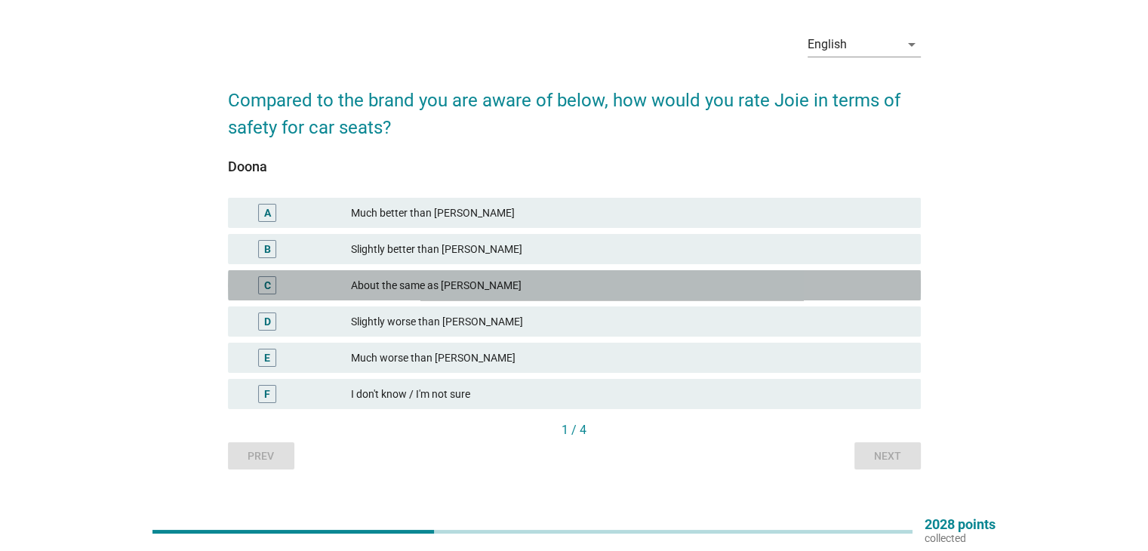
click at [426, 291] on div "About the same as [PERSON_NAME]" at bounding box center [629, 285] width 557 height 18
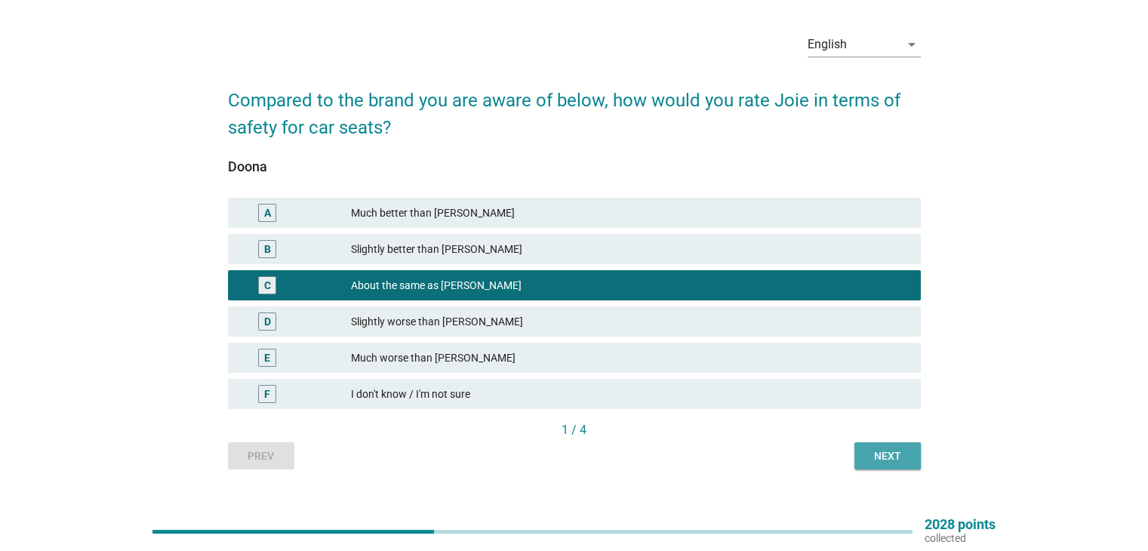
click at [870, 460] on div "Next" at bounding box center [888, 456] width 42 height 16
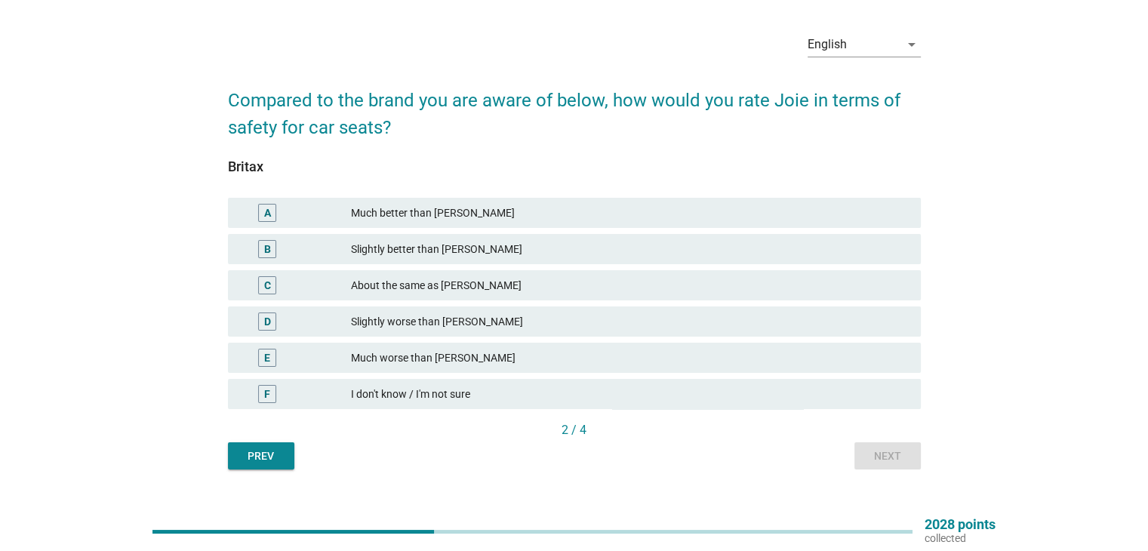
scroll to position [0, 0]
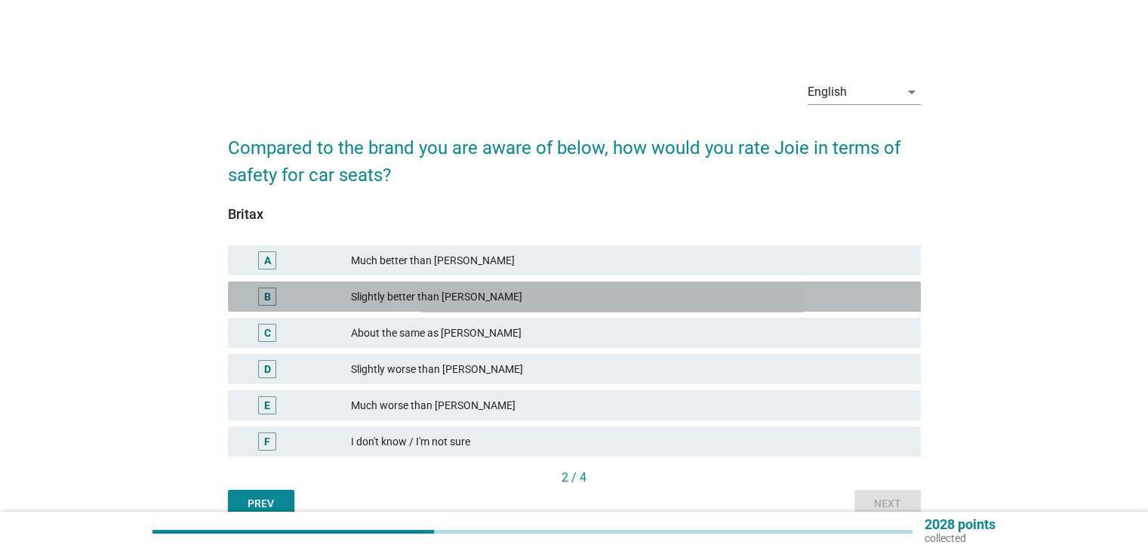
click at [528, 310] on div "B Slightly better than [PERSON_NAME]" at bounding box center [574, 297] width 693 height 30
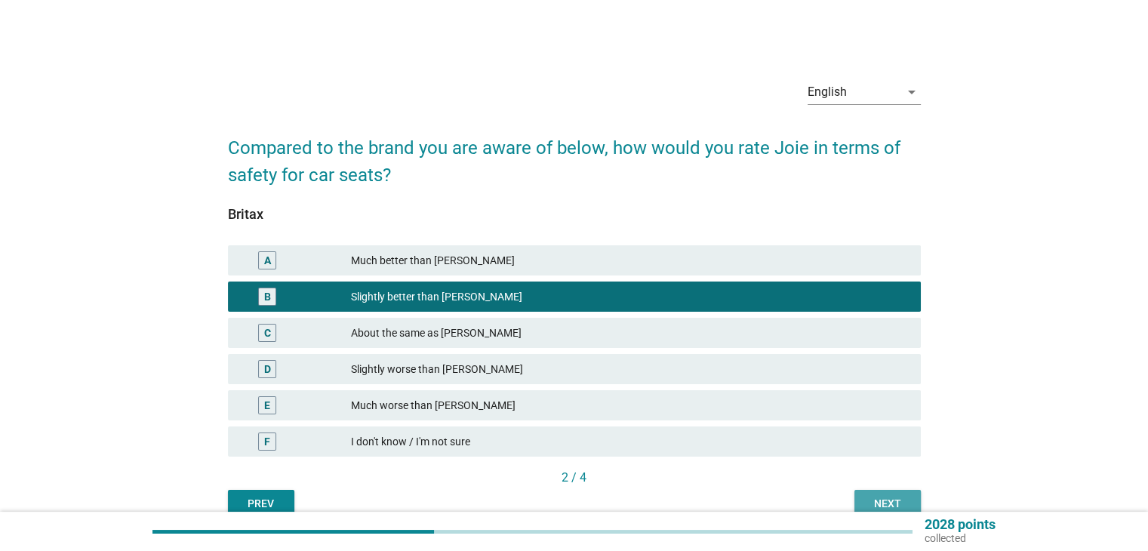
click at [856, 498] on button "Next" at bounding box center [887, 503] width 66 height 27
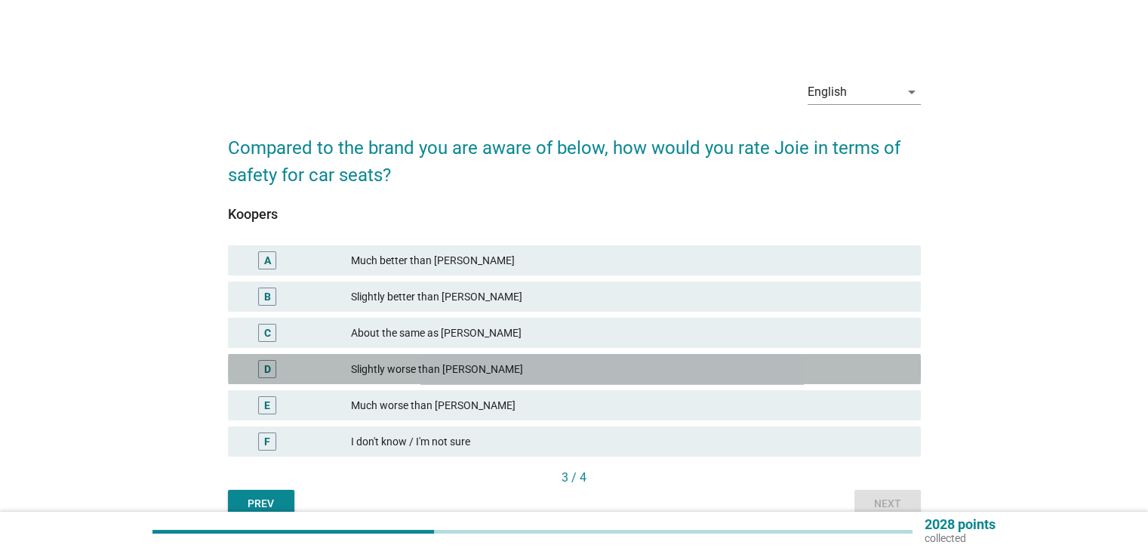
click at [420, 368] on div "Slightly worse than [PERSON_NAME]" at bounding box center [629, 369] width 557 height 18
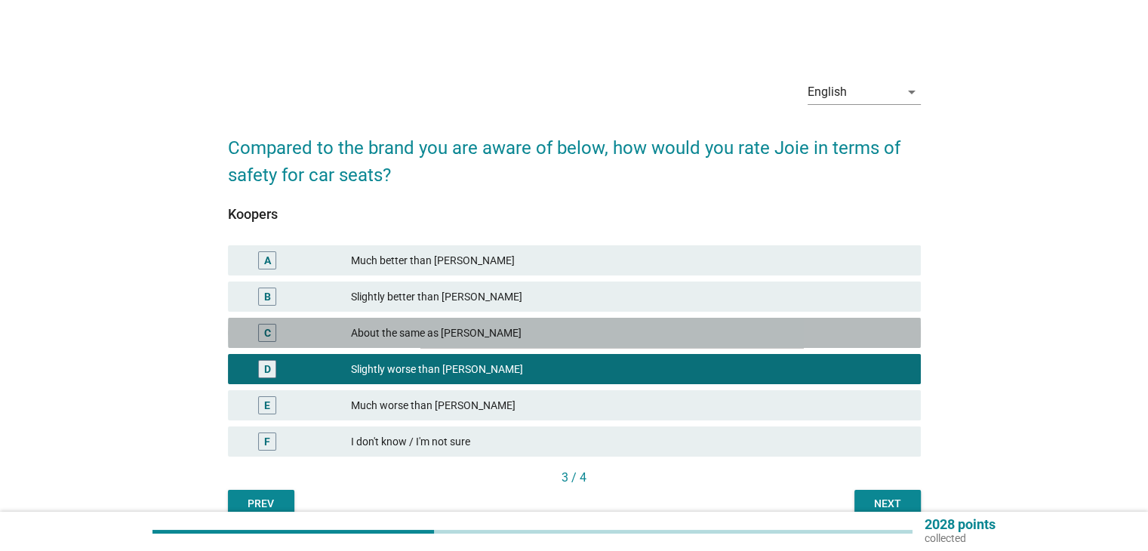
click at [629, 347] on div "C About the same as [PERSON_NAME]" at bounding box center [574, 333] width 693 height 30
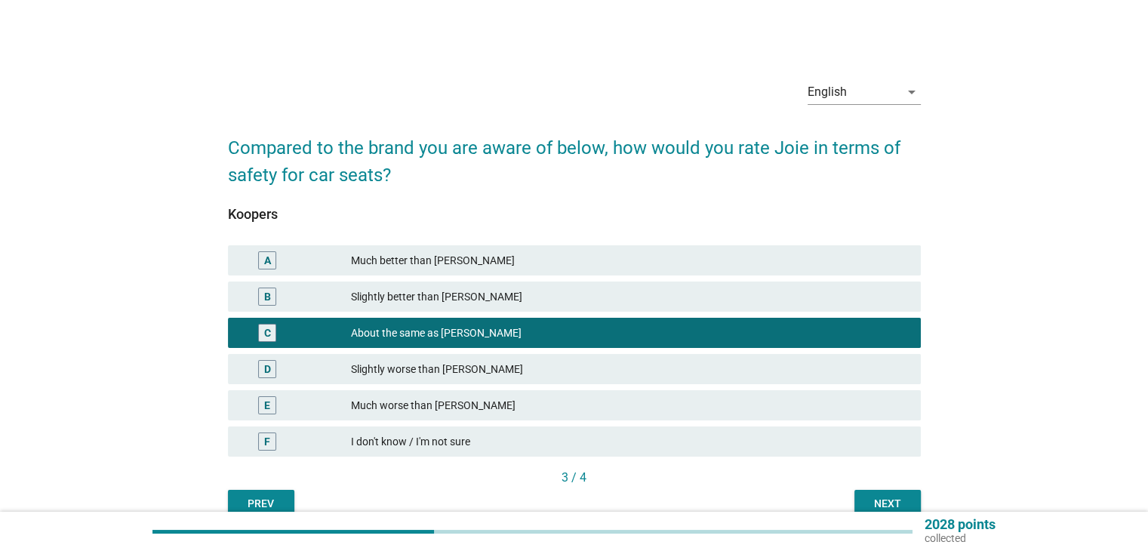
click at [894, 487] on div "3 / 4" at bounding box center [574, 479] width 693 height 21
click at [885, 496] on div "Next" at bounding box center [888, 504] width 42 height 16
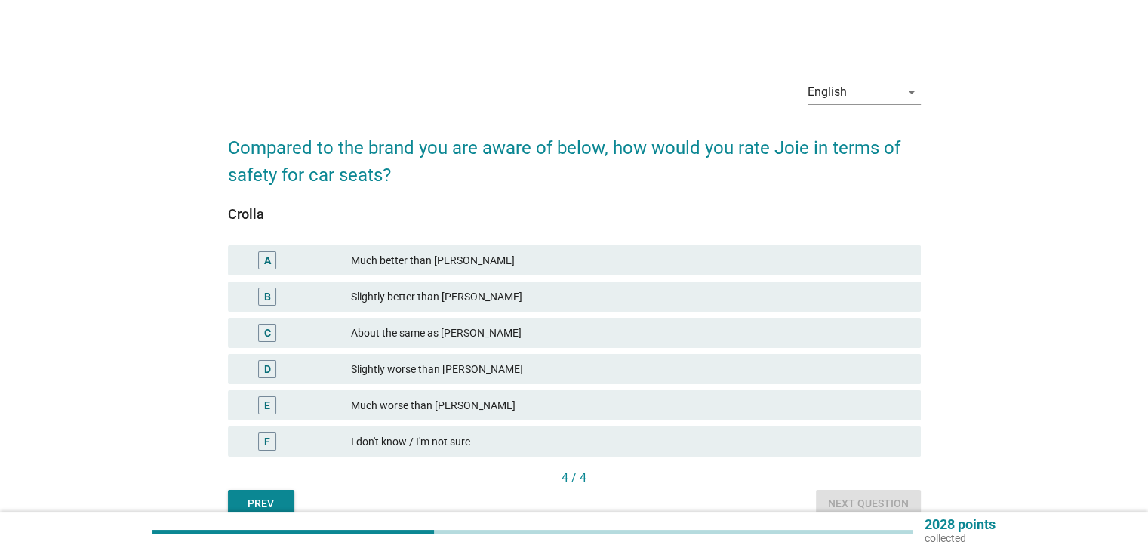
click at [581, 386] on div "D Slightly worse than [PERSON_NAME]" at bounding box center [574, 369] width 699 height 36
click at [588, 371] on div "Slightly worse than [PERSON_NAME]" at bounding box center [629, 369] width 557 height 18
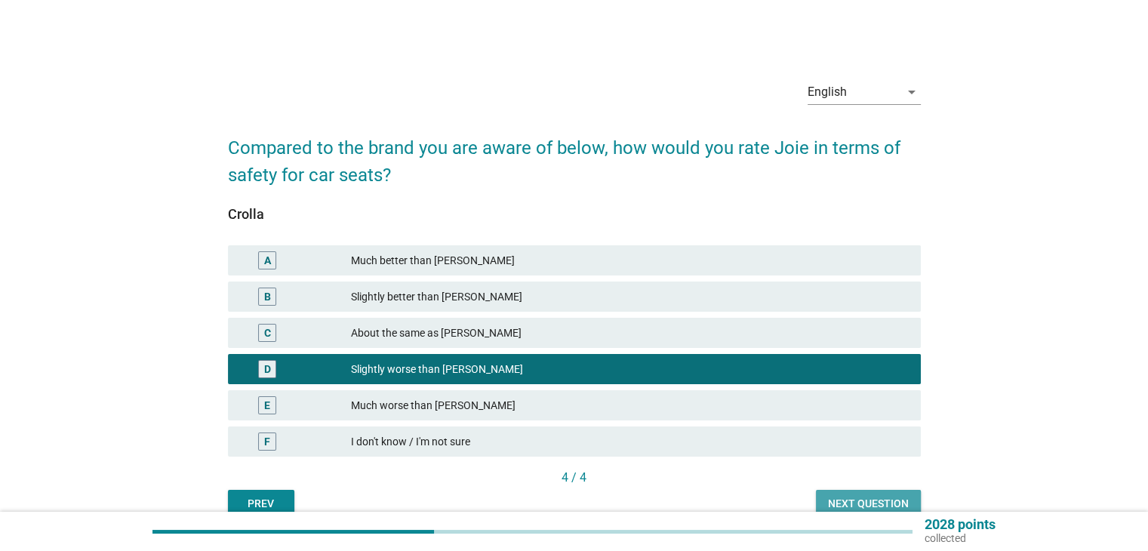
click at [890, 496] on div "Next question" at bounding box center [868, 504] width 81 height 16
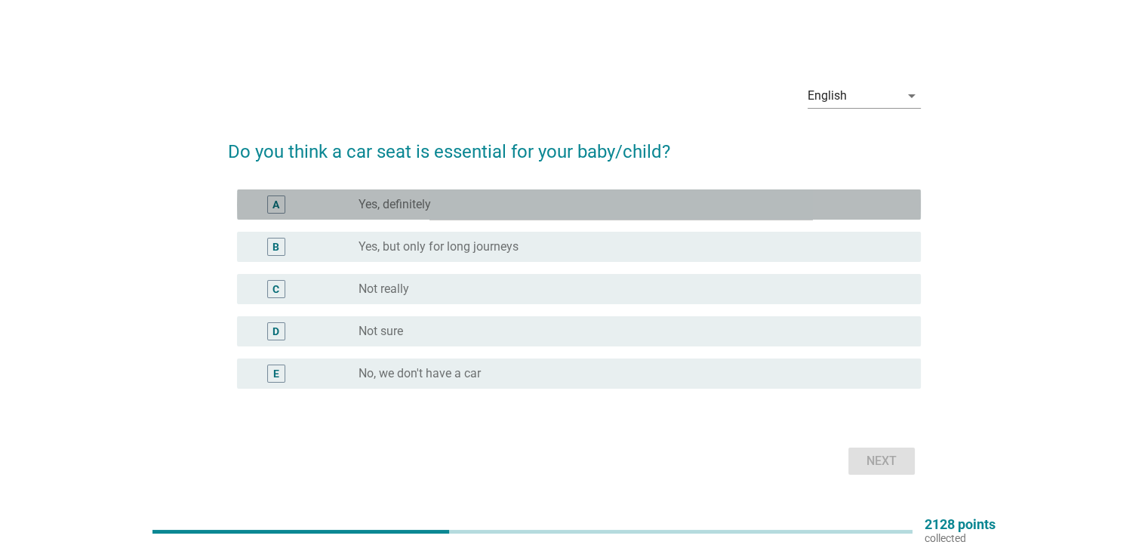
click at [420, 196] on div "radio_button_unchecked Yes, definitely" at bounding box center [634, 205] width 550 height 18
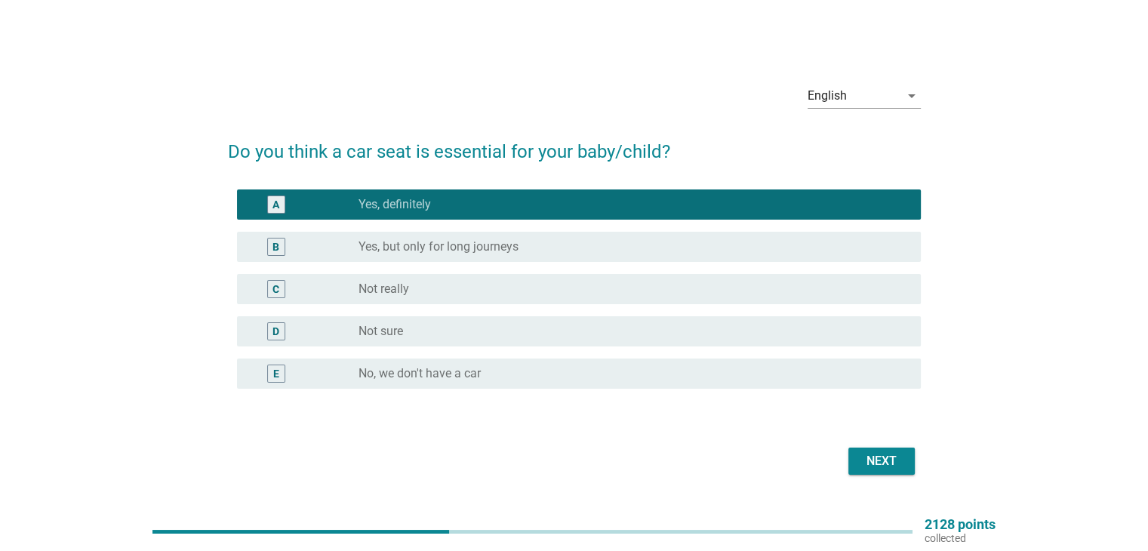
click at [903, 454] on button "Next" at bounding box center [881, 461] width 66 height 27
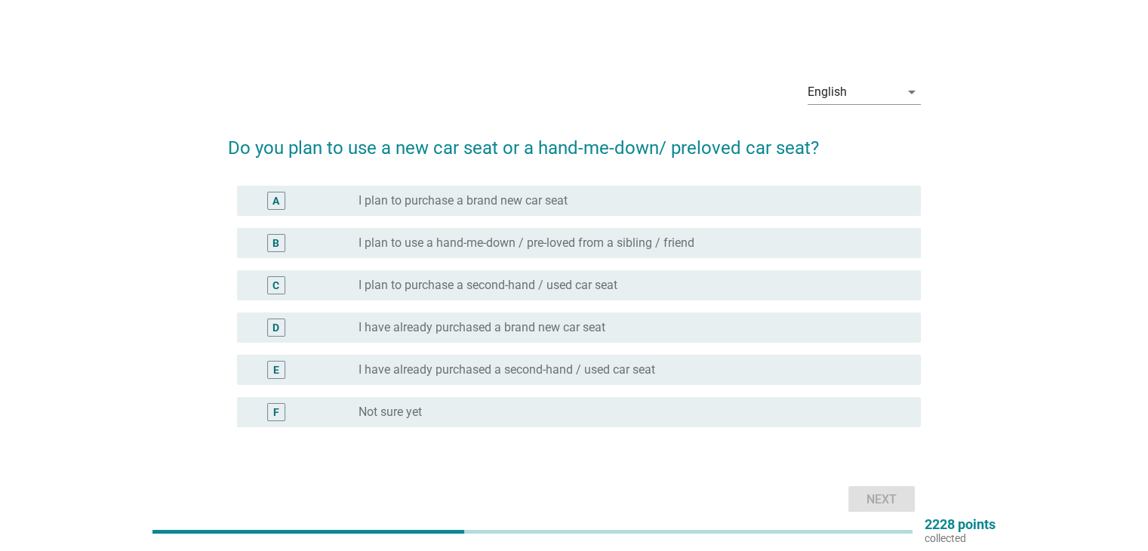
click at [553, 208] on div "radio_button_unchecked I plan to purchase a brand new car seat" at bounding box center [634, 201] width 550 height 18
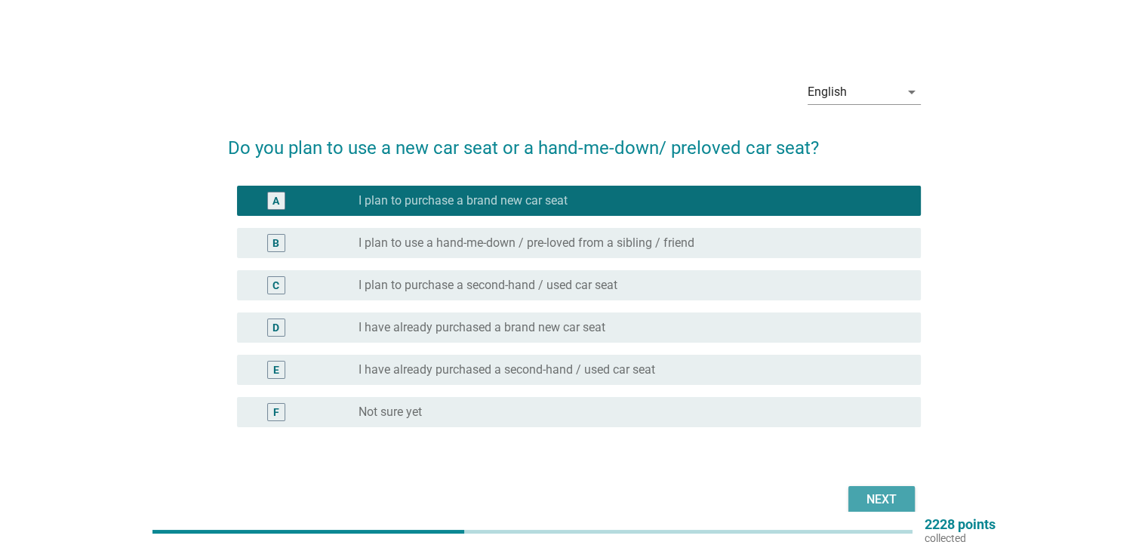
click at [849, 498] on button "Next" at bounding box center [881, 499] width 66 height 27
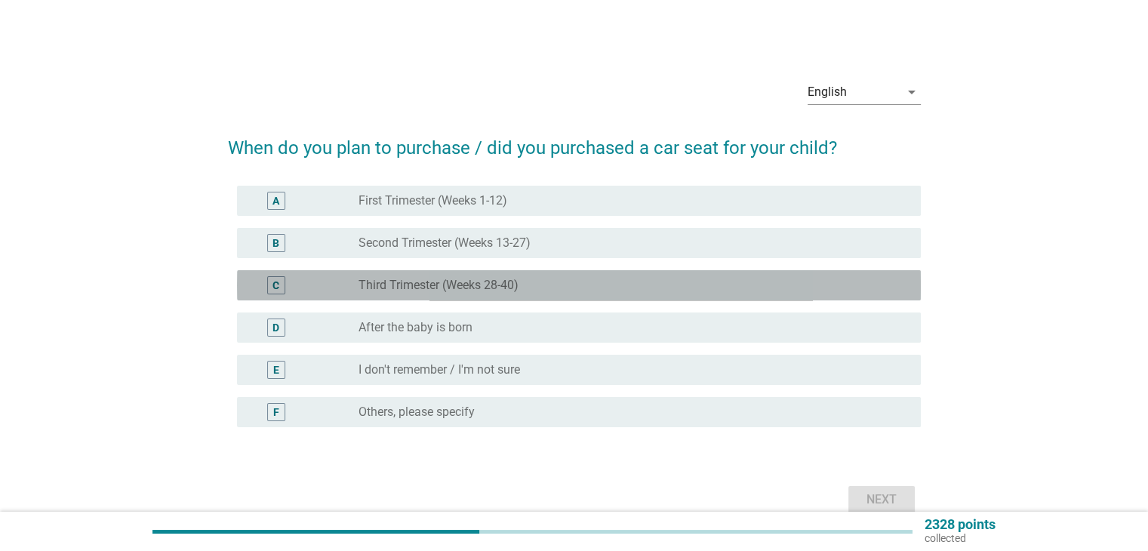
click at [471, 285] on label "Third Trimester (Weeks 28-40)" at bounding box center [439, 285] width 160 height 15
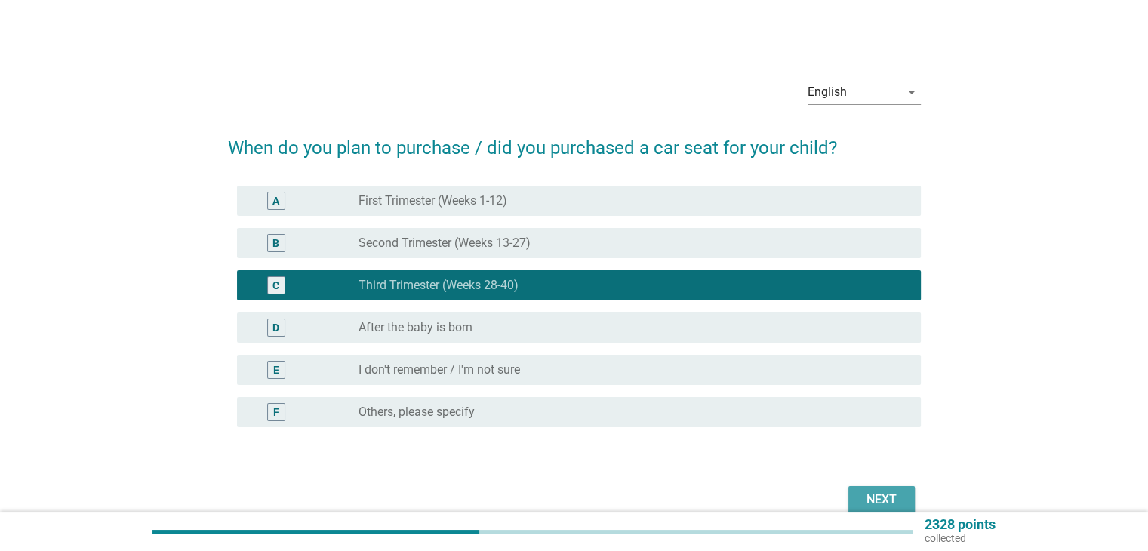
click at [875, 498] on div "Next" at bounding box center [882, 500] width 42 height 18
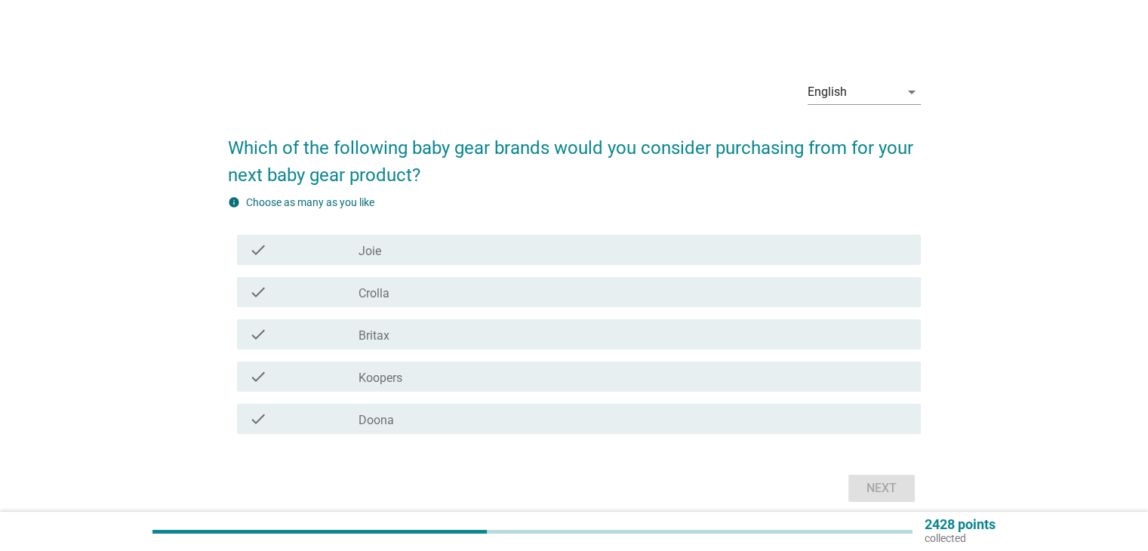
click at [568, 430] on div "check check_box_outline_blank Doona" at bounding box center [579, 419] width 684 height 30
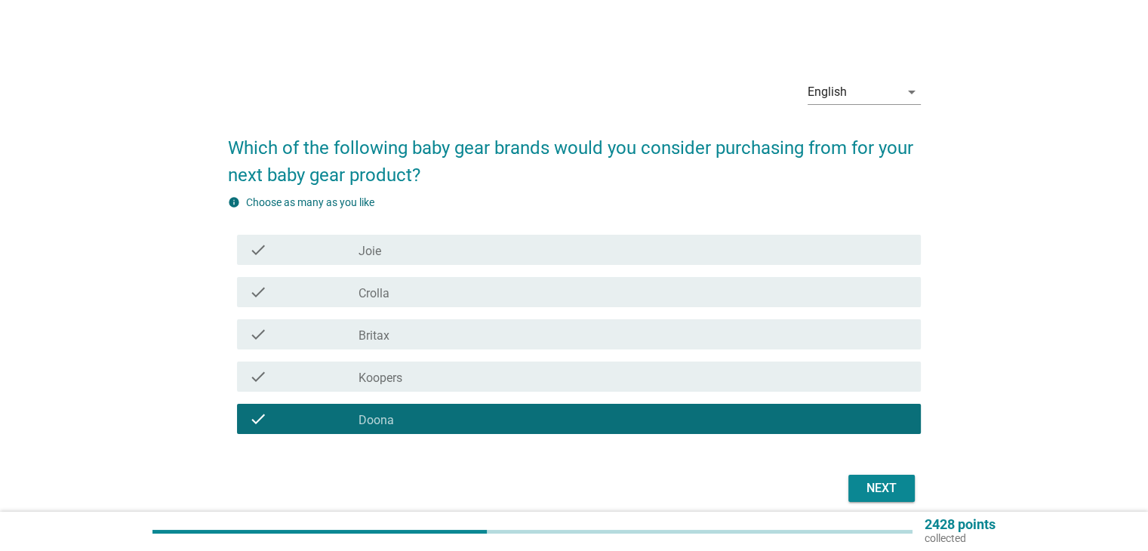
click at [531, 387] on div "check check_box_outline_blank Koopers" at bounding box center [579, 377] width 684 height 30
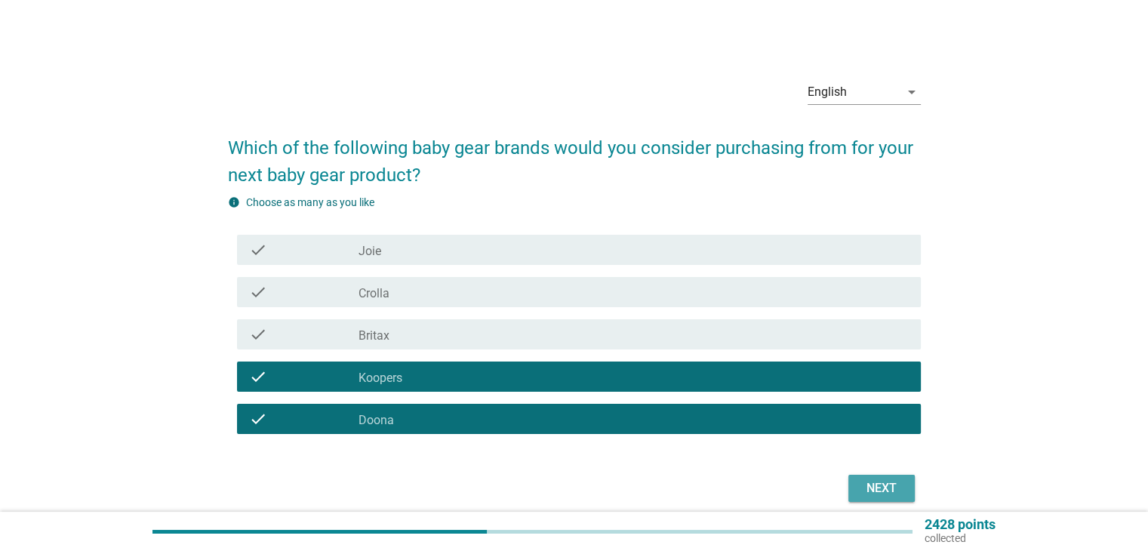
click at [868, 484] on div "Next" at bounding box center [882, 488] width 42 height 18
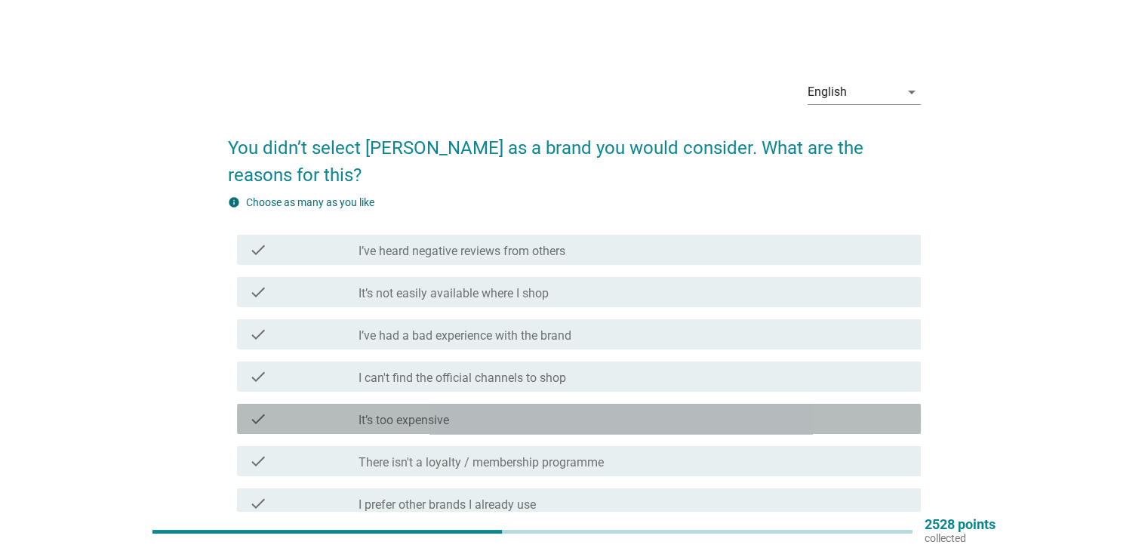
click at [642, 410] on div "check_box_outline_blank It’s too expensive" at bounding box center [634, 419] width 550 height 18
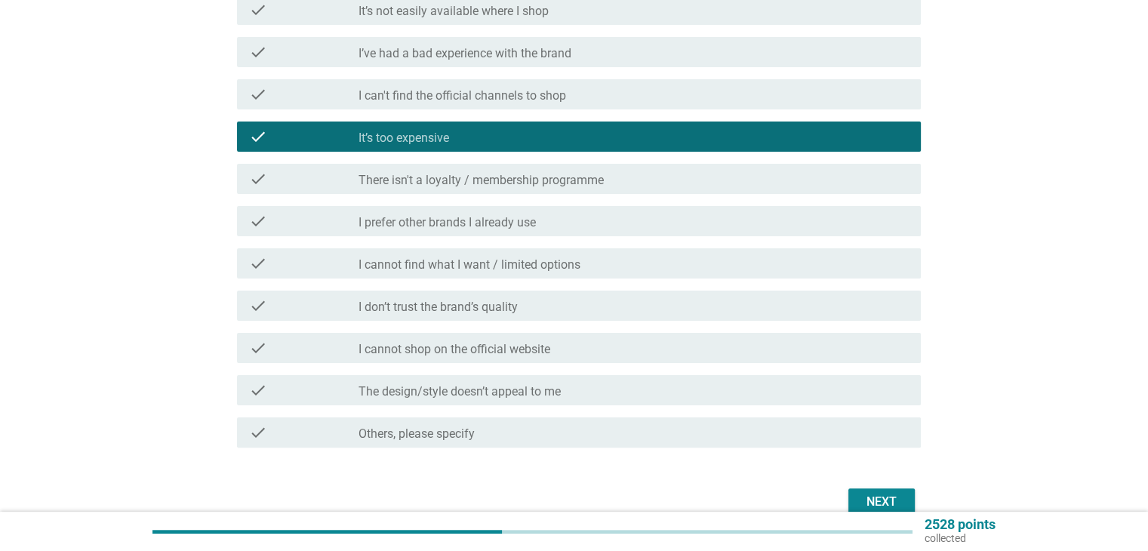
scroll to position [283, 0]
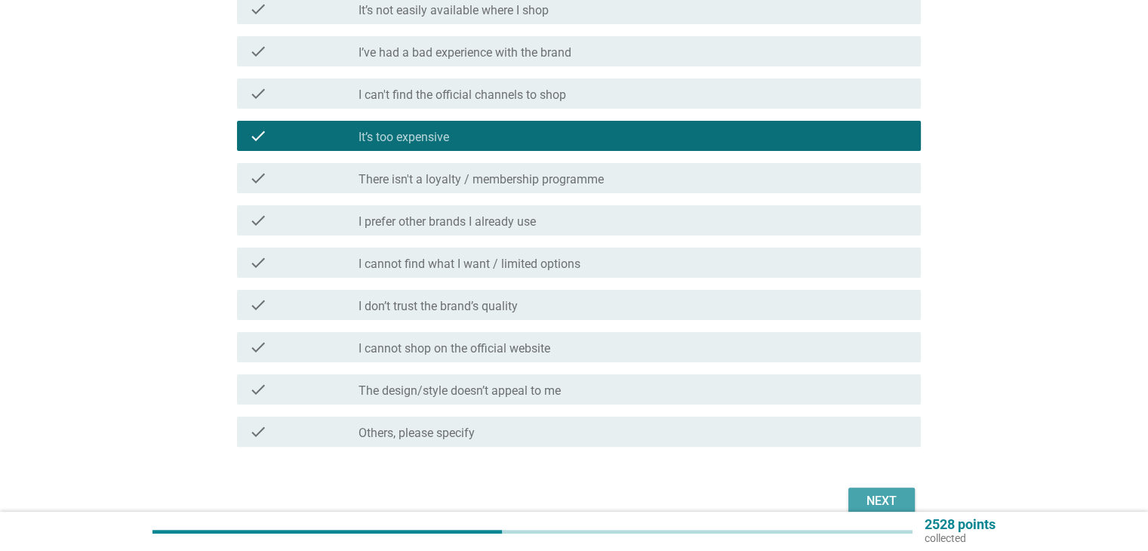
click at [906, 488] on button "Next" at bounding box center [881, 501] width 66 height 27
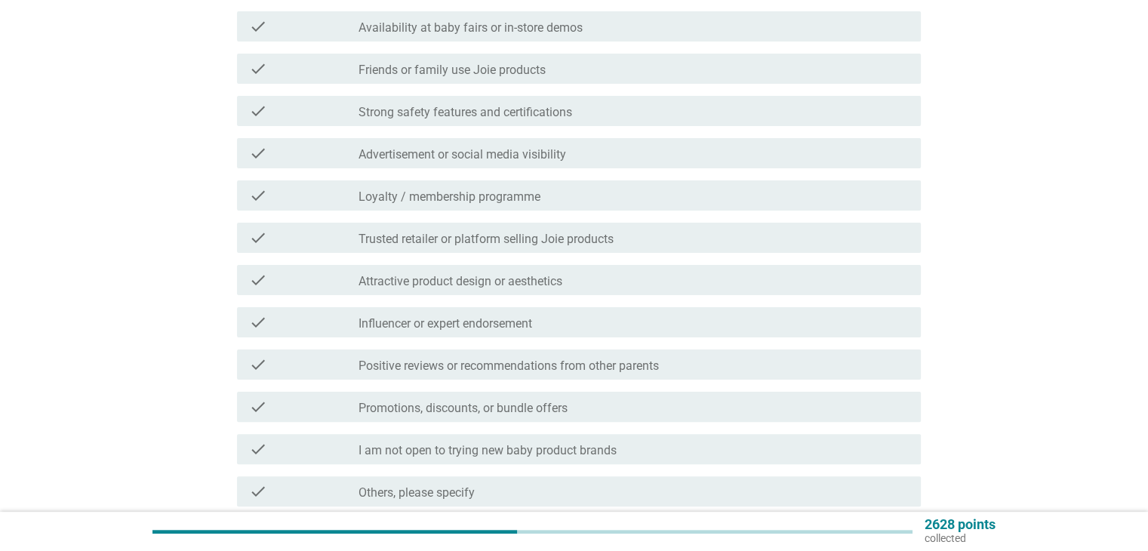
scroll to position [306, 0]
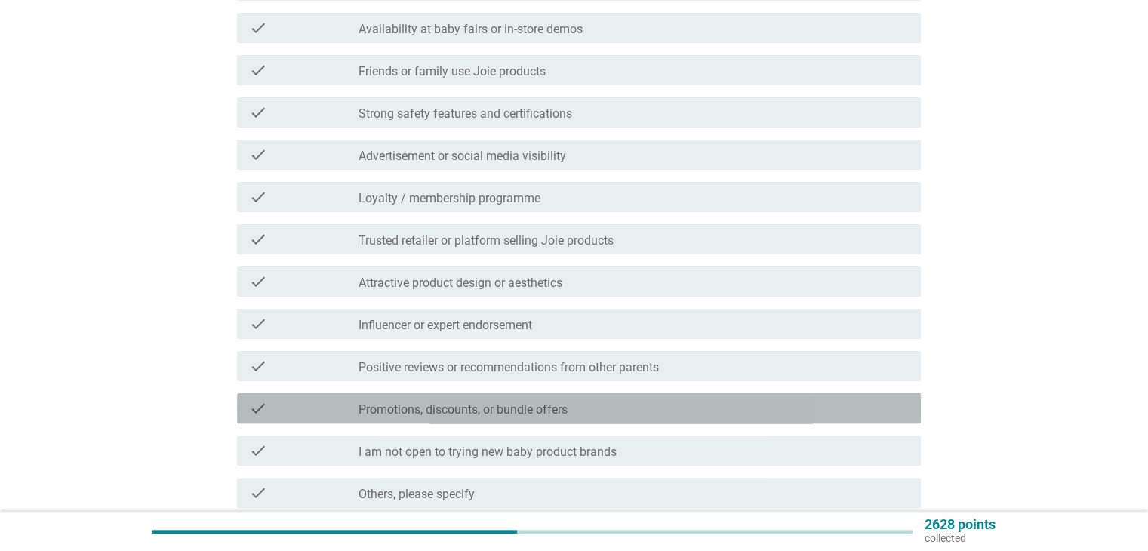
click at [579, 409] on div "check_box_outline_blank Promotions, discounts, or bundle offers" at bounding box center [634, 408] width 550 height 18
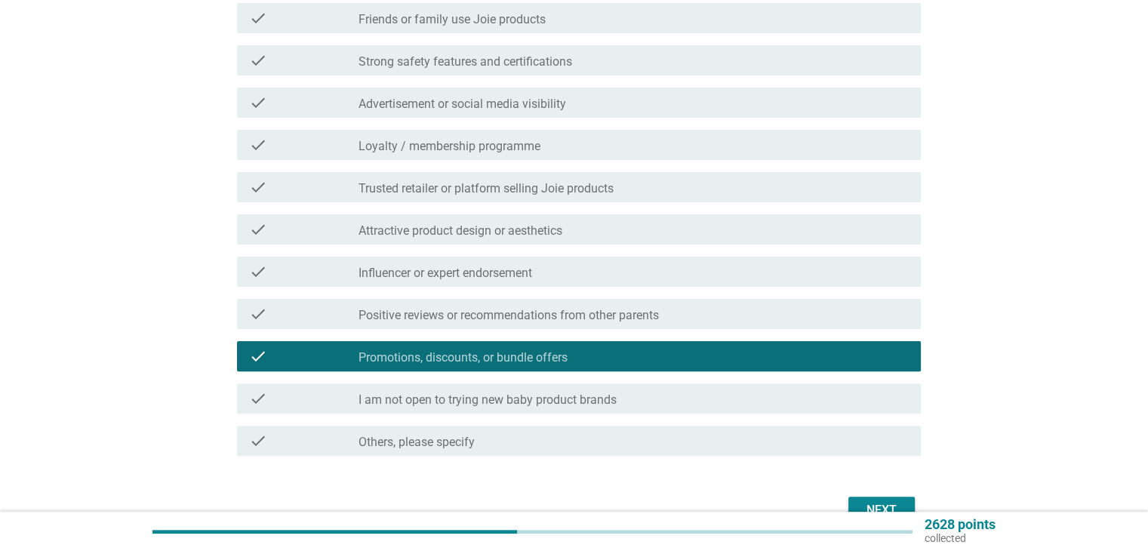
scroll to position [443, 0]
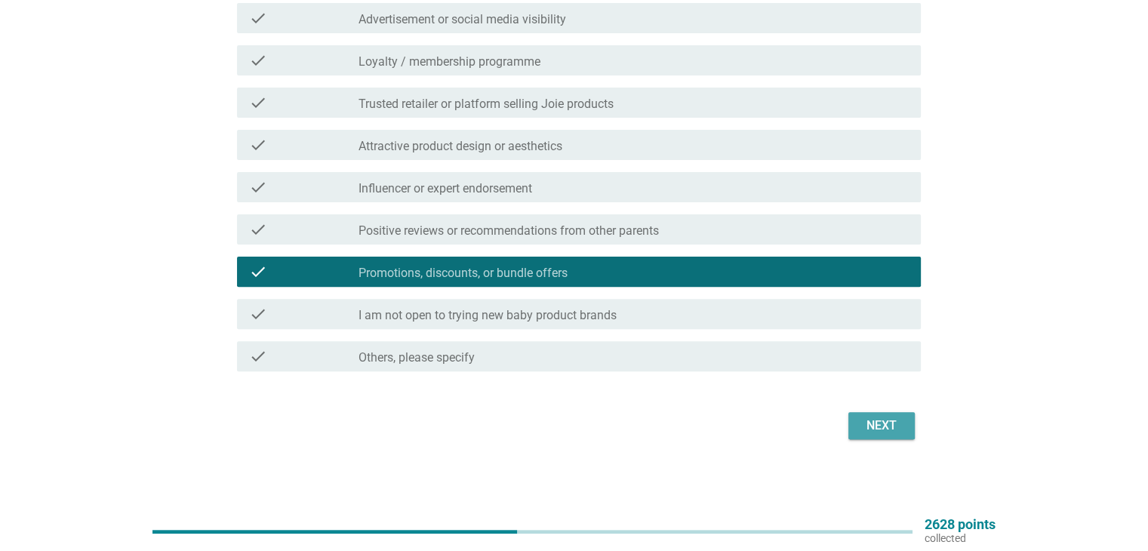
click at [872, 417] on div "Next" at bounding box center [882, 426] width 42 height 18
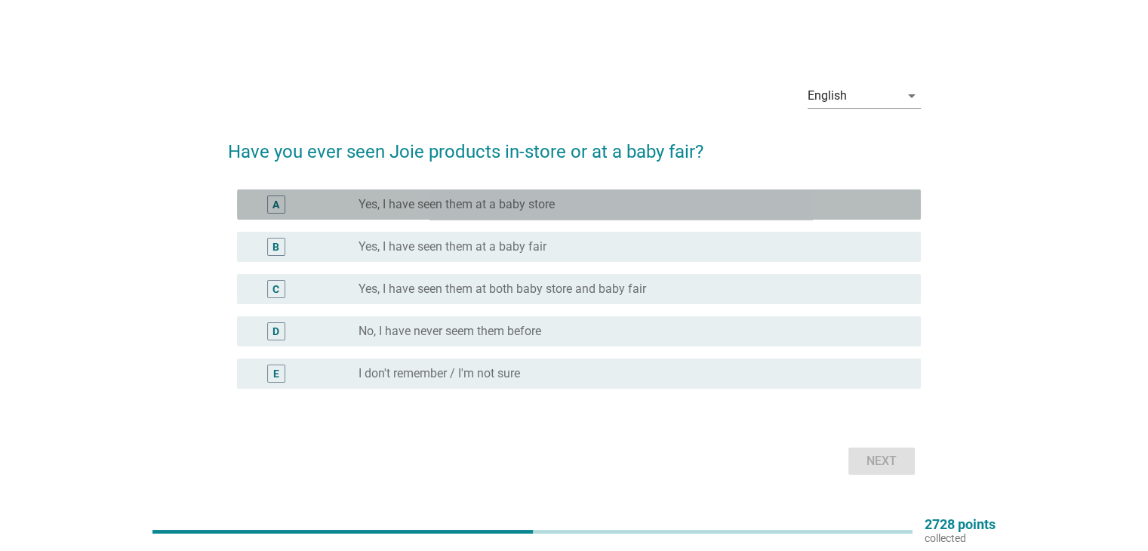
click at [534, 196] on div "radio_button_unchecked Yes, I have seen them at a baby store" at bounding box center [634, 205] width 550 height 18
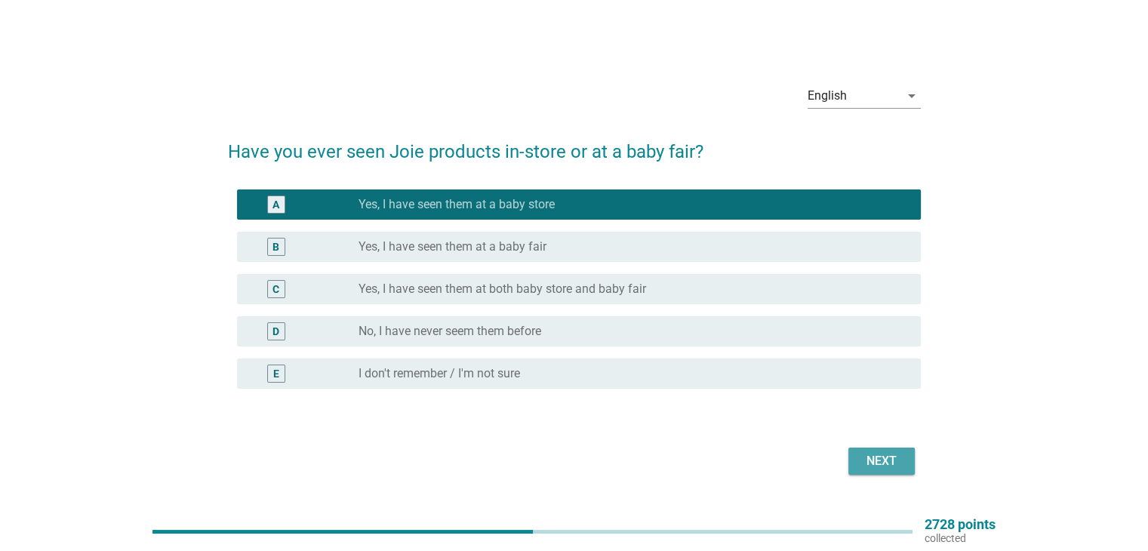
click at [864, 461] on div "Next" at bounding box center [882, 461] width 42 height 18
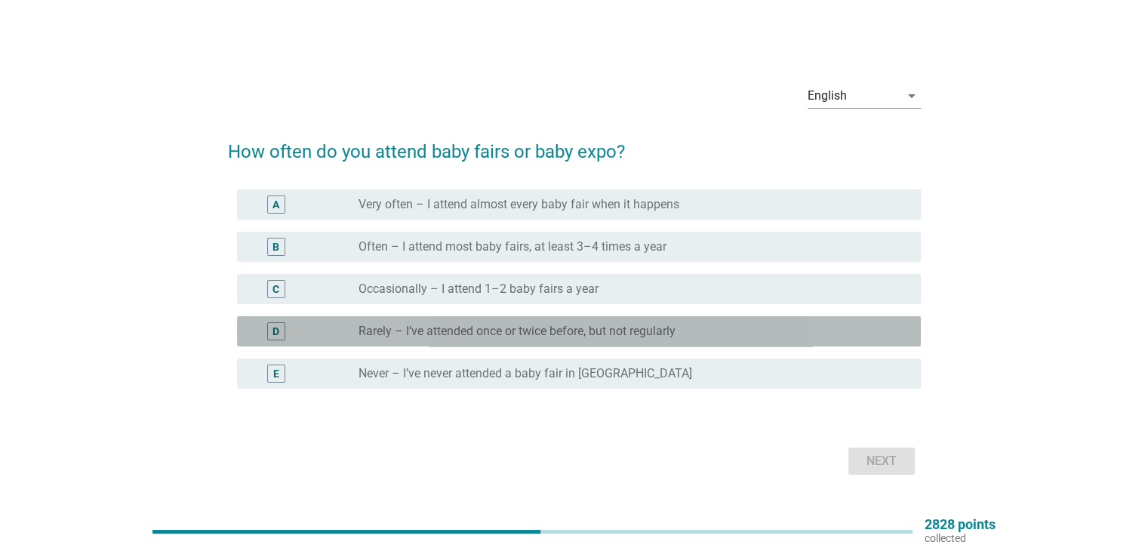
click at [601, 333] on label "Rarely – I’ve attended once or twice before, but not regularly" at bounding box center [517, 331] width 317 height 15
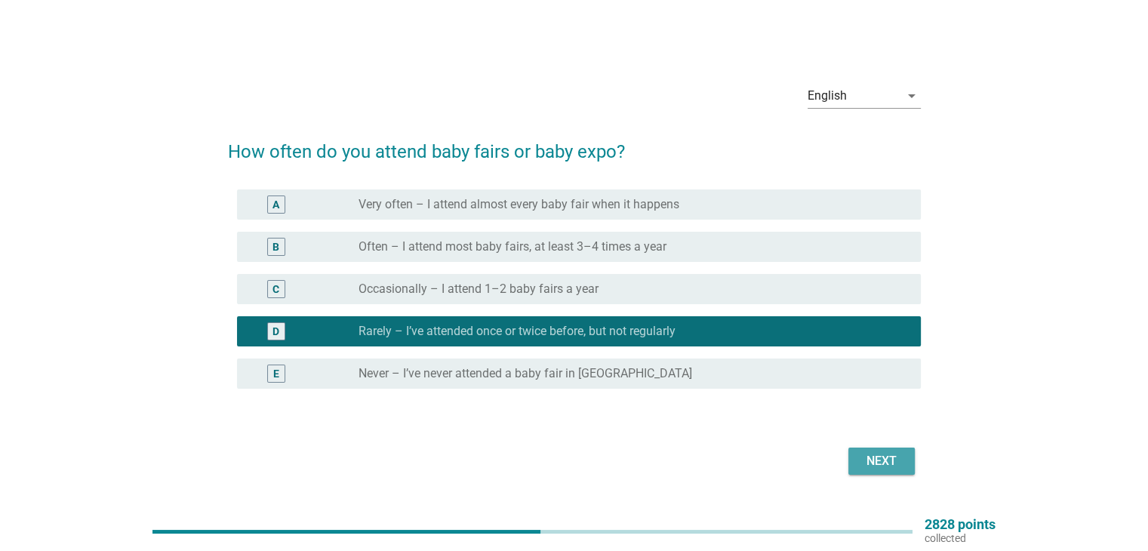
click at [882, 457] on div "Next" at bounding box center [882, 461] width 42 height 18
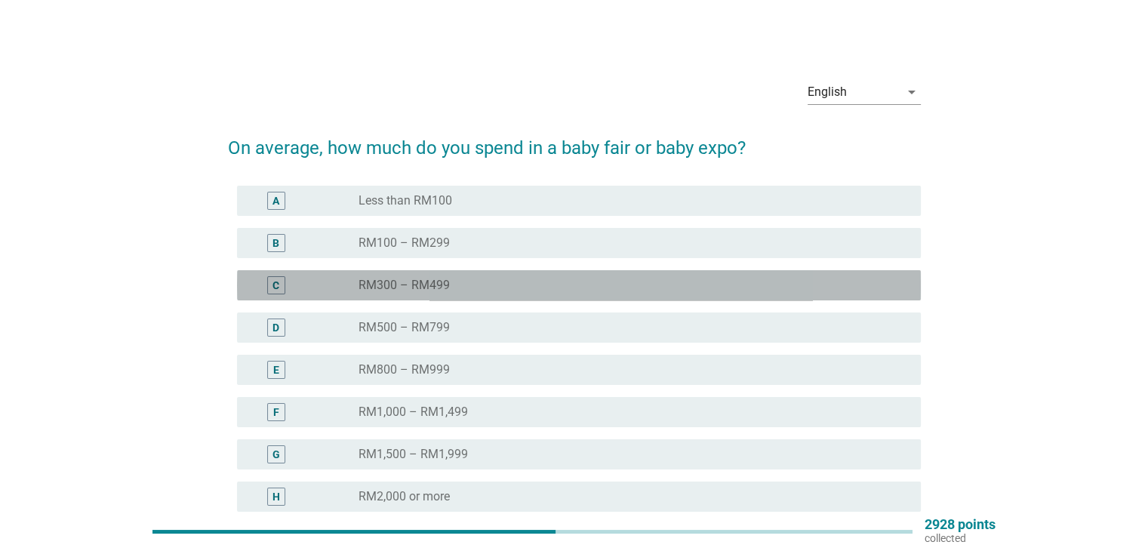
click at [642, 291] on div "radio_button_unchecked RM300 – RM499" at bounding box center [627, 285] width 537 height 15
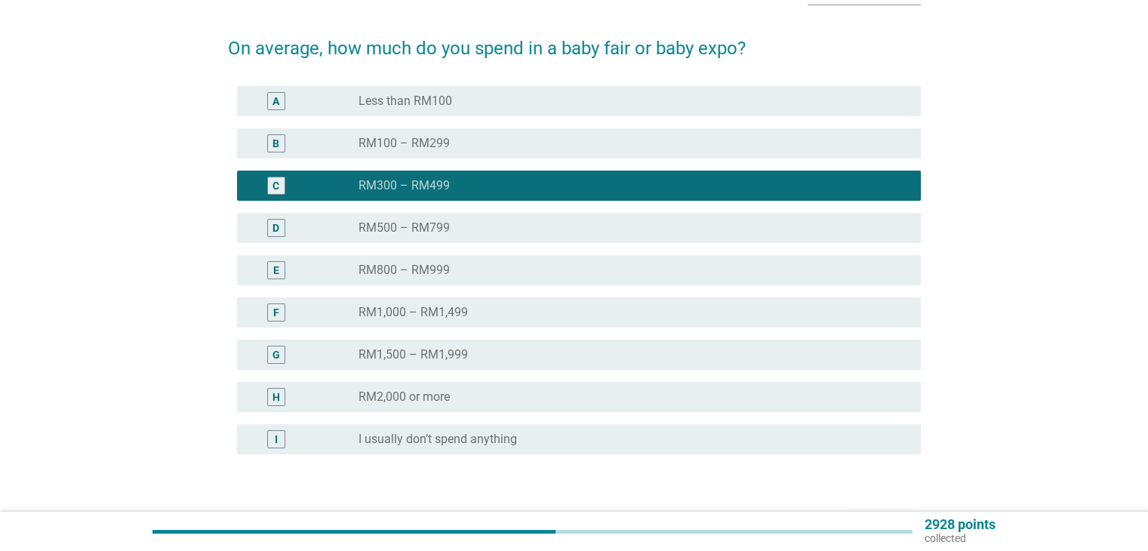
scroll to position [201, 0]
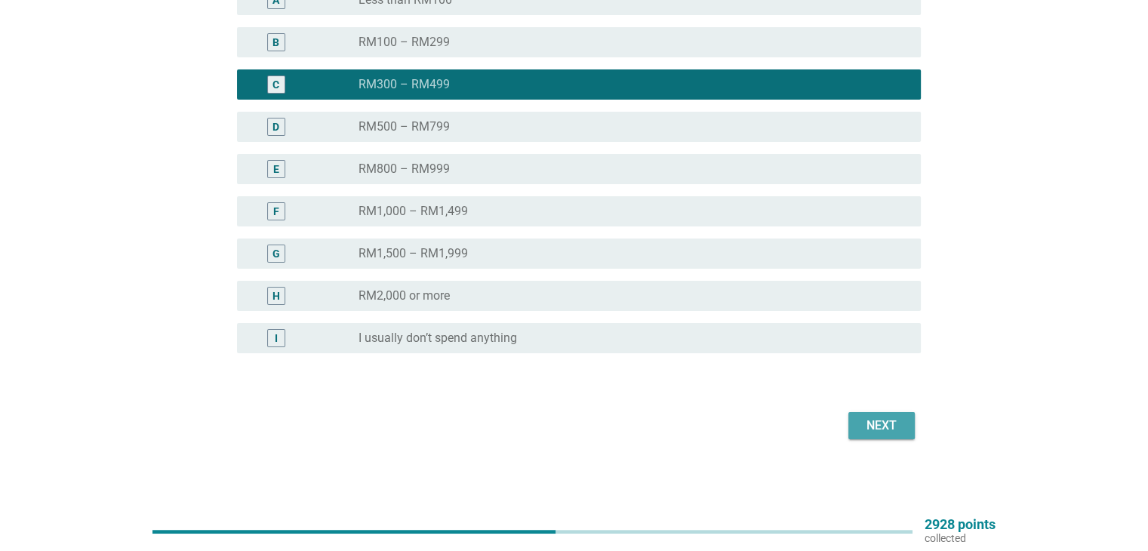
click at [914, 432] on button "Next" at bounding box center [881, 425] width 66 height 27
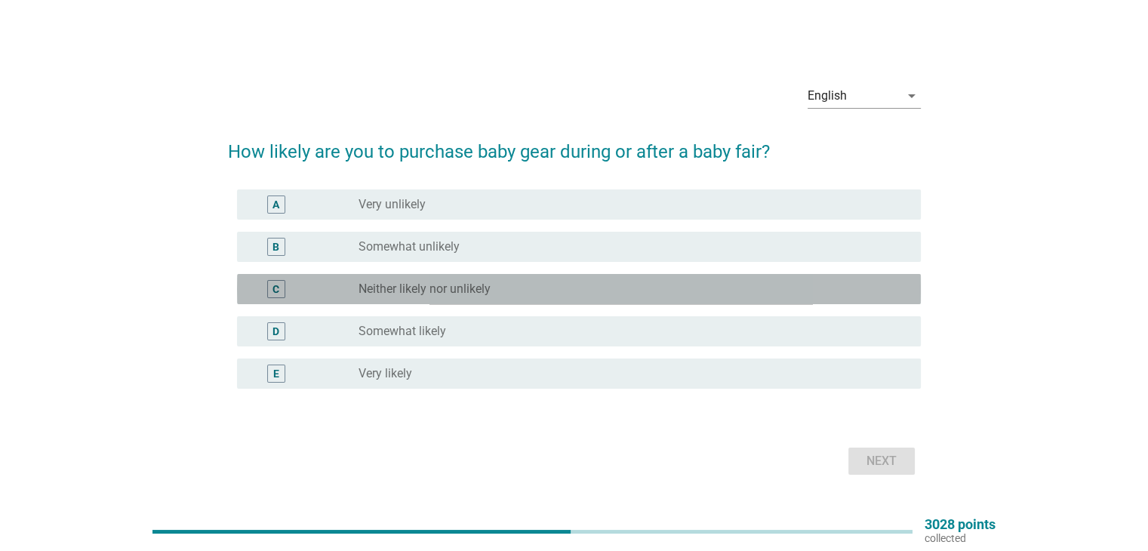
click at [512, 282] on div "radio_button_unchecked Neither likely nor unlikely" at bounding box center [627, 289] width 537 height 15
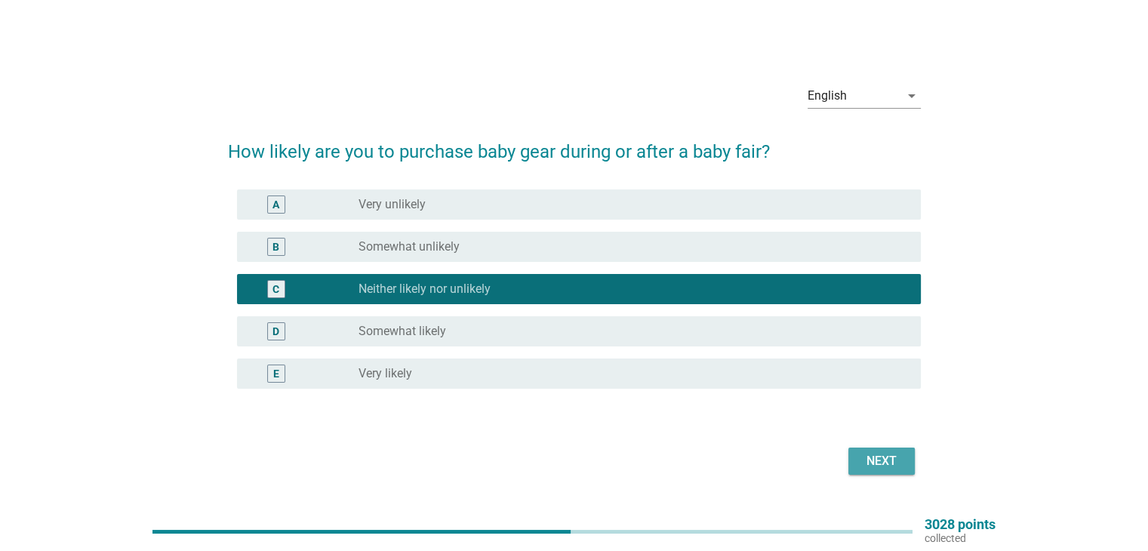
click at [863, 465] on div "Next" at bounding box center [882, 461] width 42 height 18
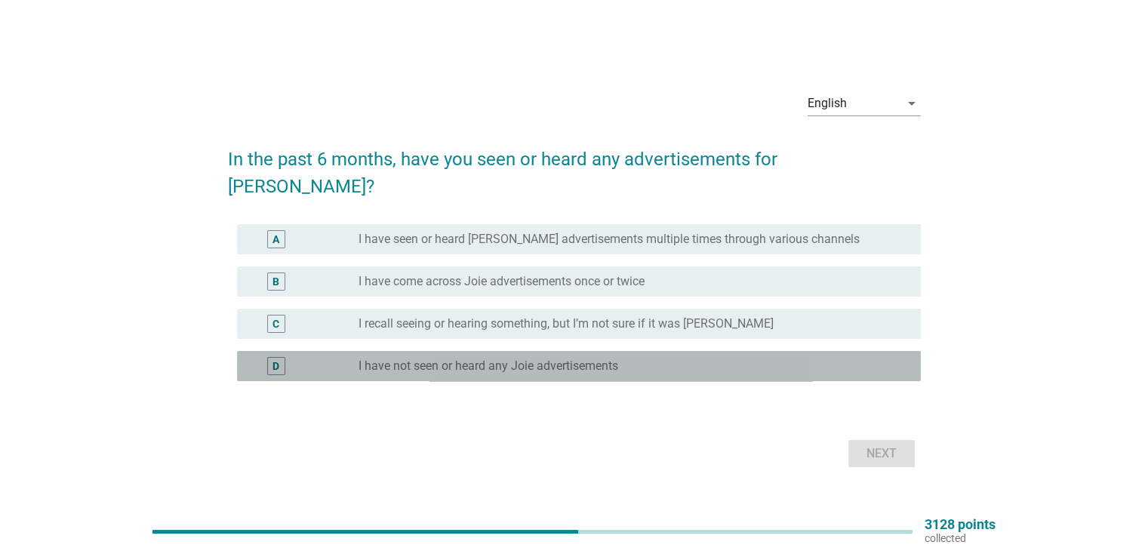
click at [574, 359] on label "I have not seen or heard any Joie advertisements" at bounding box center [489, 366] width 260 height 15
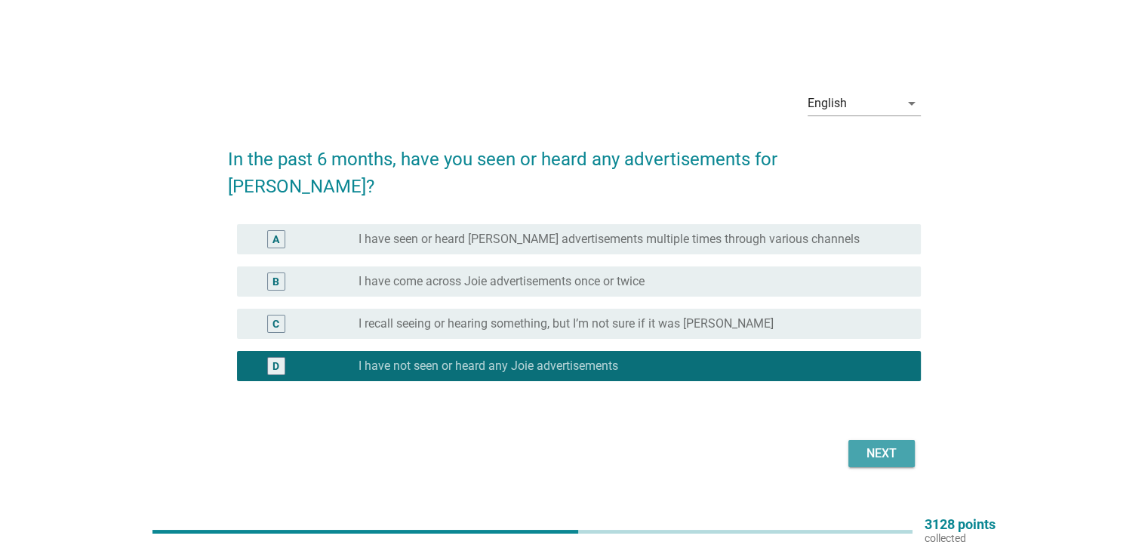
click at [868, 445] on div "Next" at bounding box center [882, 454] width 42 height 18
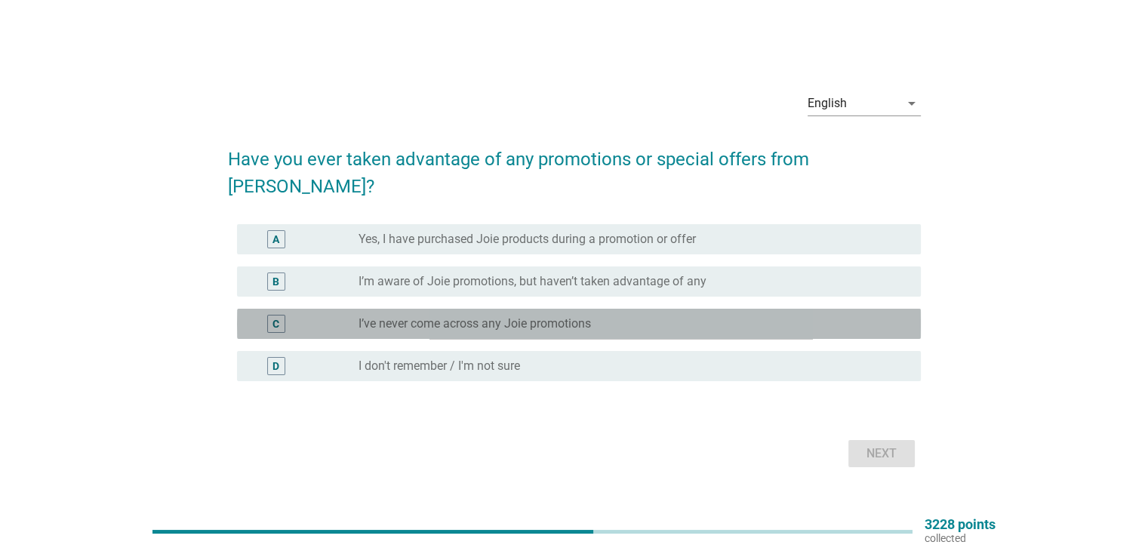
click at [537, 316] on label "I’ve never come across any Joie promotions" at bounding box center [475, 323] width 232 height 15
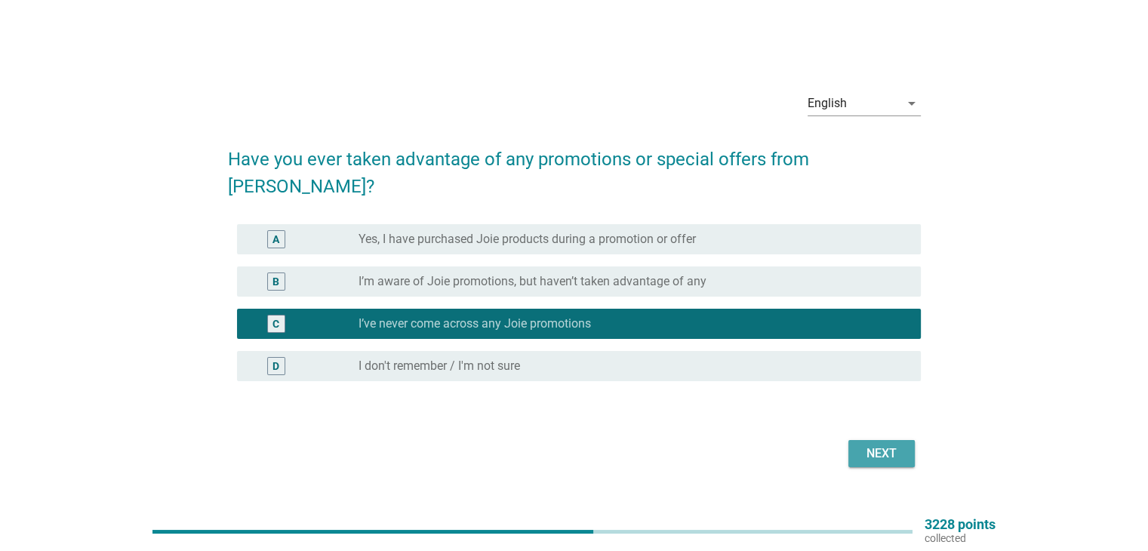
click at [851, 440] on button "Next" at bounding box center [881, 453] width 66 height 27
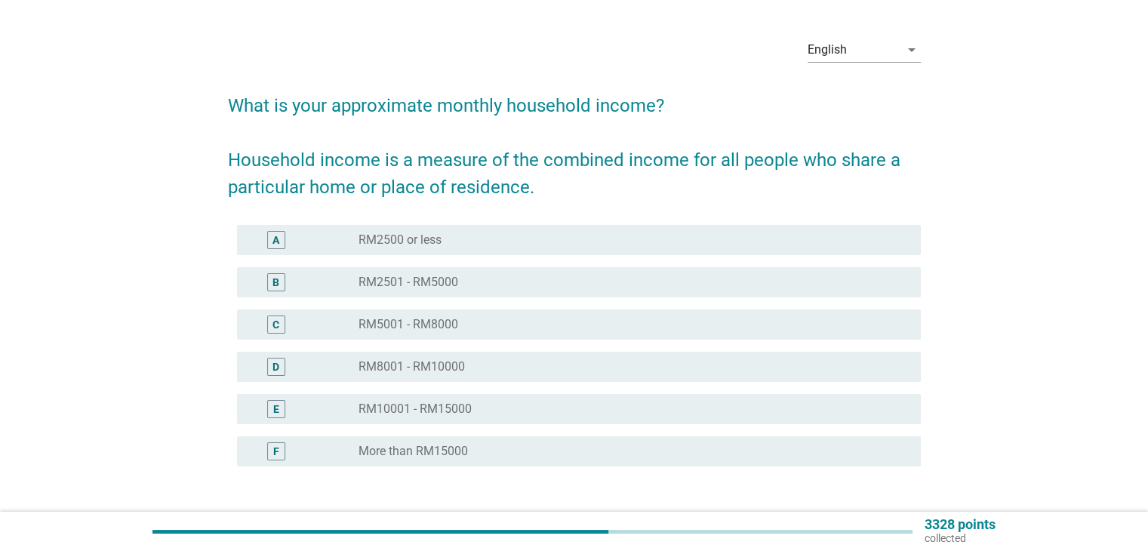
scroll to position [42, 0]
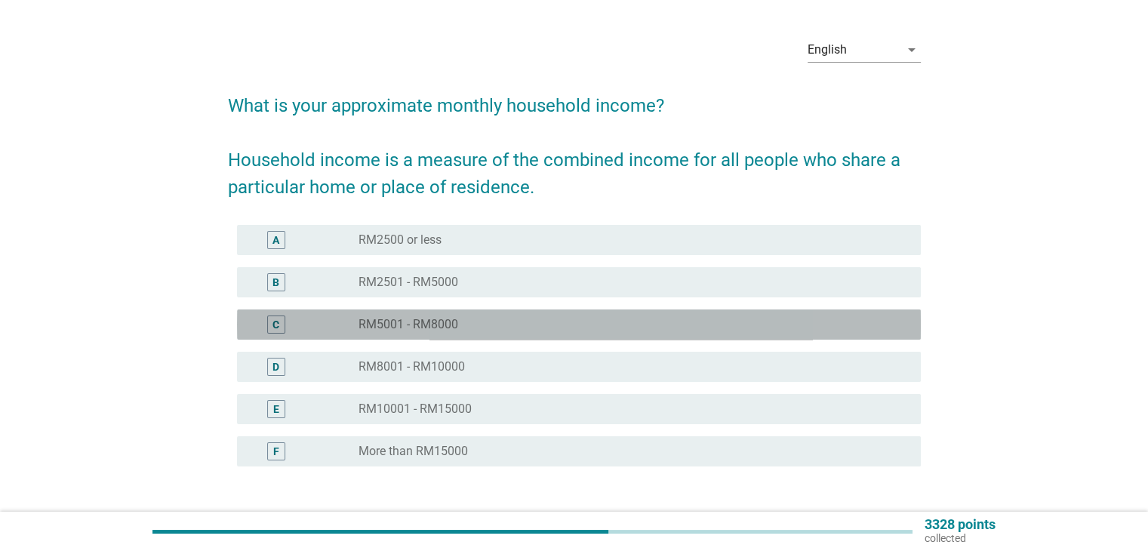
click at [590, 334] on div "C radio_button_unchecked RM5001 - RM8000" at bounding box center [579, 324] width 684 height 30
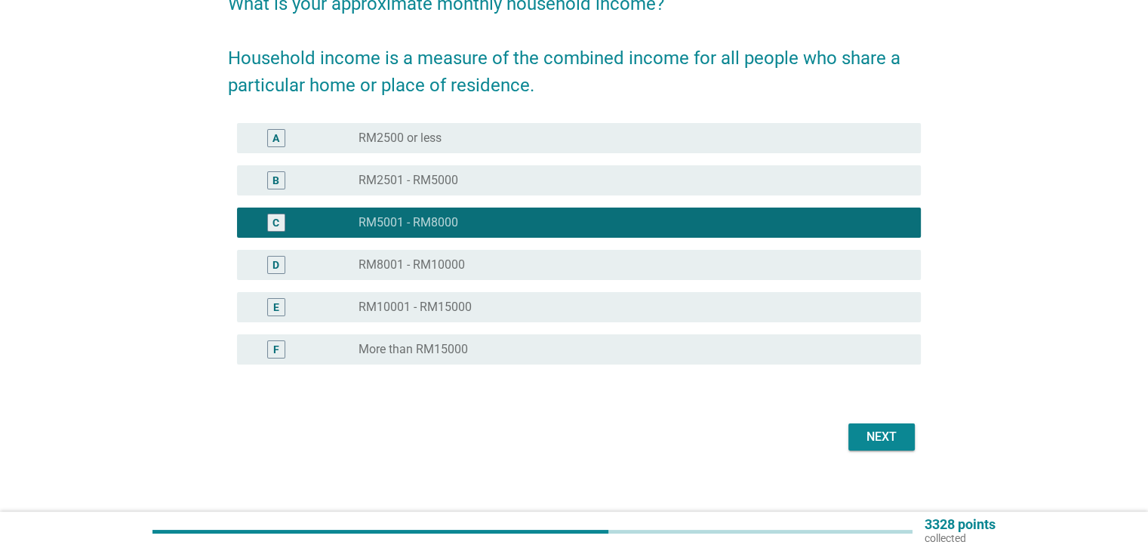
scroll to position [155, 0]
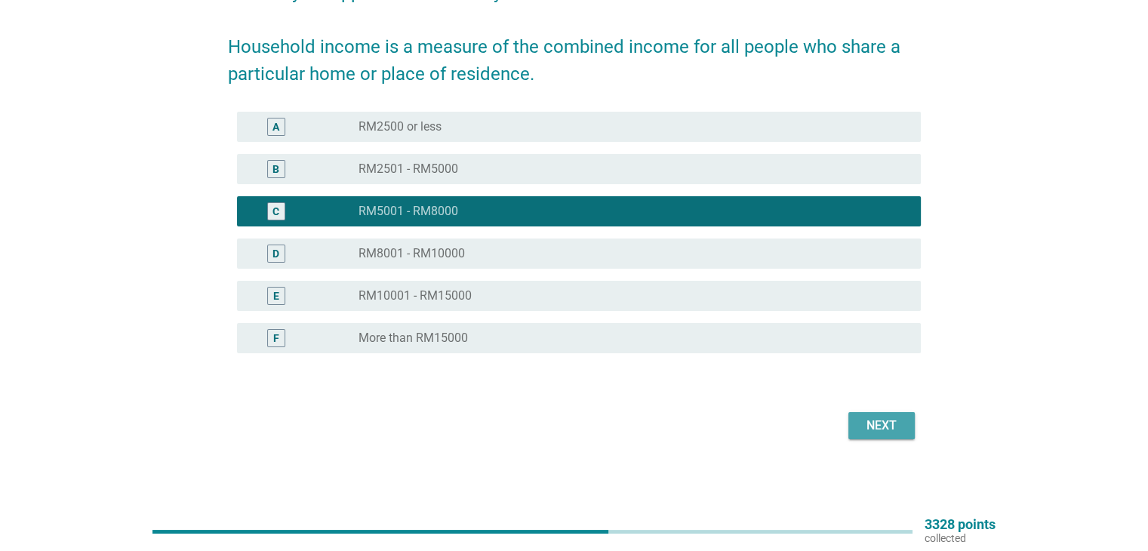
click at [885, 433] on div "Next" at bounding box center [882, 426] width 42 height 18
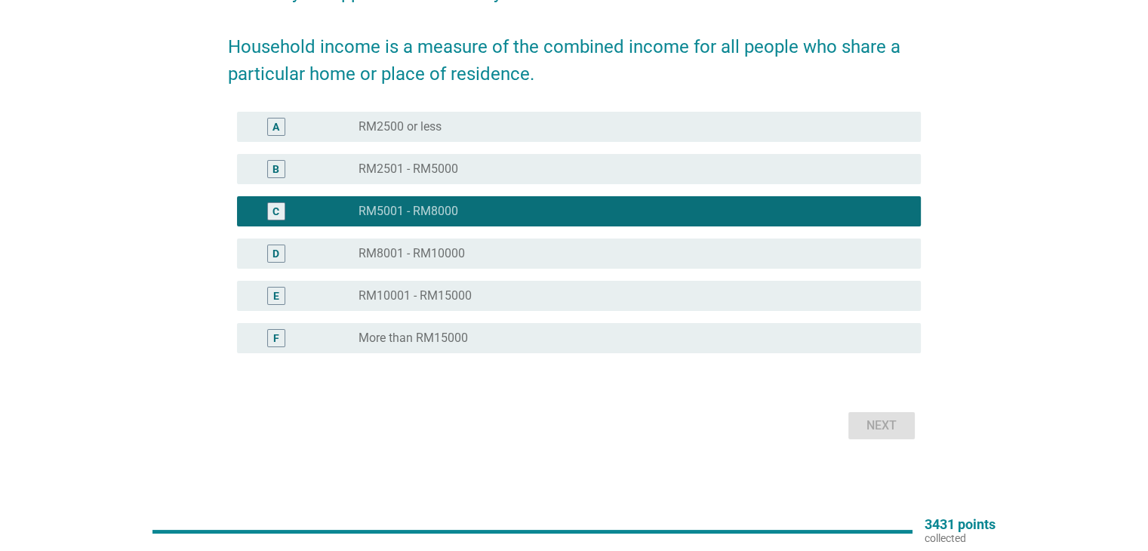
scroll to position [0, 0]
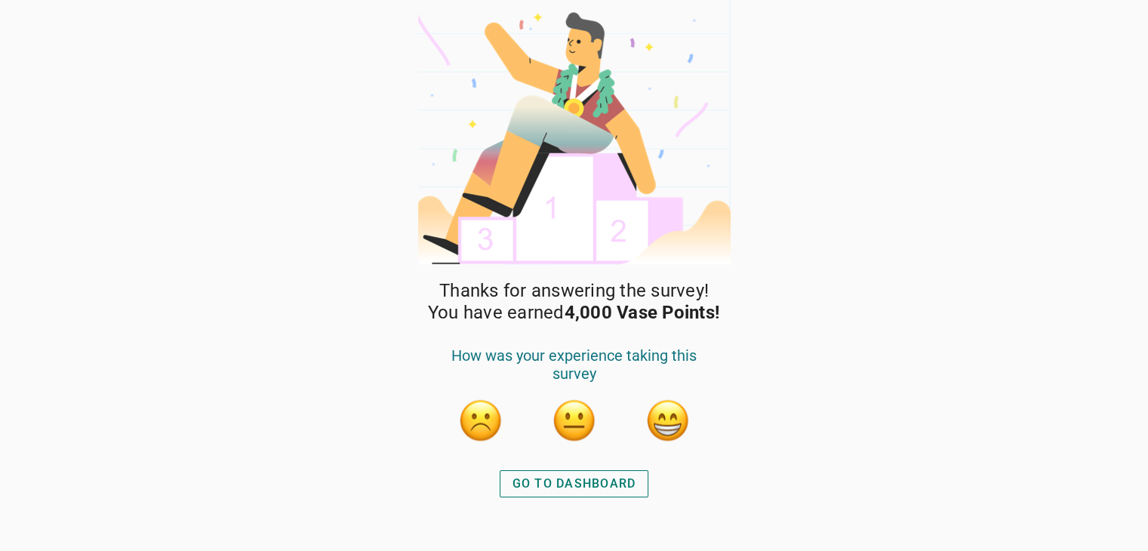
click at [679, 425] on button "button" at bounding box center [667, 420] width 45 height 45
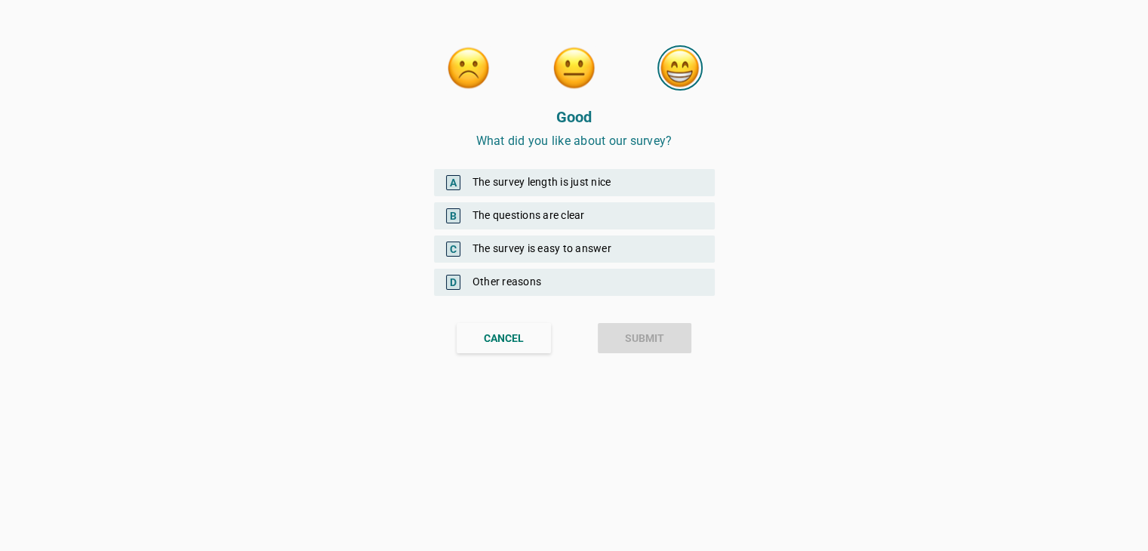
click at [569, 209] on div "B The questions are clear" at bounding box center [574, 215] width 281 height 27
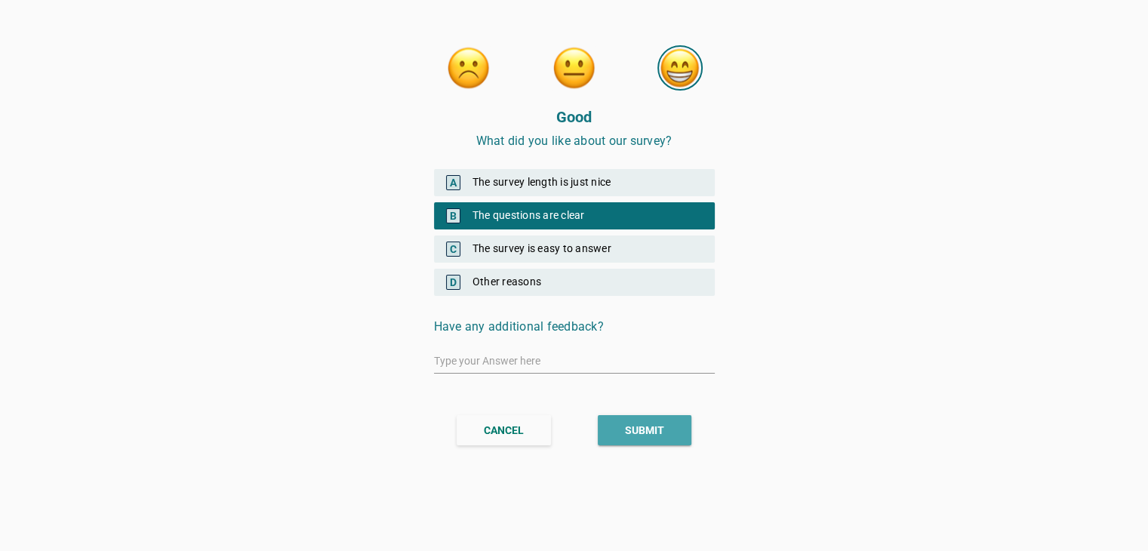
click at [684, 420] on button "SUBMIT" at bounding box center [645, 430] width 94 height 30
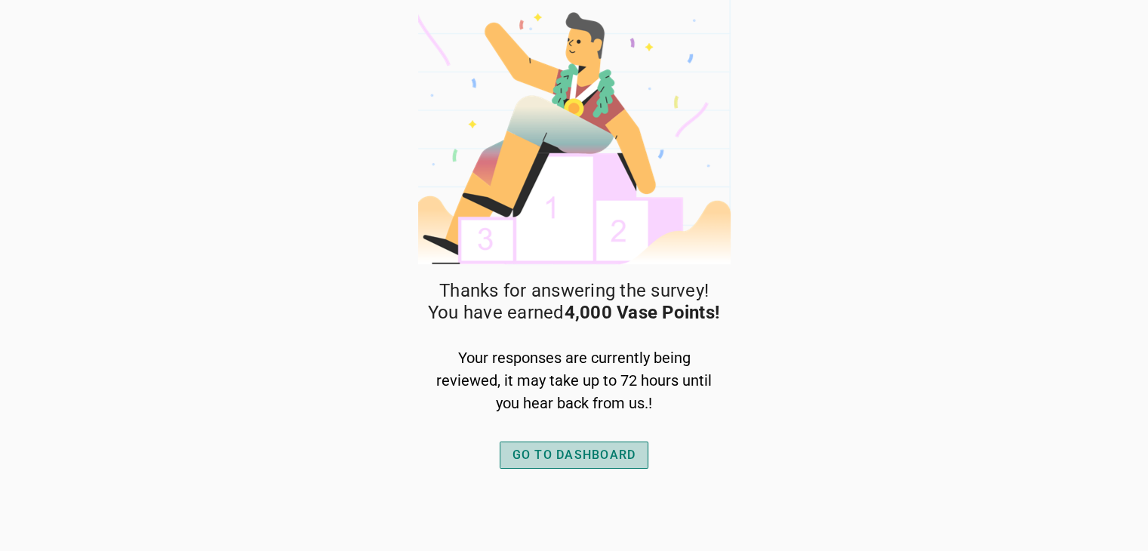
click at [605, 453] on div "GO TO DASHBOARD" at bounding box center [575, 455] width 124 height 18
